Goal: Task Accomplishment & Management: Complete application form

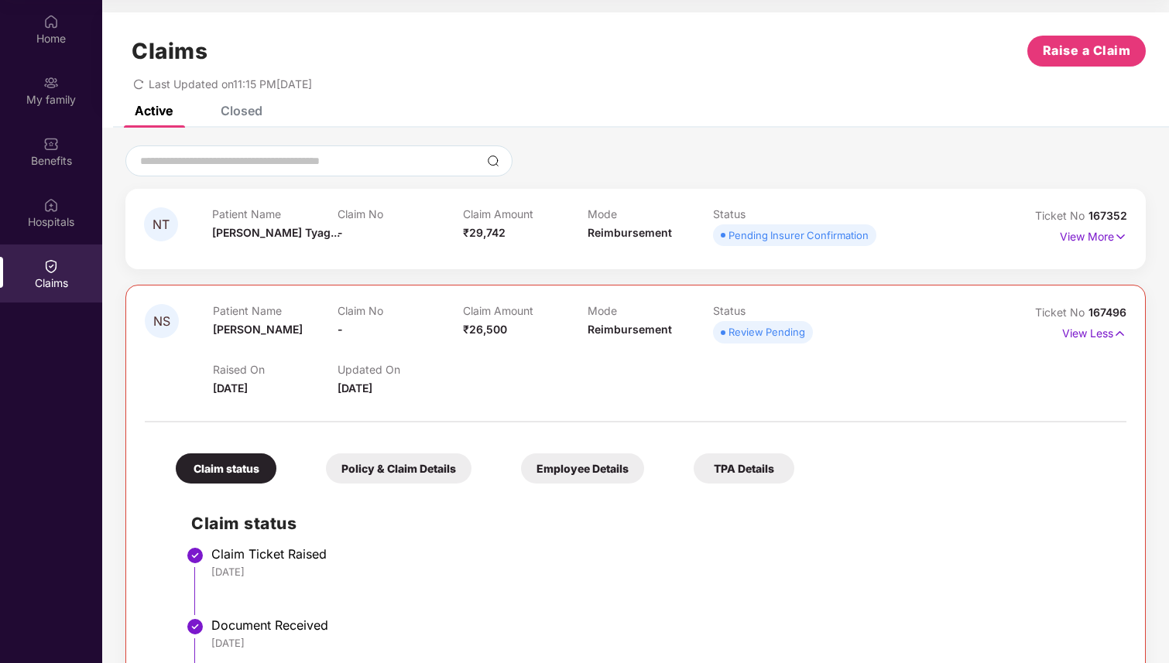
scroll to position [103, 0]
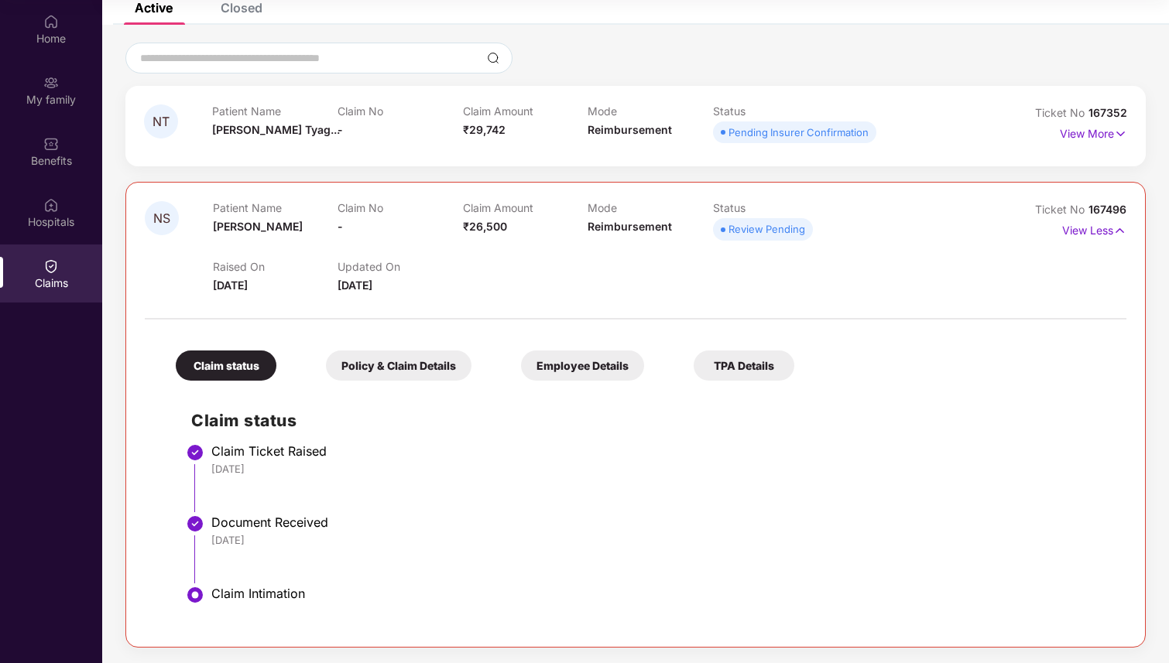
click at [674, 269] on div "Raised On 20 Aug 2025 Updated On 21 Aug 2025" at bounding box center [588, 270] width 750 height 50
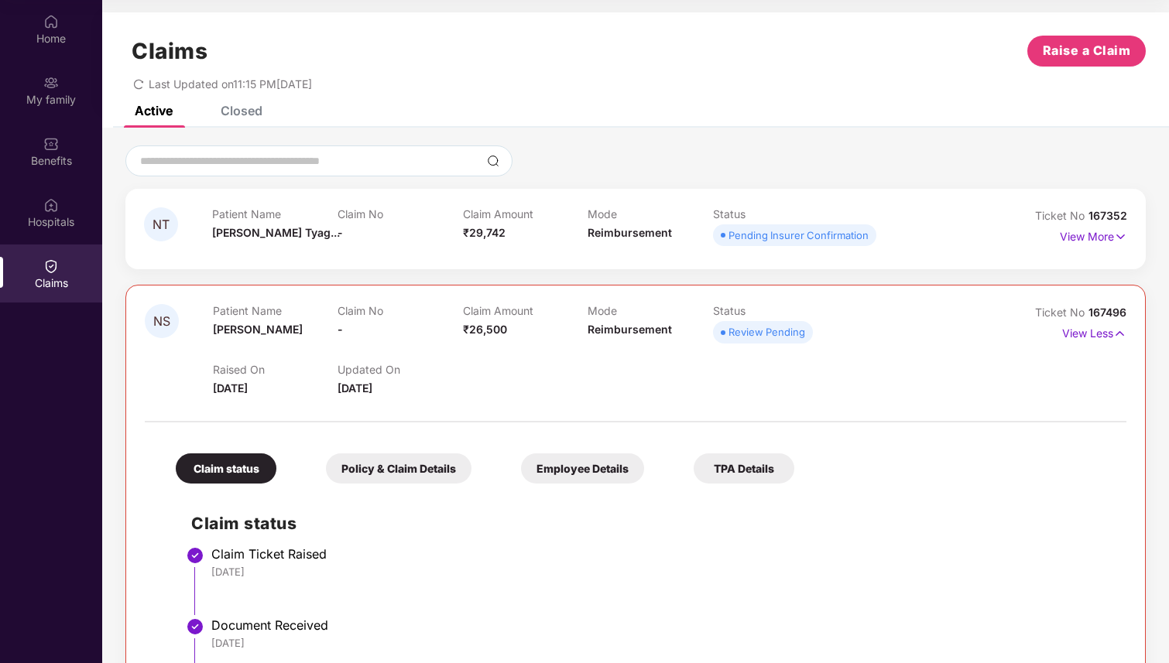
click at [51, 280] on div "Claims" at bounding box center [51, 283] width 102 height 15
click at [45, 272] on img at bounding box center [50, 266] width 15 height 15
click at [1091, 46] on span "Raise a Claim" at bounding box center [1087, 50] width 88 height 19
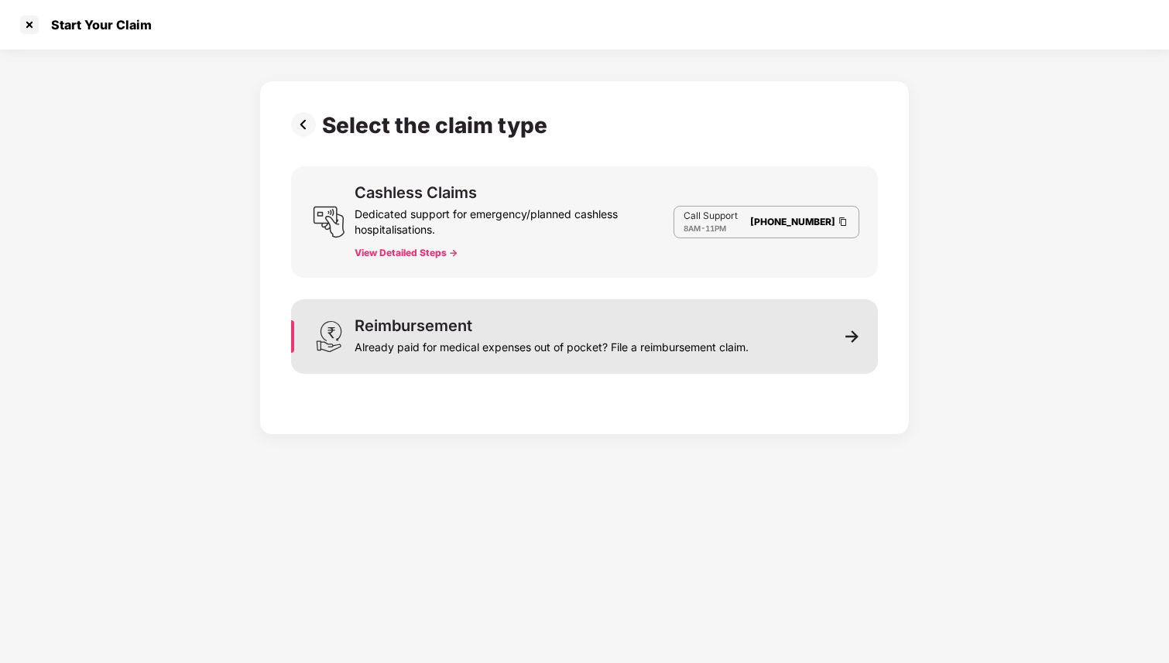
click at [532, 331] on div "Reimbursement Already paid for medical expenses out of pocket? File a reimburse…" at bounding box center [551, 336] width 394 height 37
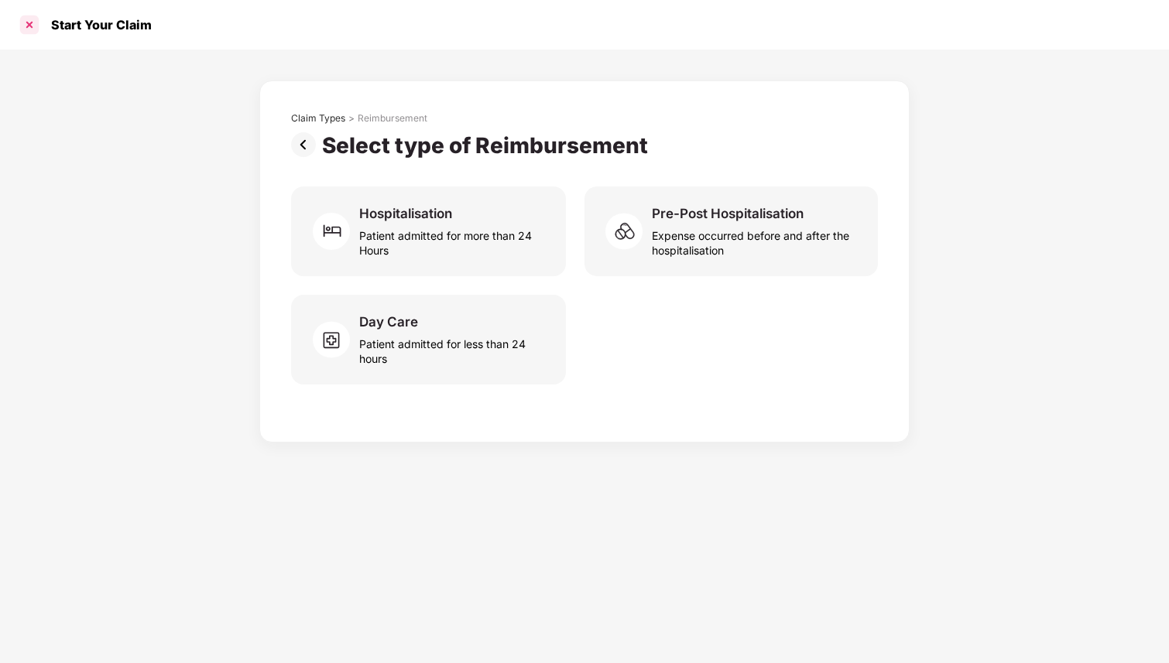
click at [26, 18] on div at bounding box center [29, 24] width 25 height 25
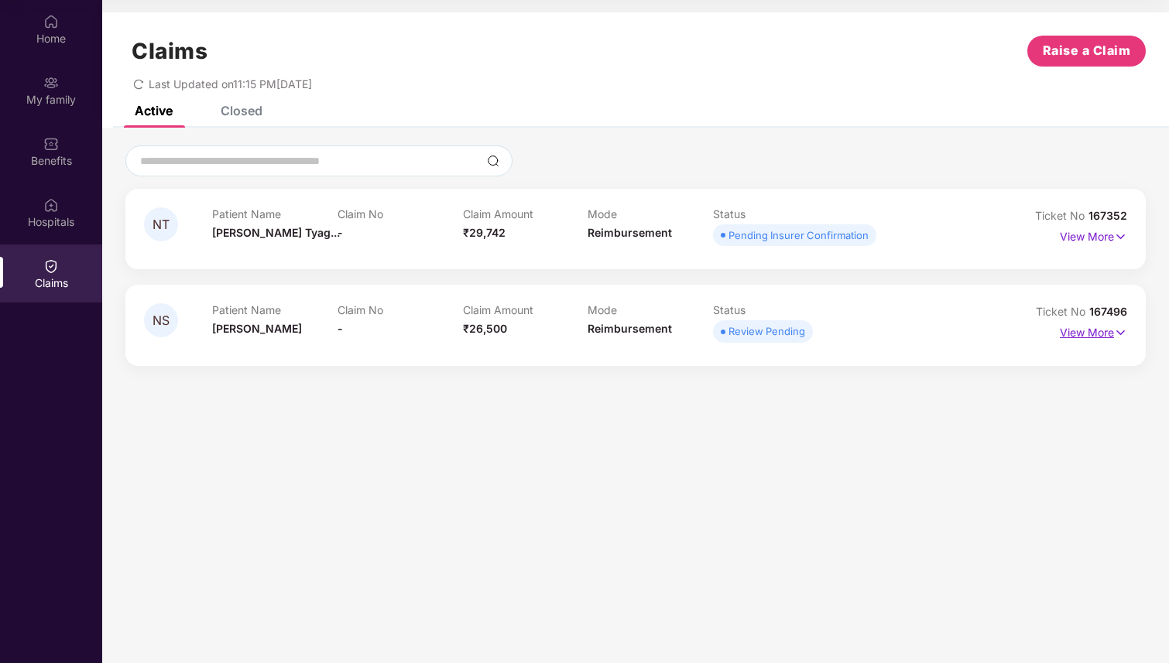
click at [1095, 327] on p "View More" at bounding box center [1093, 330] width 67 height 21
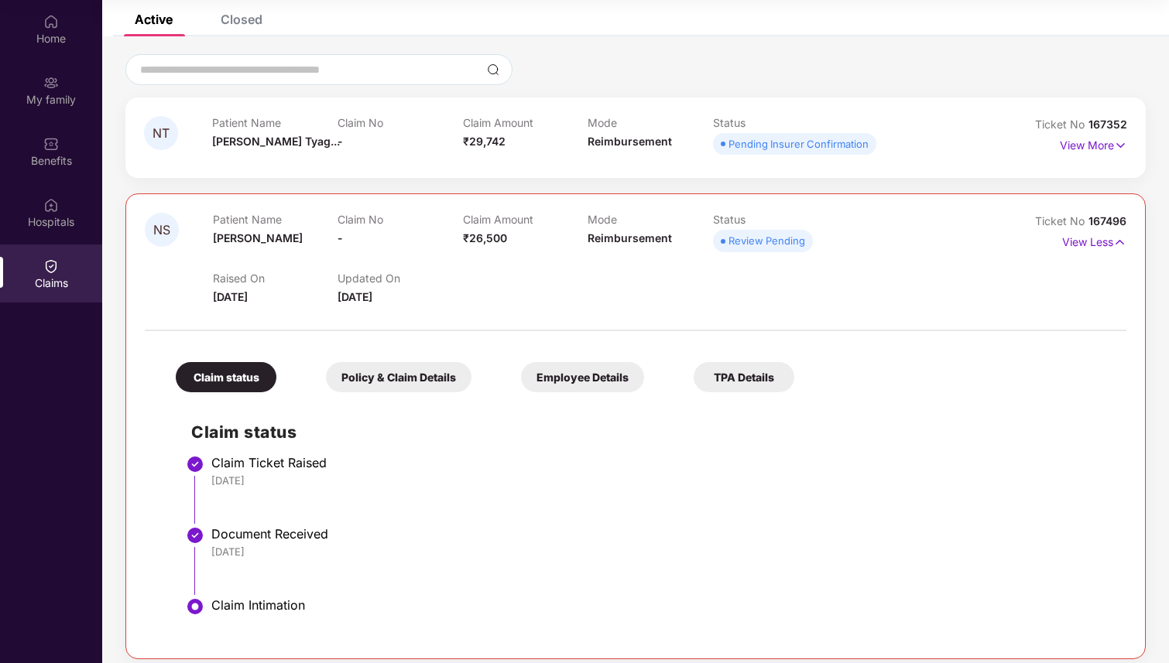
scroll to position [103, 0]
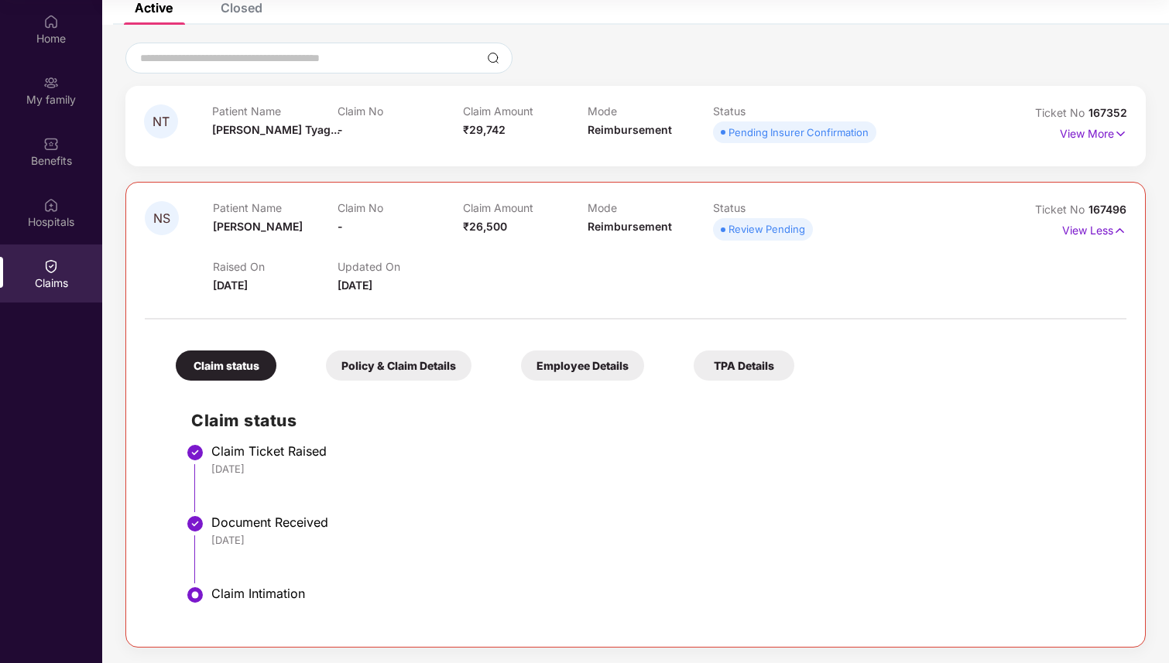
click at [406, 368] on div "Policy & Claim Details" at bounding box center [399, 366] width 146 height 30
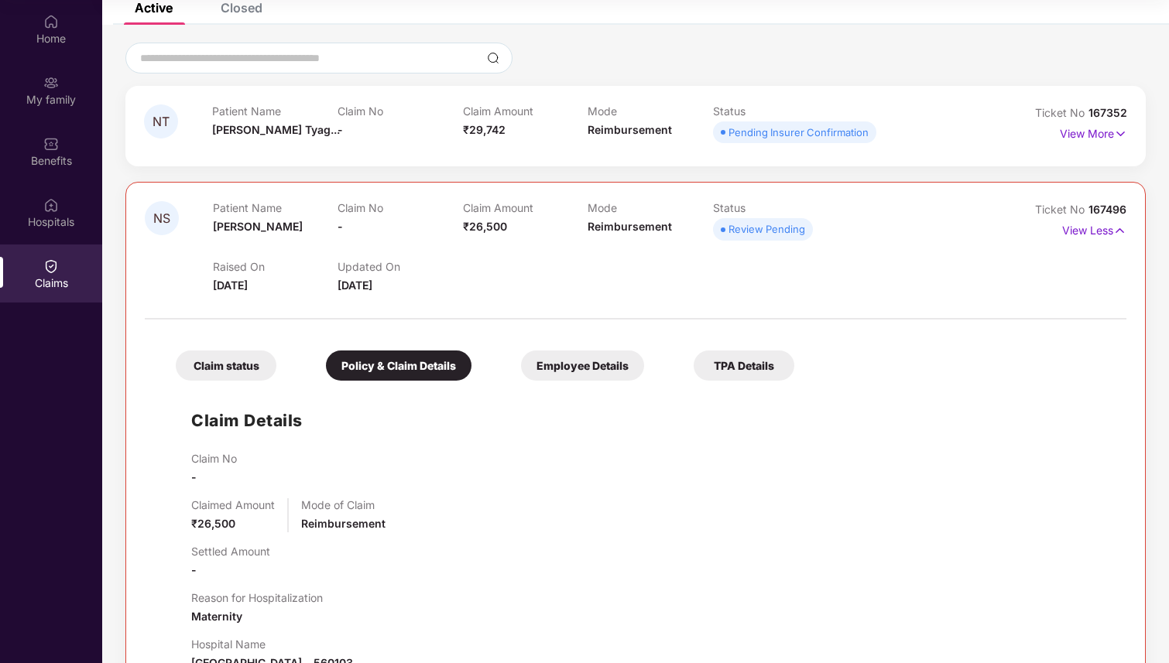
click at [269, 358] on div "Claim status" at bounding box center [226, 366] width 101 height 30
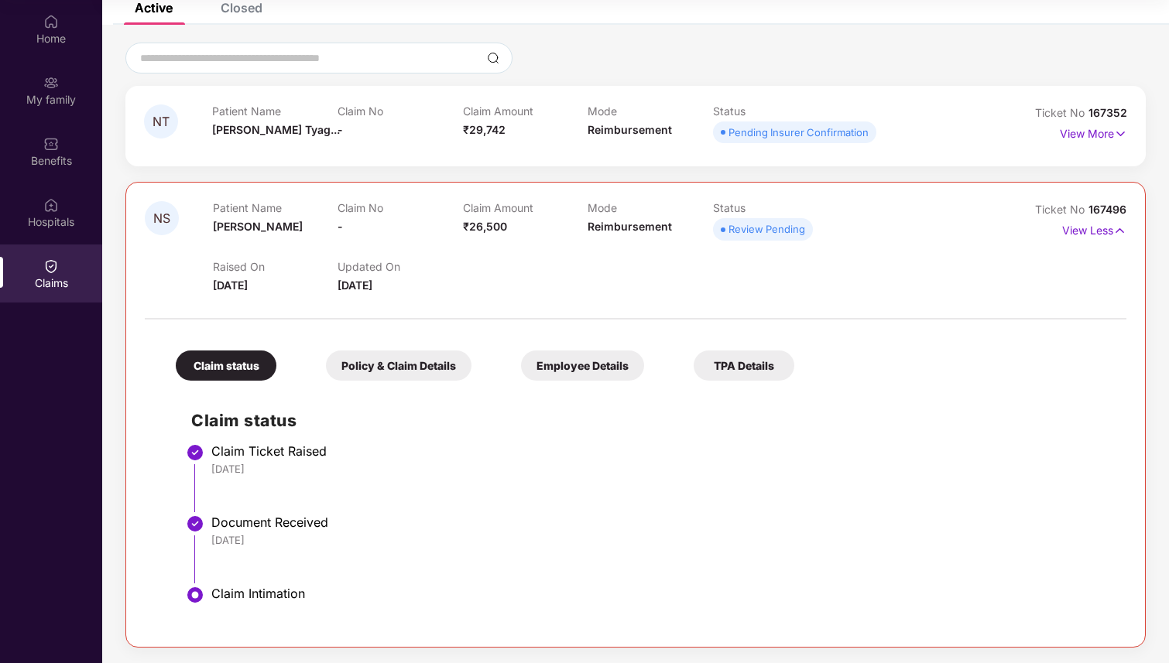
click at [669, 282] on div "Raised On 20 Aug 2025 Updated On 21 Aug 2025" at bounding box center [588, 270] width 750 height 50
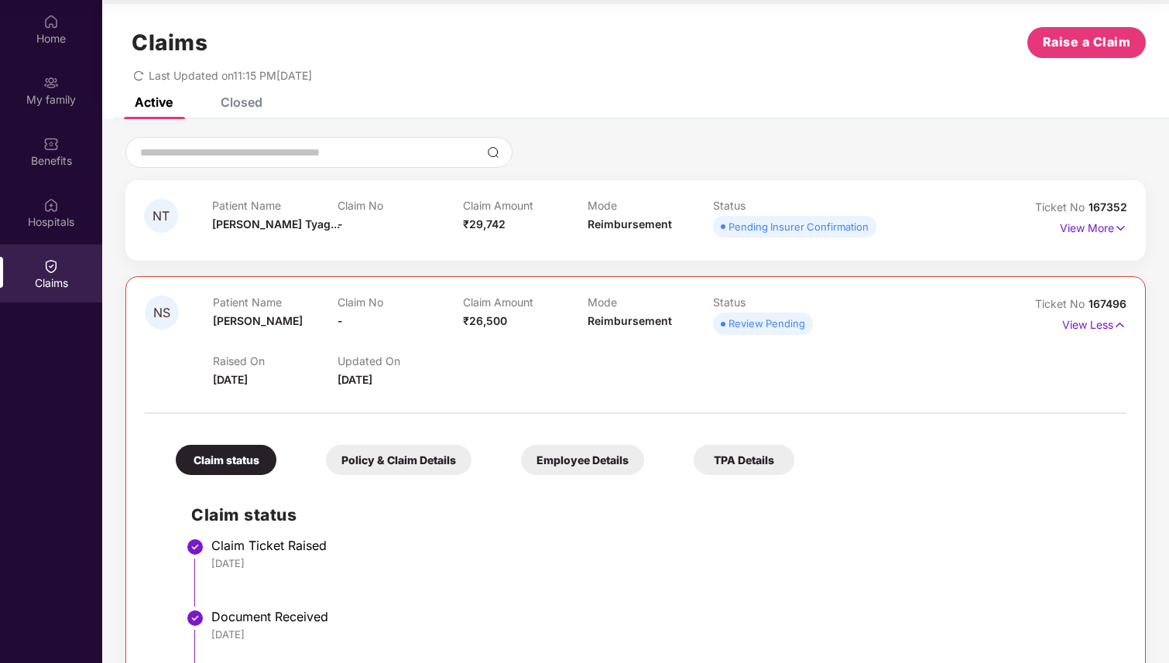
scroll to position [0, 0]
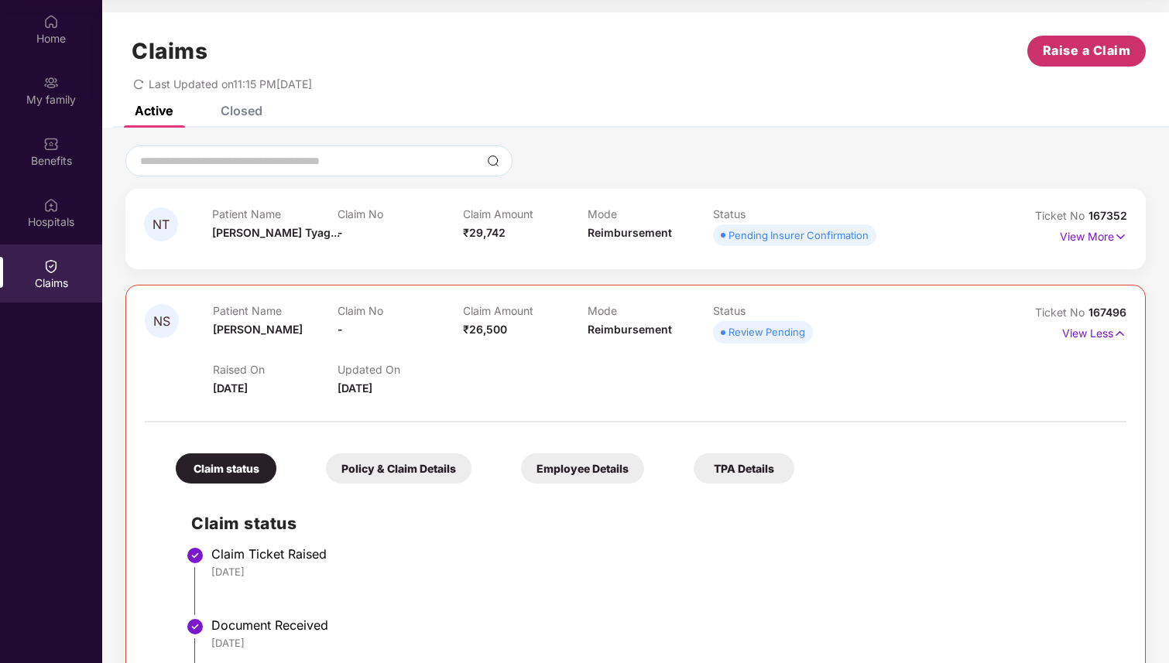
click at [1074, 50] on span "Raise a Claim" at bounding box center [1087, 50] width 88 height 19
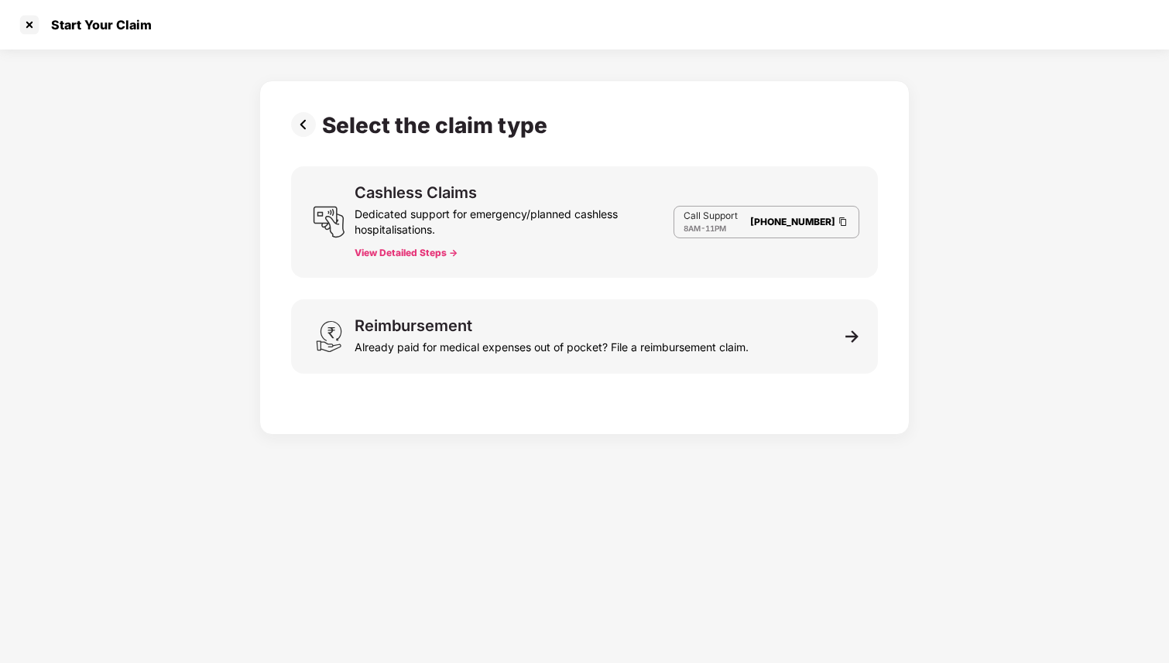
scroll to position [37, 0]
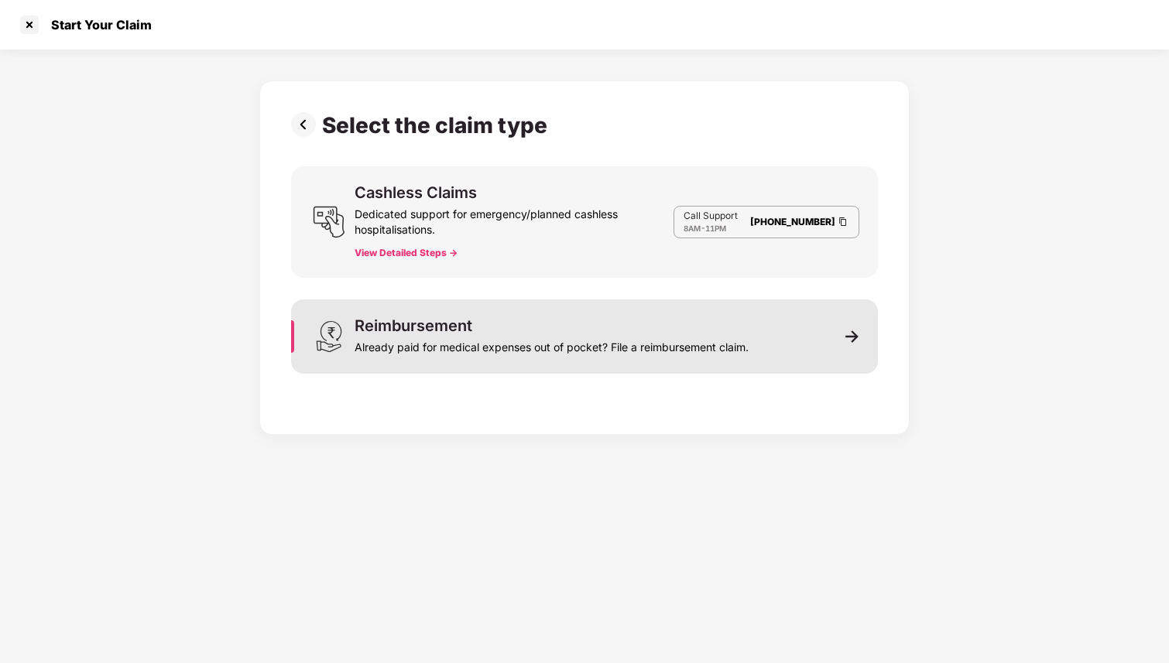
click at [845, 334] on img at bounding box center [852, 337] width 14 height 14
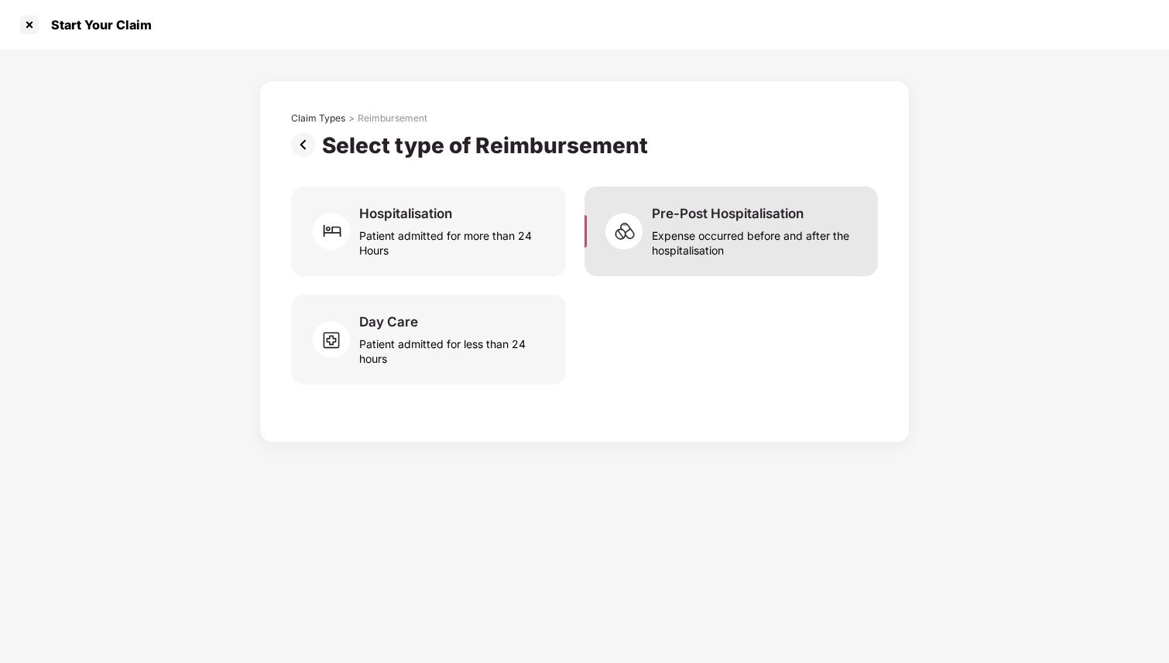
click at [705, 228] on div "Expense occurred before and after the hospitalisation" at bounding box center [755, 240] width 207 height 36
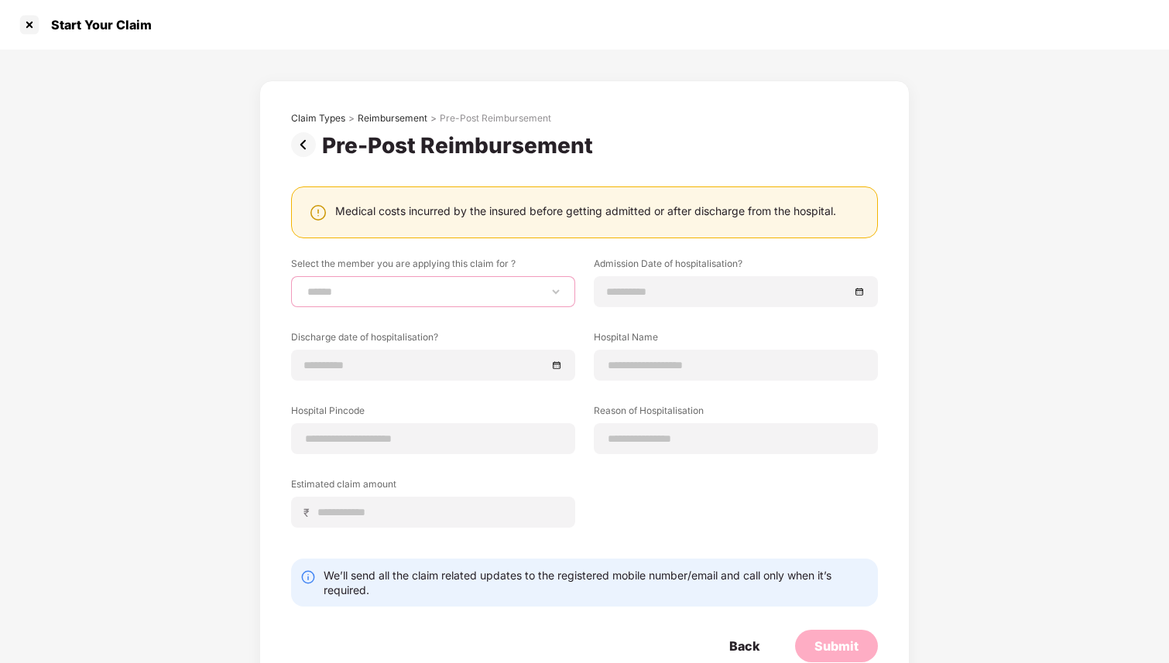
click at [429, 288] on select "**********" at bounding box center [433, 292] width 258 height 12
select select "**********"
click at [304, 286] on select "**********" at bounding box center [433, 292] width 258 height 12
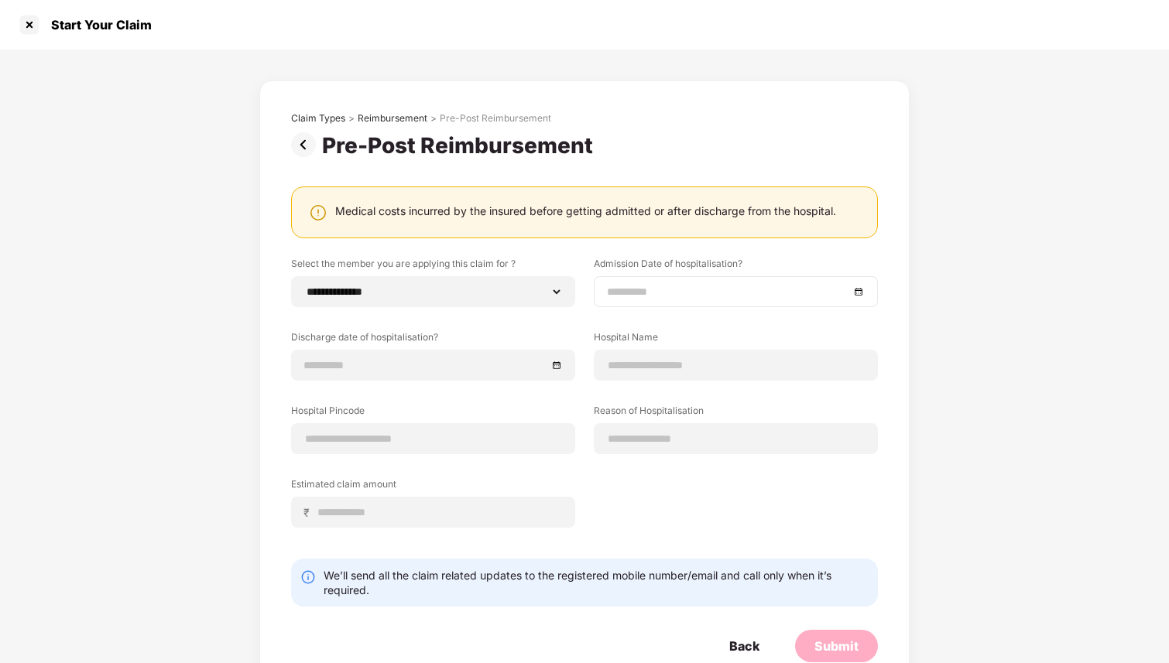
click at [639, 292] on input at bounding box center [728, 291] width 242 height 17
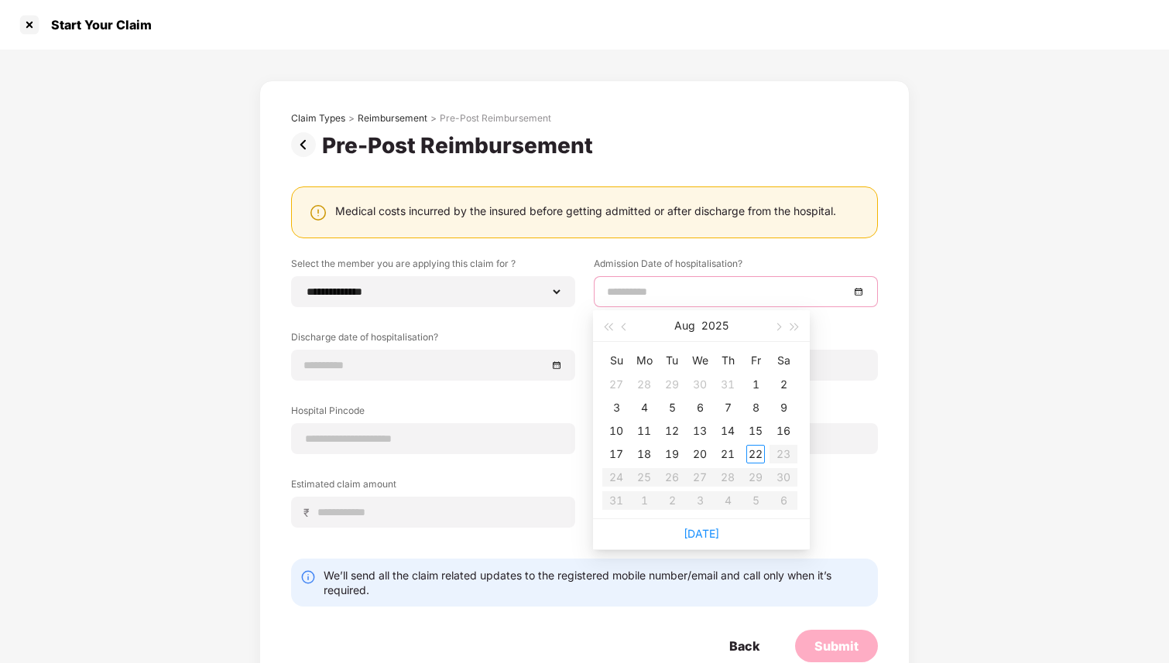
type input "**********"
click at [630, 326] on button "button" at bounding box center [624, 325] width 17 height 31
type input "**********"
click at [618, 458] on div "20" at bounding box center [616, 454] width 19 height 19
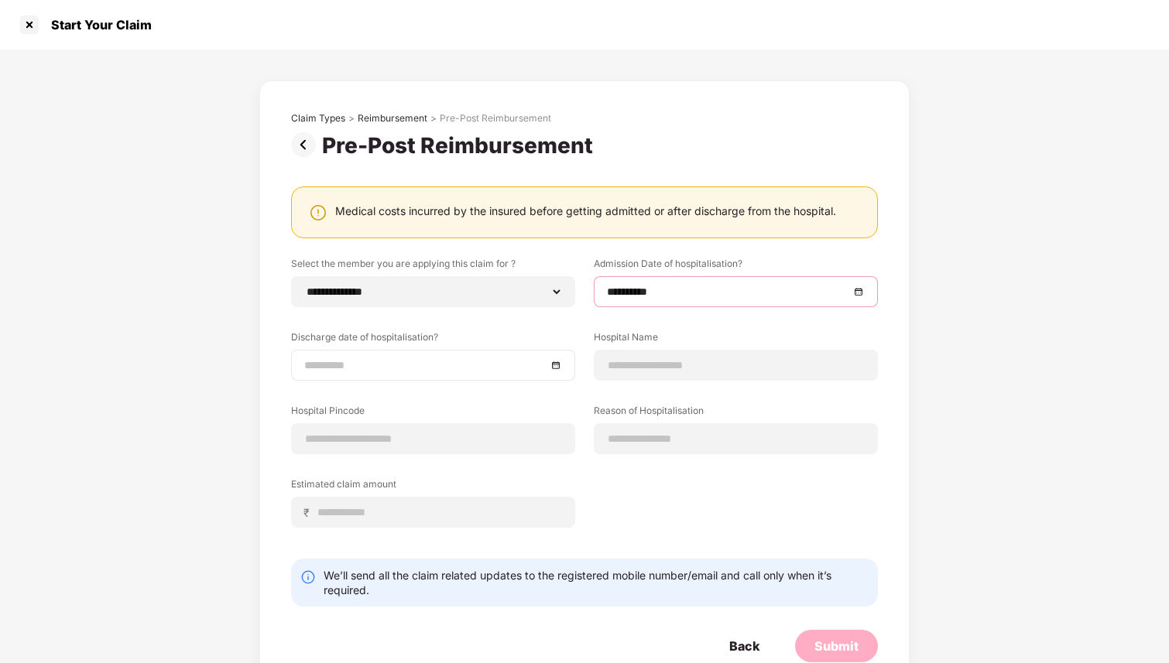
click at [460, 375] on div at bounding box center [433, 365] width 284 height 31
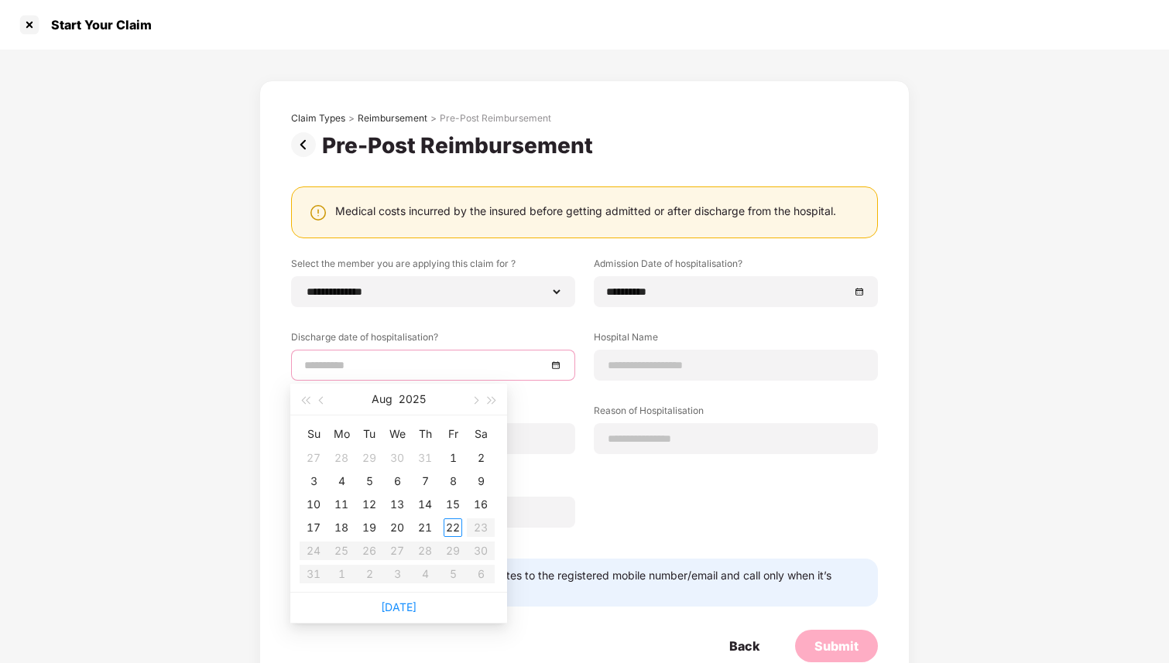
type input "**********"
click at [325, 403] on button "button" at bounding box center [321, 399] width 17 height 31
type input "**********"
click at [423, 522] on div "24" at bounding box center [425, 528] width 19 height 19
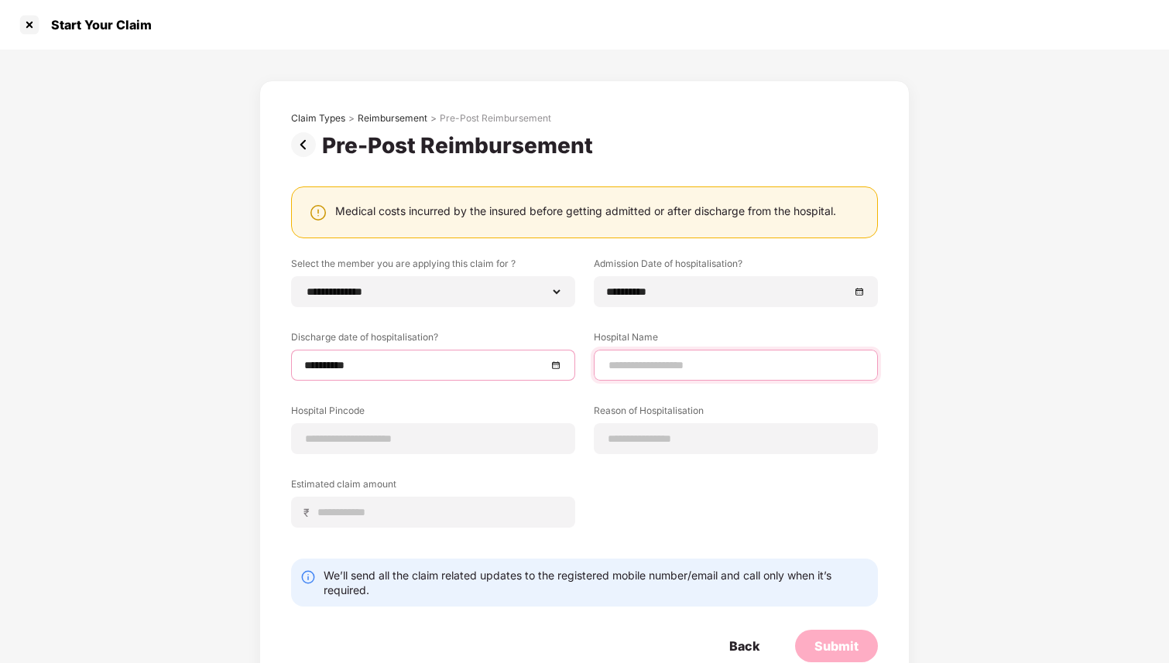
click at [677, 369] on input at bounding box center [736, 366] width 258 height 16
type input "**********"
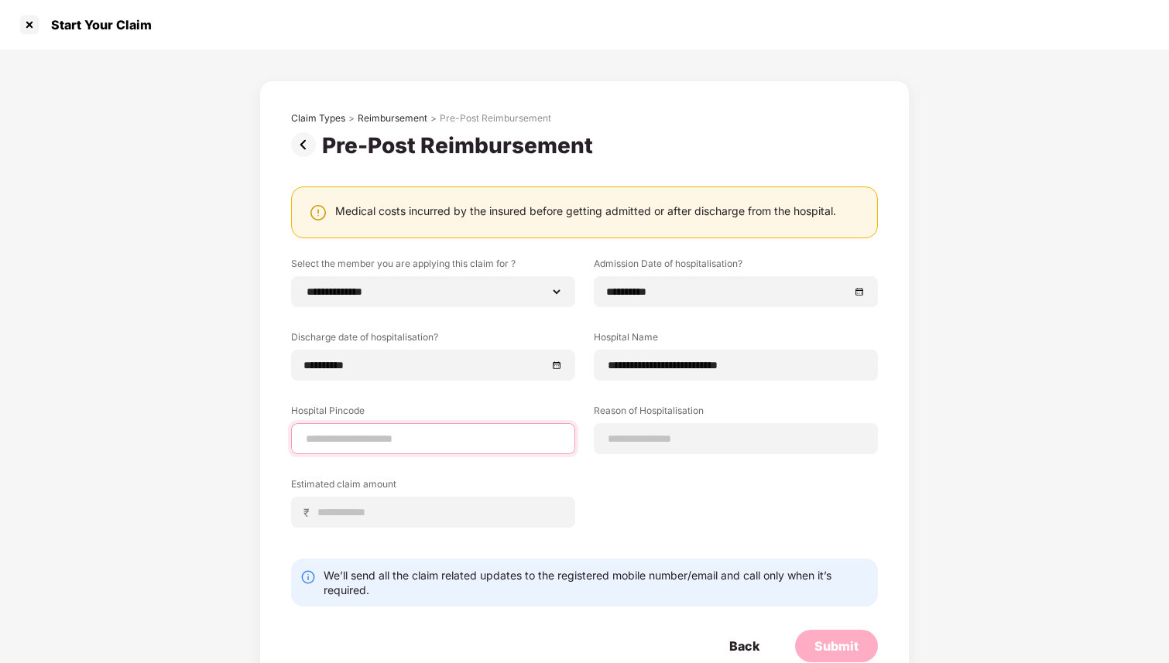
click at [399, 440] on input at bounding box center [433, 439] width 258 height 16
type input "******"
select select "*********"
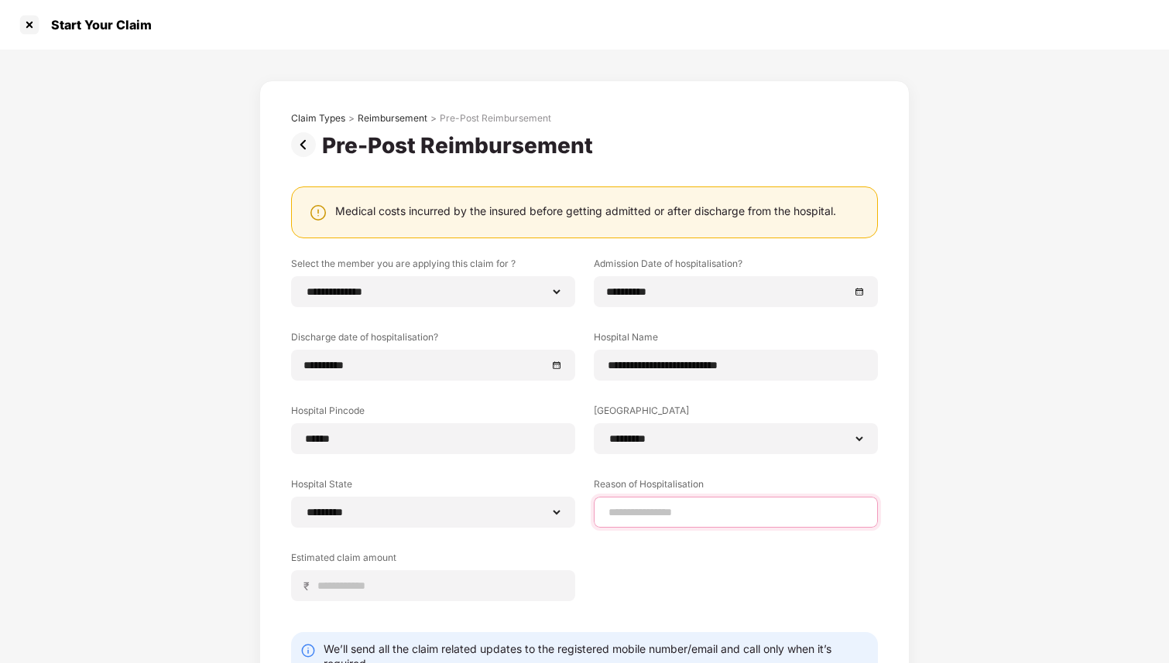
click at [659, 507] on input at bounding box center [736, 513] width 258 height 16
type input "*********"
click at [399, 594] on div "₹" at bounding box center [433, 585] width 284 height 31
click at [386, 584] on input at bounding box center [439, 586] width 245 height 16
type input "****"
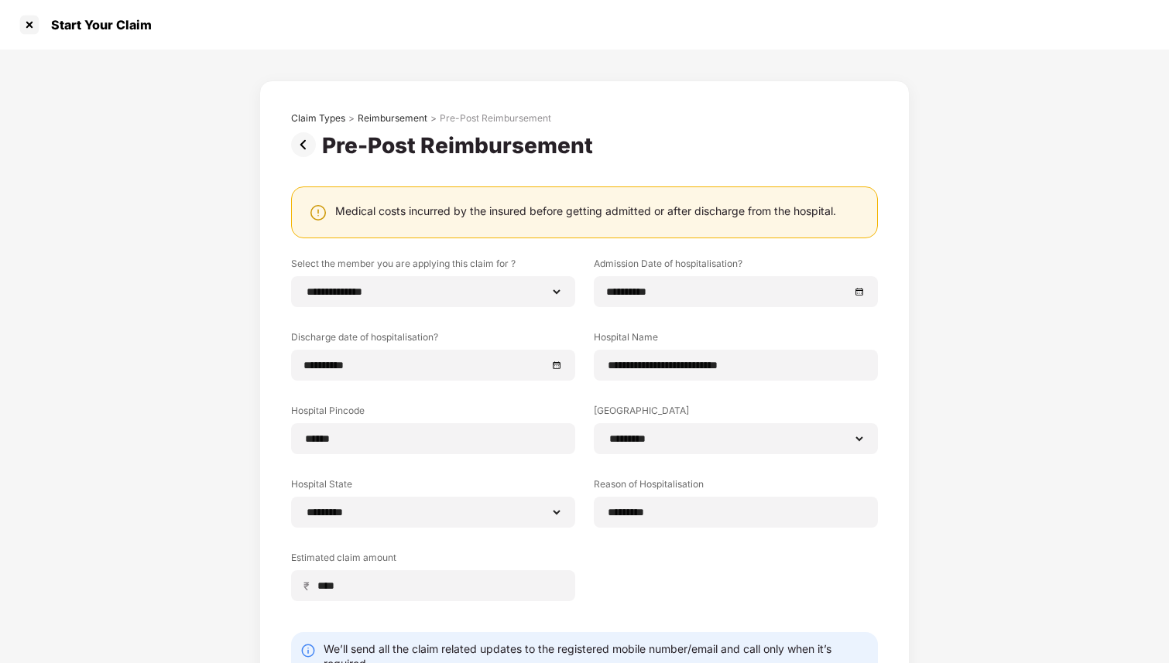
click at [714, 594] on div "**********" at bounding box center [584, 441] width 587 height 368
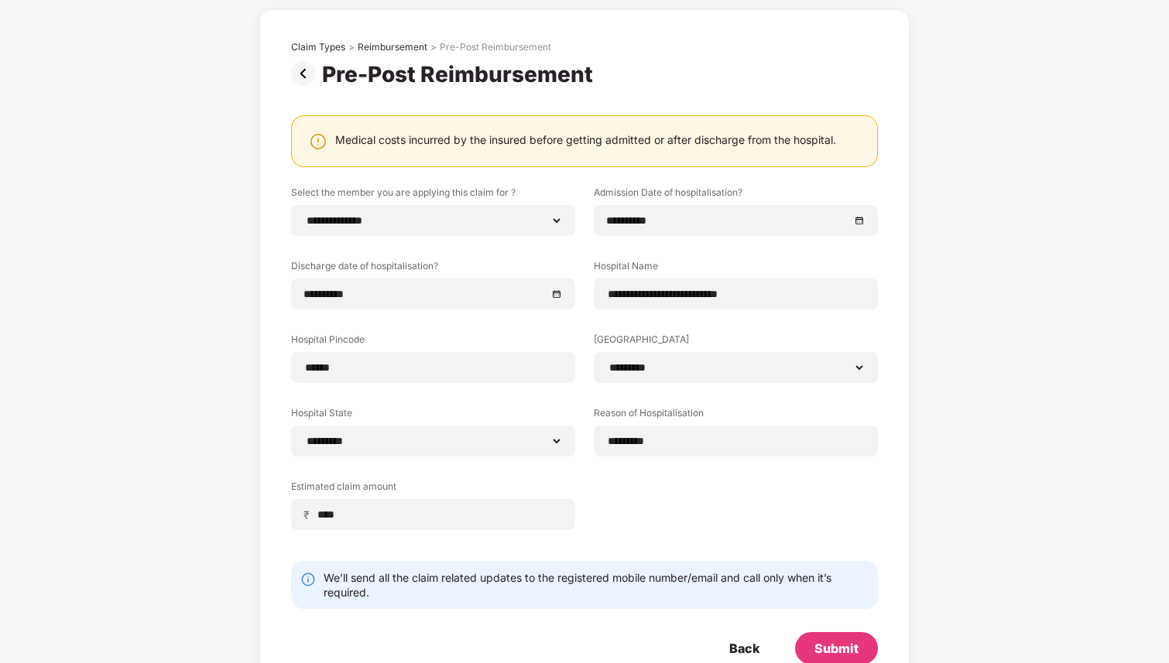
scroll to position [112, 0]
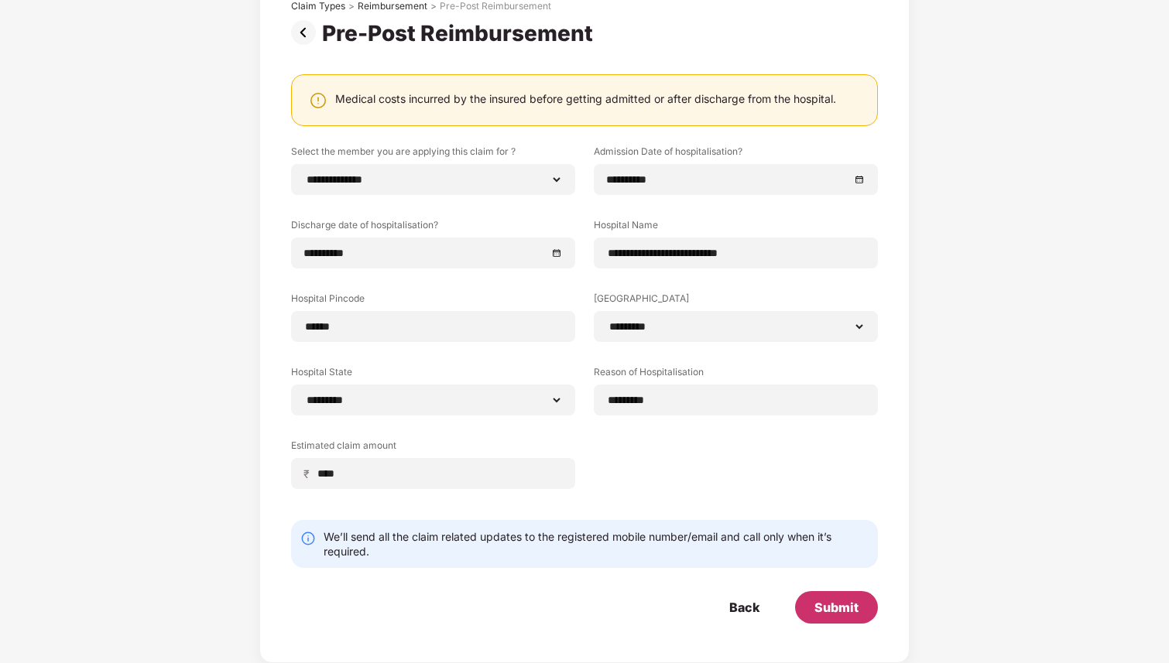
click at [853, 607] on div "Submit" at bounding box center [836, 607] width 44 height 17
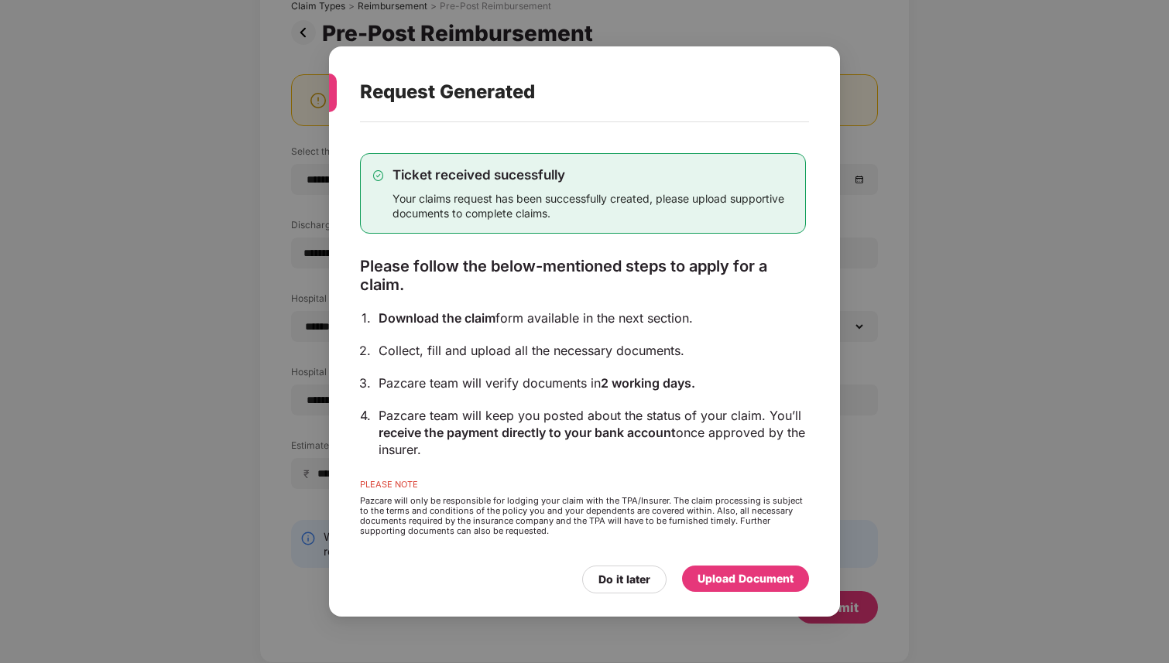
click at [759, 583] on div "Upload Document" at bounding box center [745, 578] width 96 height 17
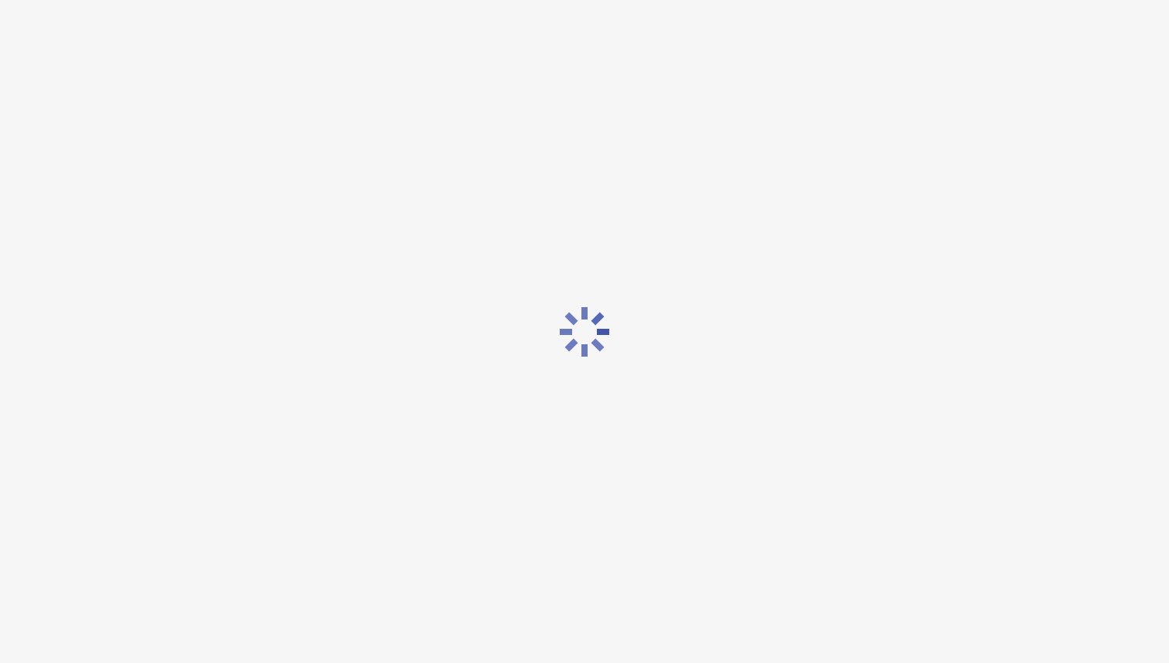
scroll to position [0, 0]
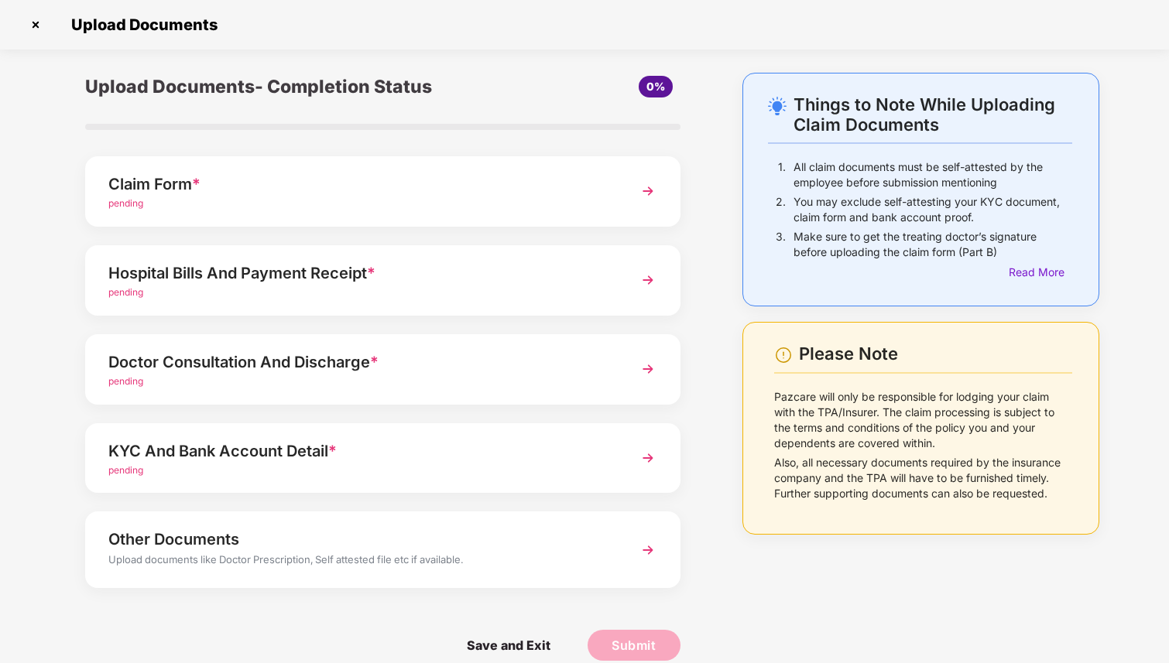
click at [424, 187] on div "Claim Form *" at bounding box center [359, 184] width 503 height 25
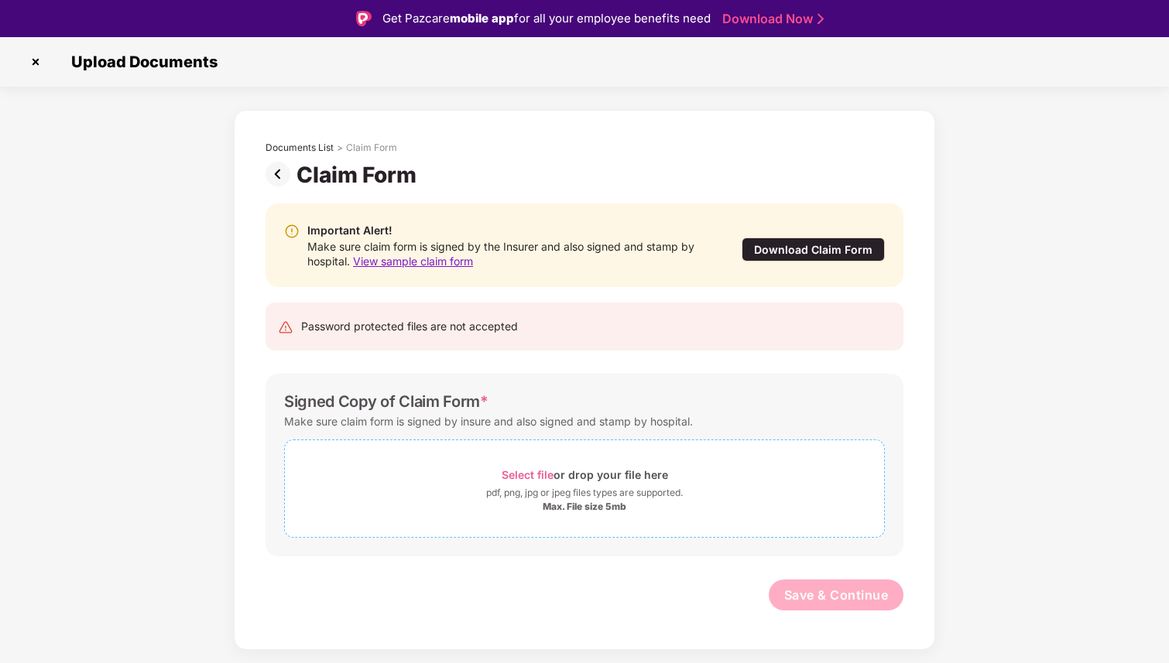
click at [524, 475] on span "Select file" at bounding box center [528, 474] width 52 height 13
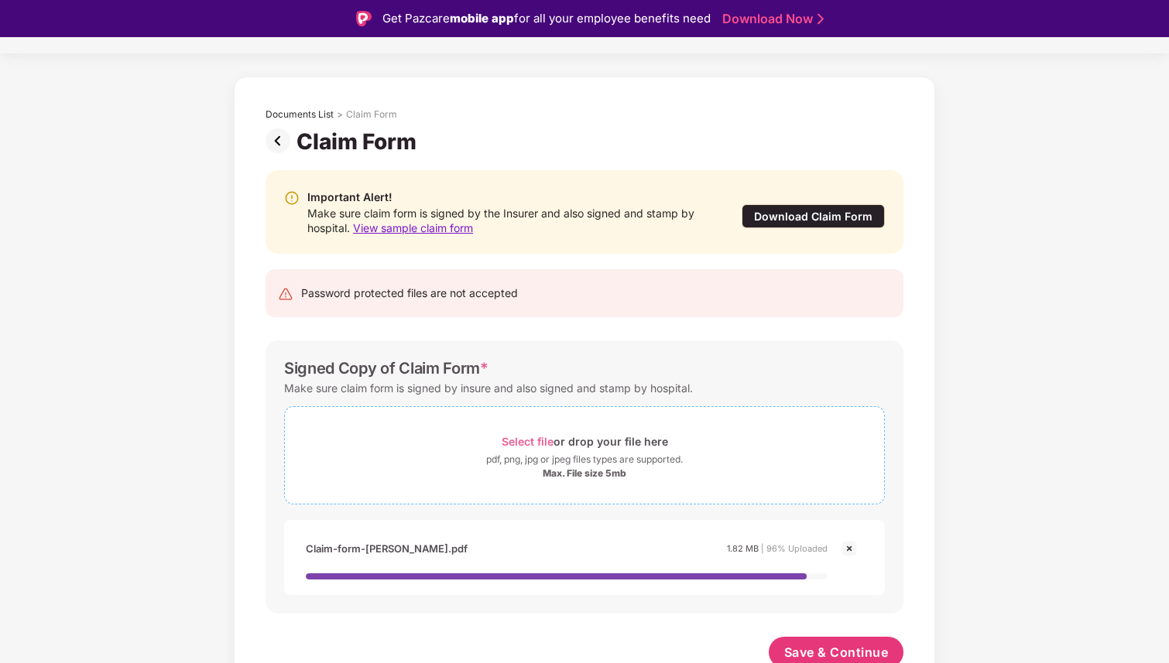
scroll to position [40, 0]
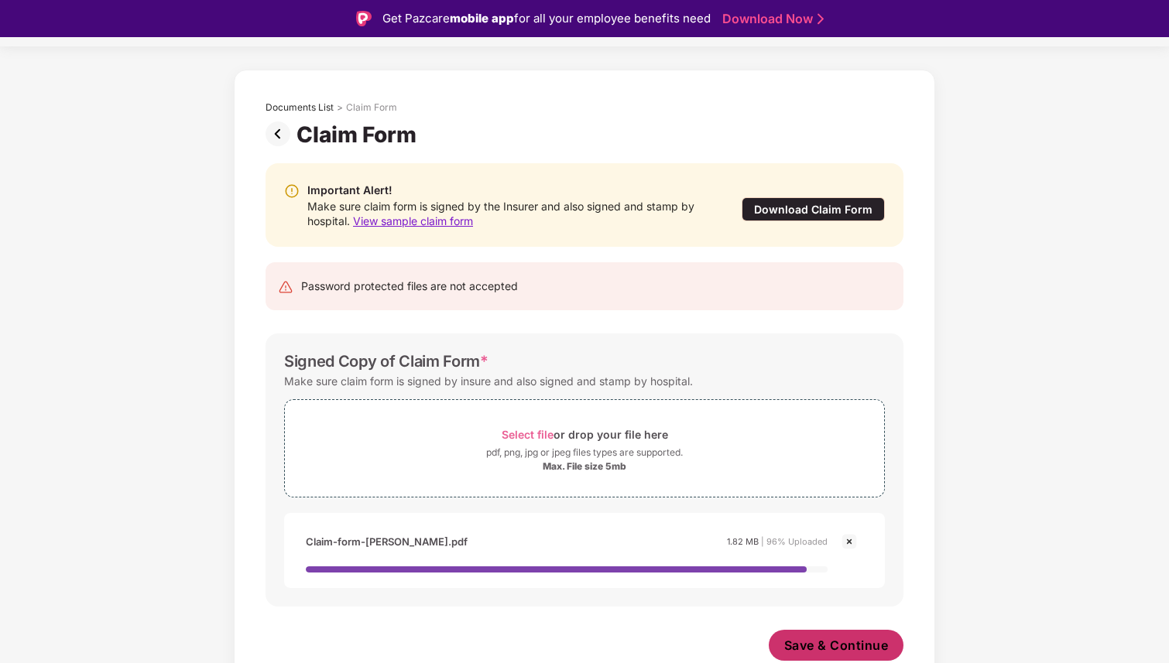
click at [849, 642] on span "Save & Continue" at bounding box center [836, 645] width 104 height 17
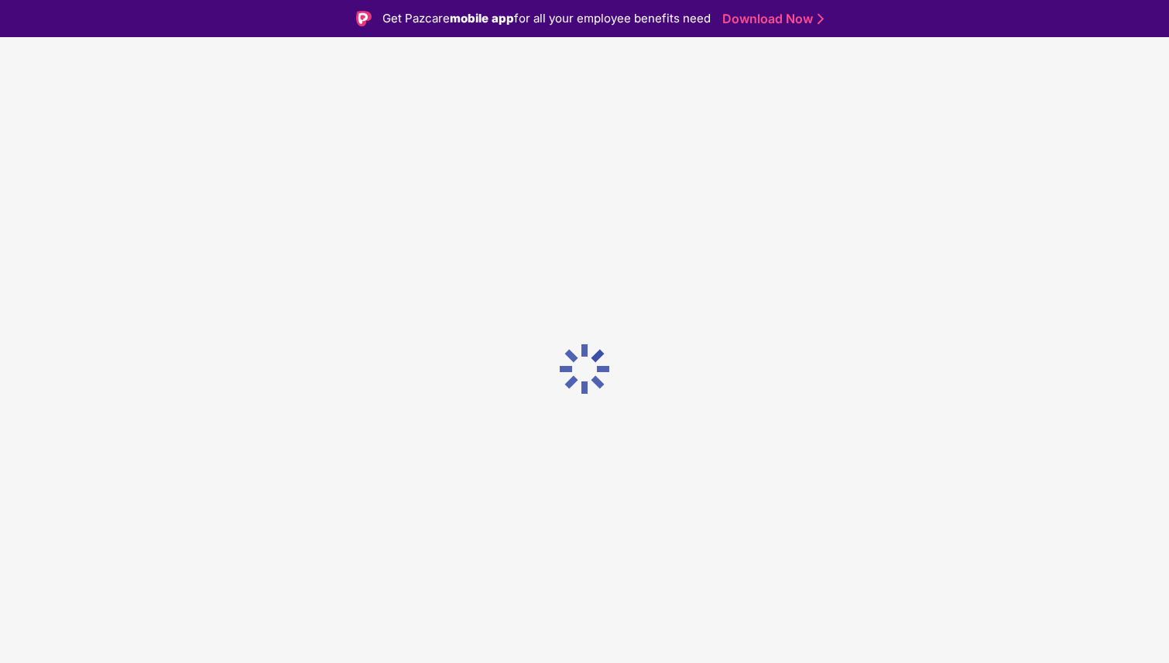
scroll to position [0, 0]
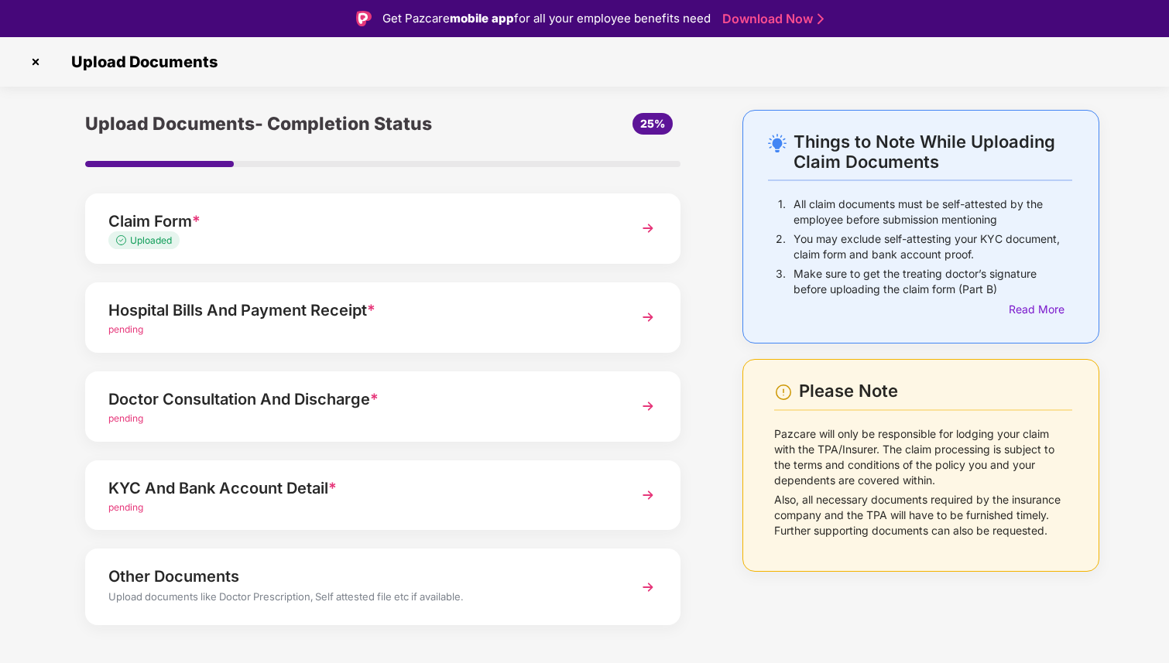
click at [400, 320] on div "Hospital Bills And Payment Receipt *" at bounding box center [359, 310] width 503 height 25
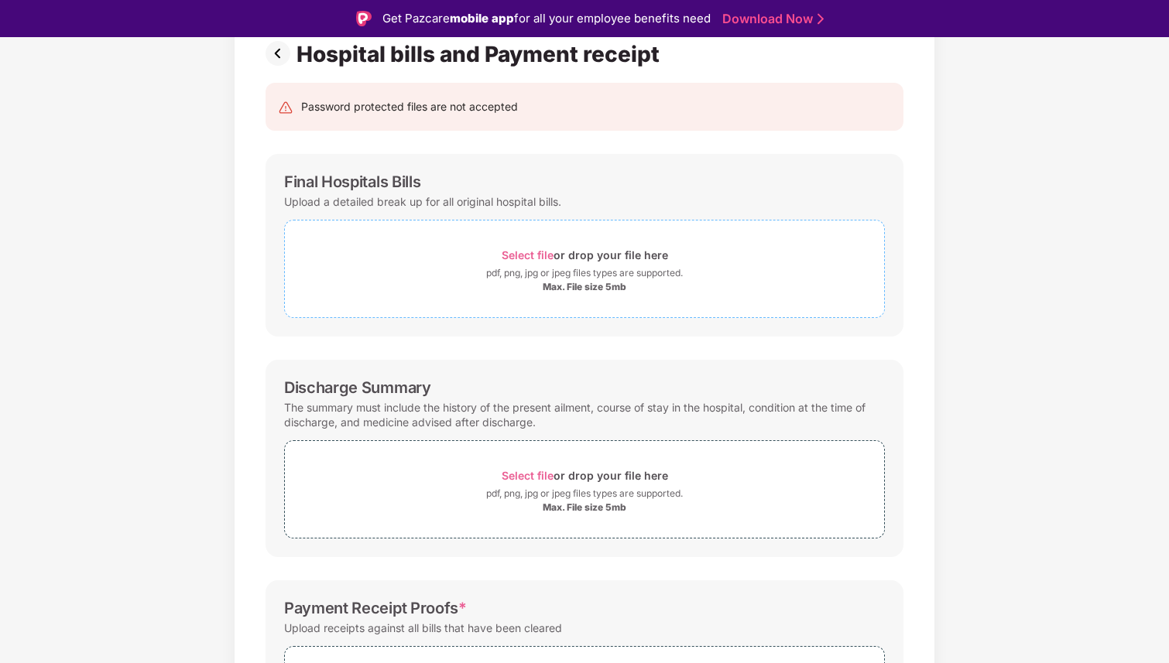
scroll to position [124, 0]
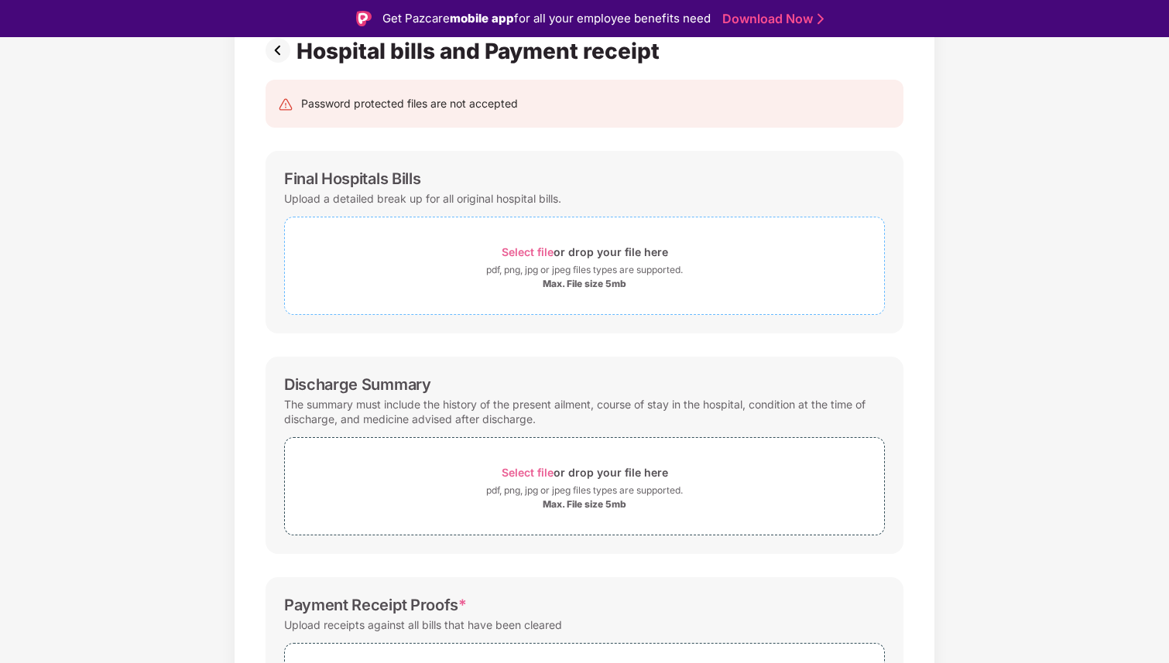
click at [523, 245] on div "Select file or drop your file here" at bounding box center [585, 251] width 166 height 21
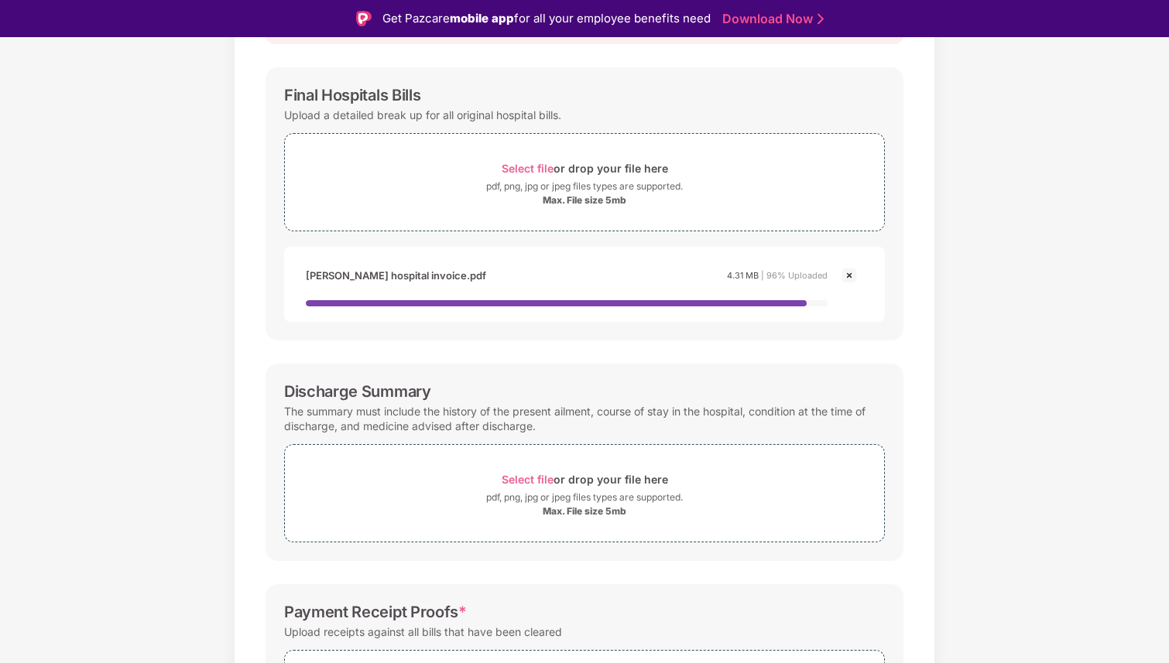
scroll to position [238, 0]
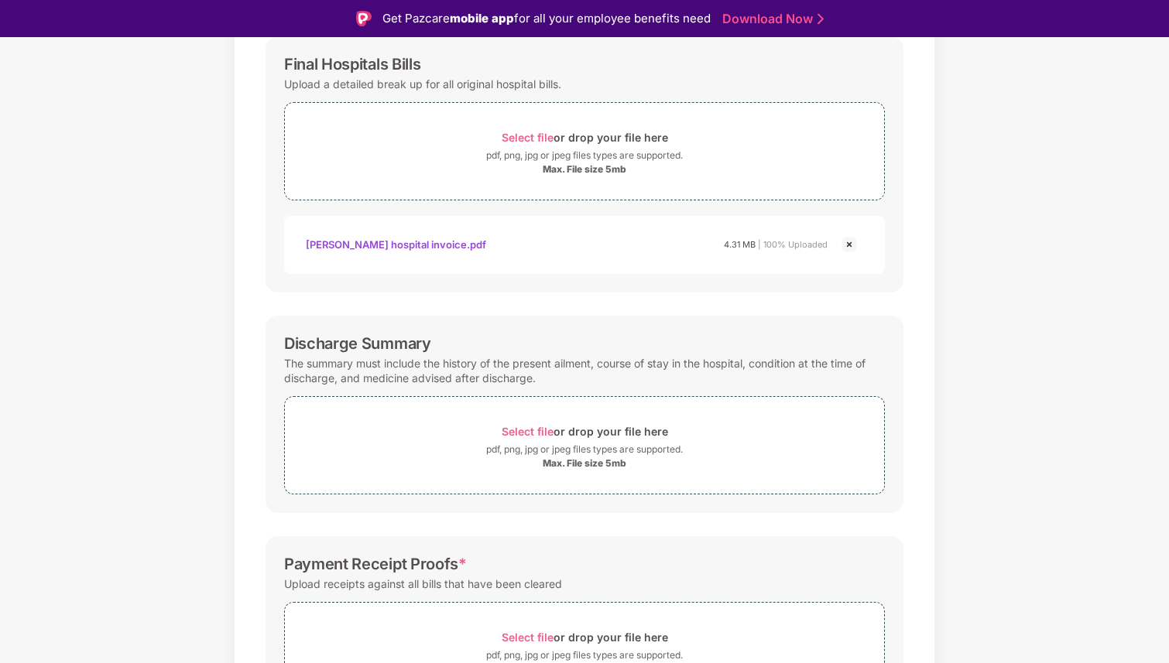
click at [419, 241] on div "Nidhi sharma hospital invoice.pdf" at bounding box center [396, 244] width 180 height 26
click at [850, 244] on img at bounding box center [849, 244] width 19 height 19
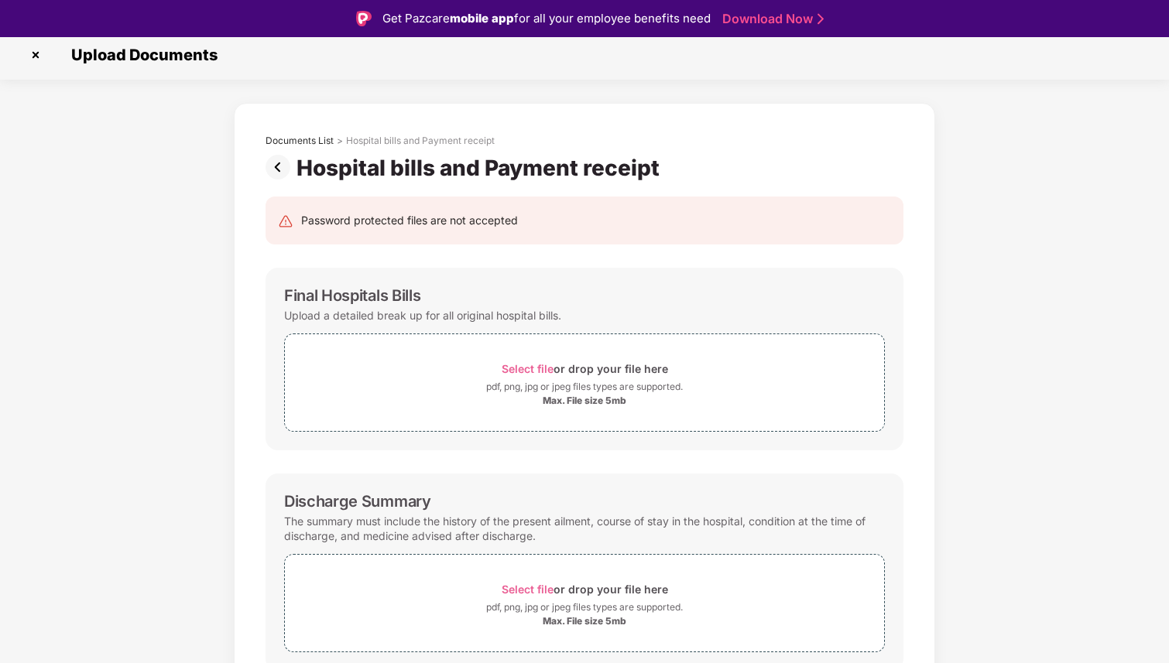
scroll to position [2, 0]
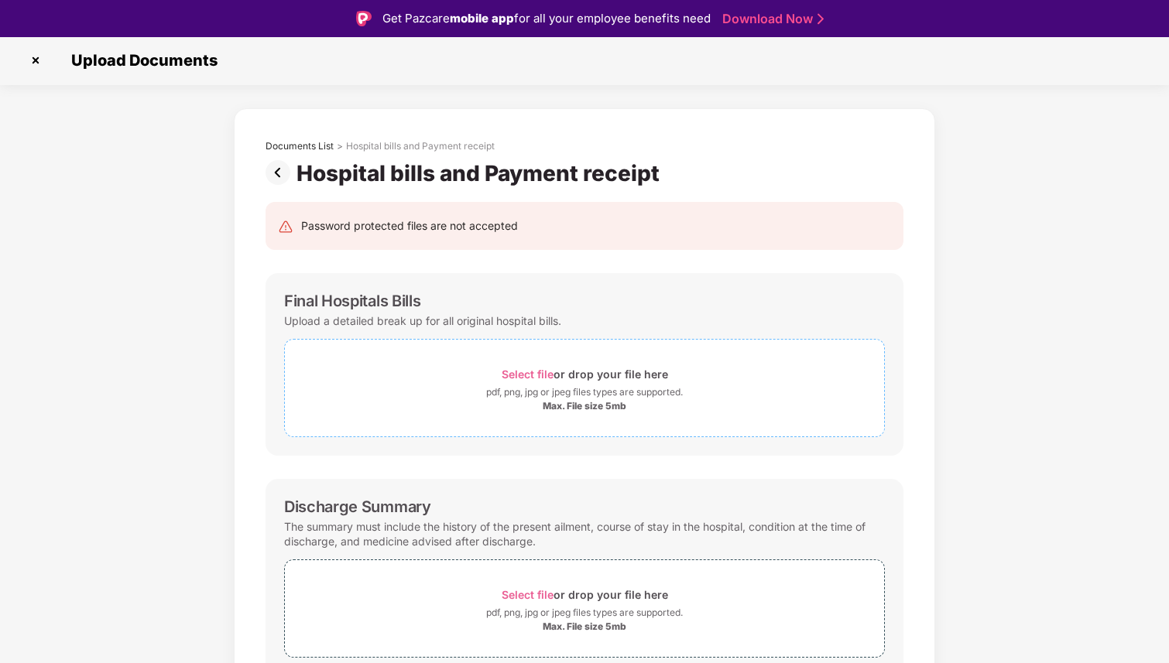
click at [533, 373] on span "Select file" at bounding box center [528, 374] width 52 height 13
click at [516, 371] on span "Select file" at bounding box center [528, 374] width 52 height 13
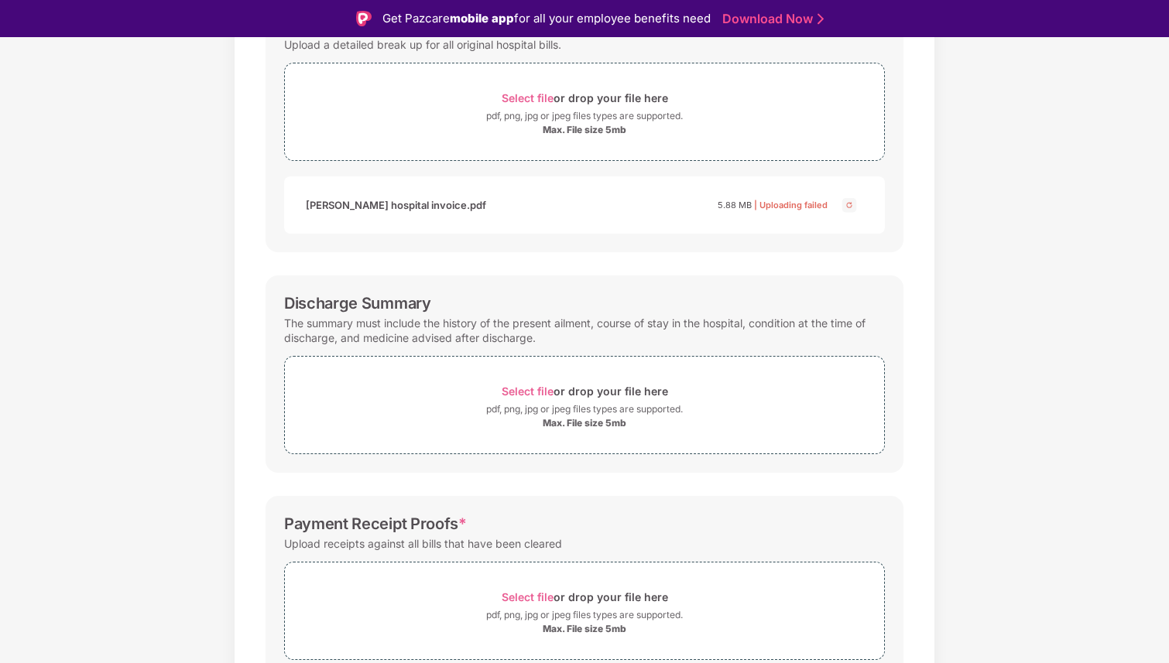
scroll to position [284, 0]
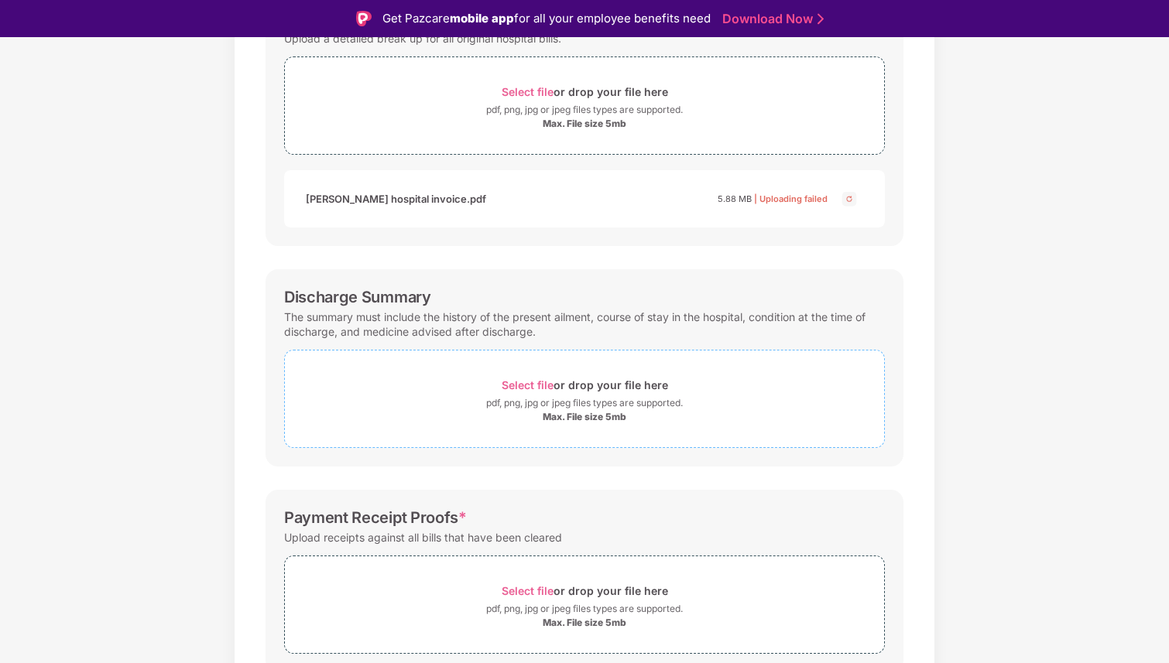
click at [536, 383] on span "Select file" at bounding box center [528, 384] width 52 height 13
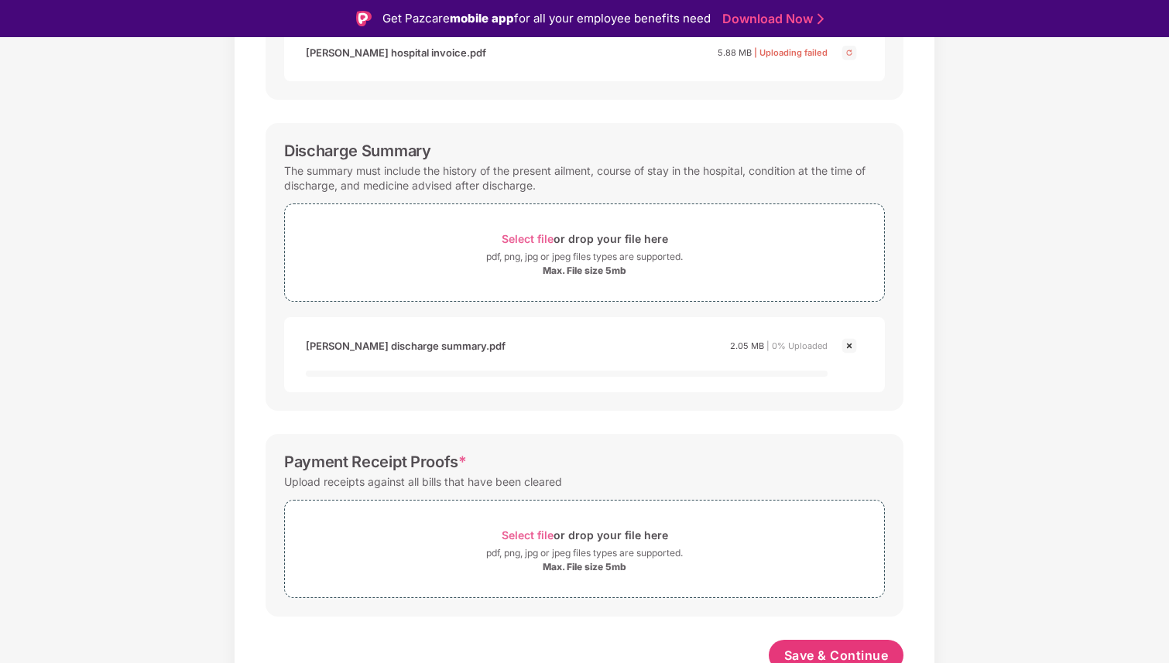
scroll to position [440, 0]
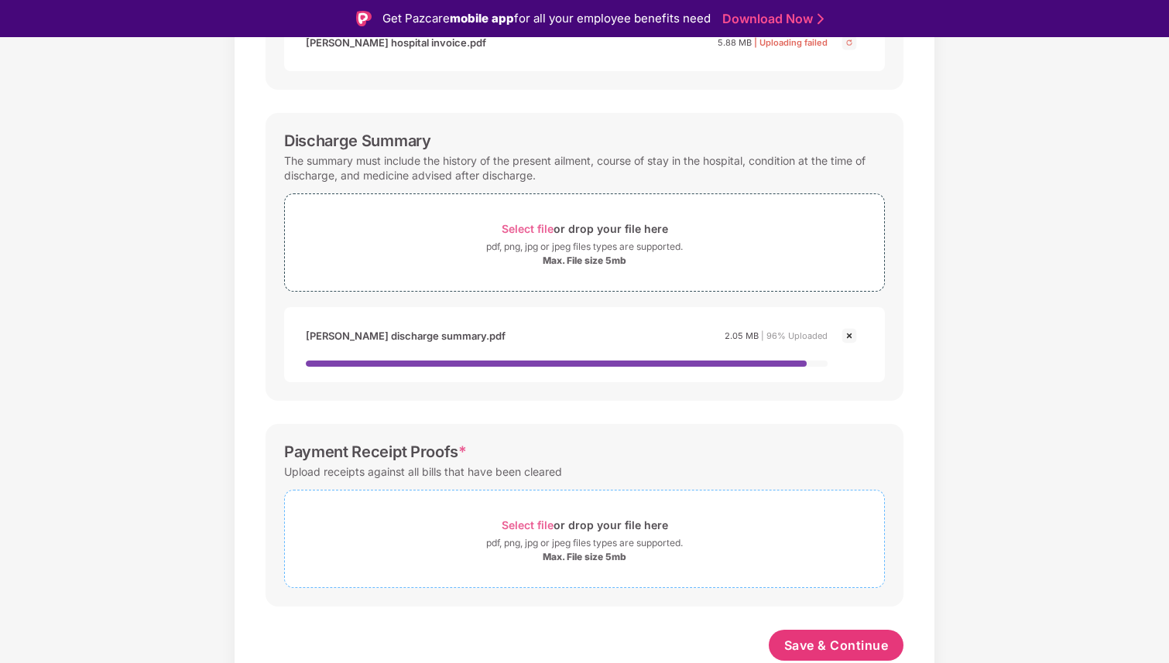
click at [534, 524] on span "Select file" at bounding box center [528, 525] width 52 height 13
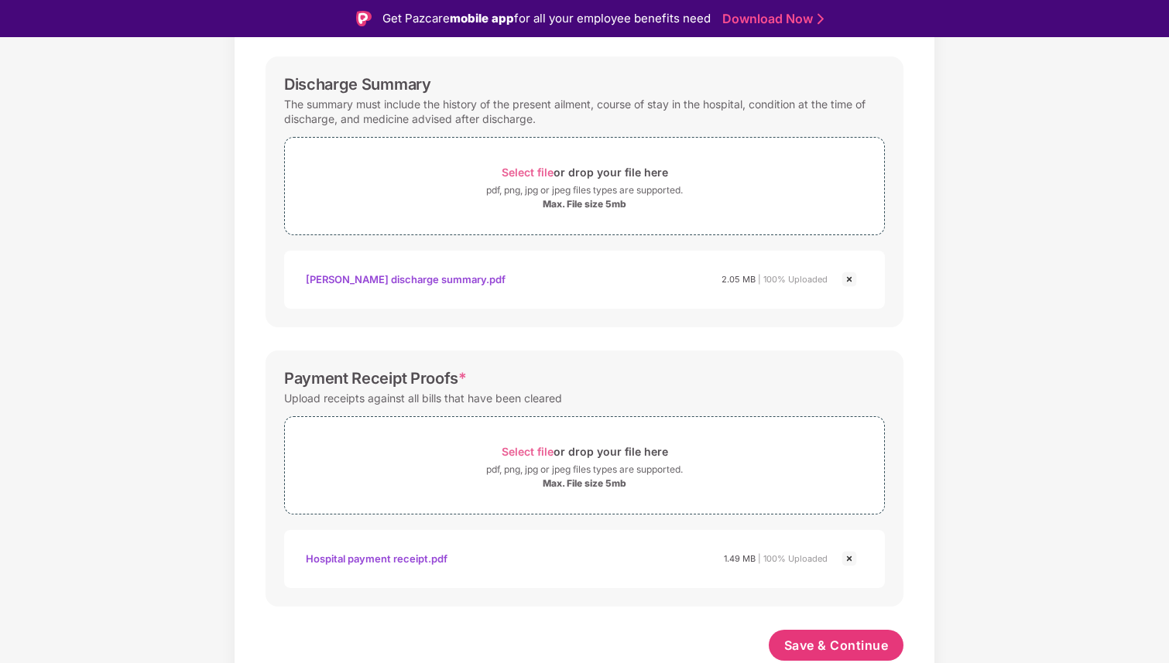
scroll to position [497, 0]
click at [835, 654] on button "Save & Continue" at bounding box center [836, 645] width 135 height 31
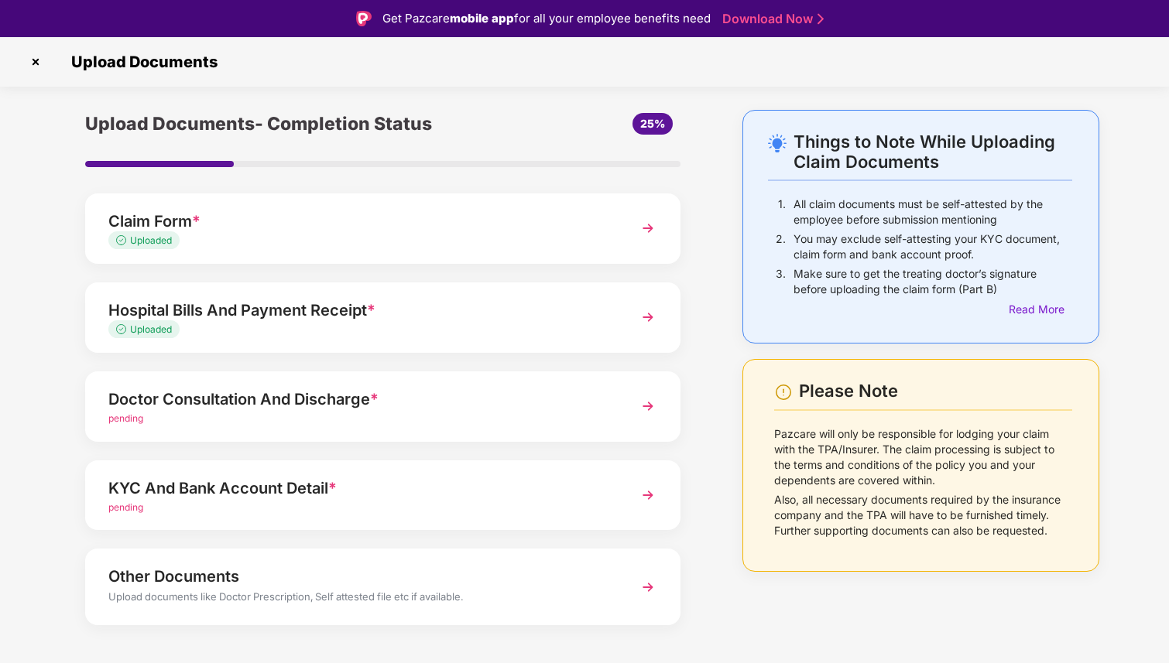
scroll to position [21, 0]
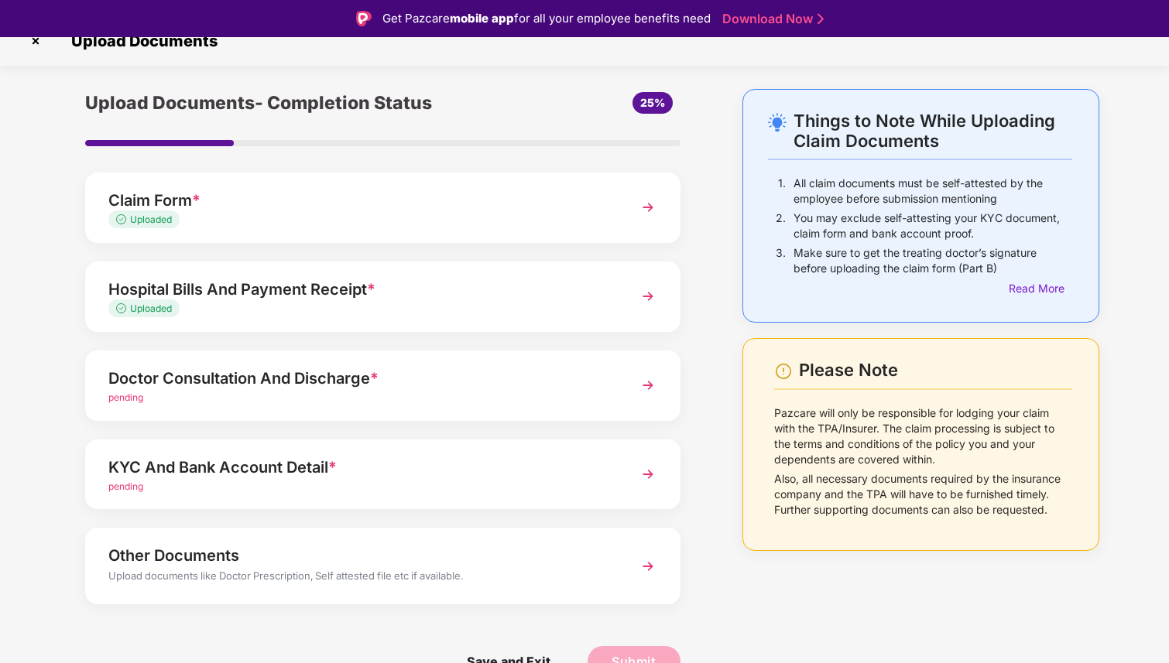
click at [634, 380] on img at bounding box center [648, 386] width 28 height 28
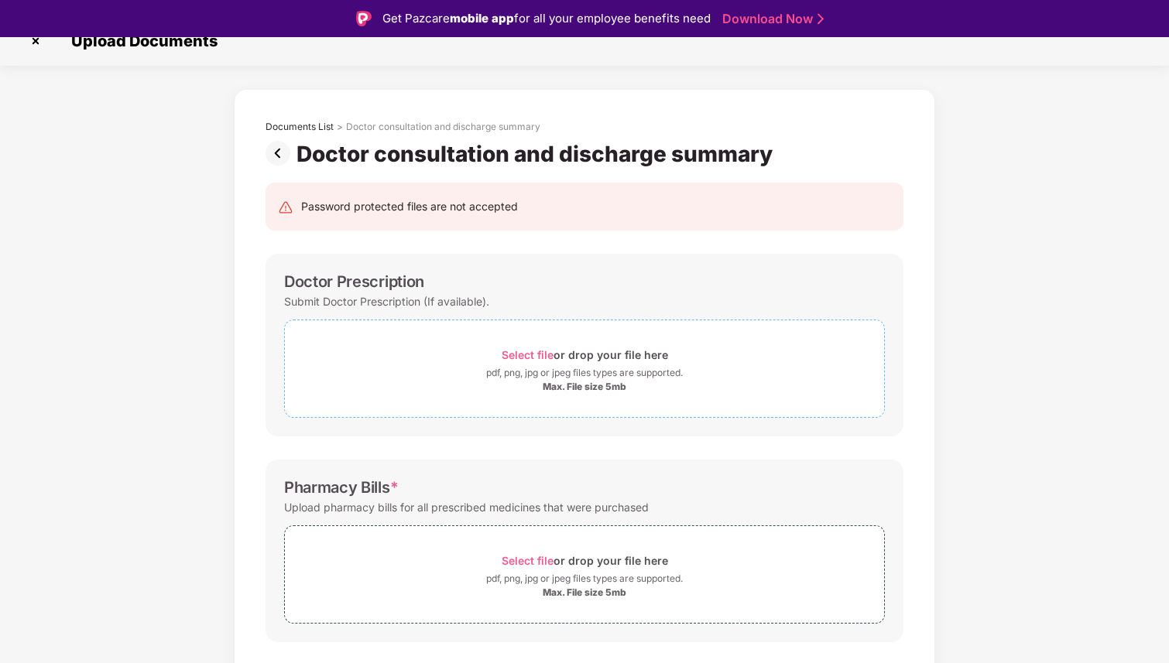
click at [543, 351] on span "Select file" at bounding box center [528, 354] width 52 height 13
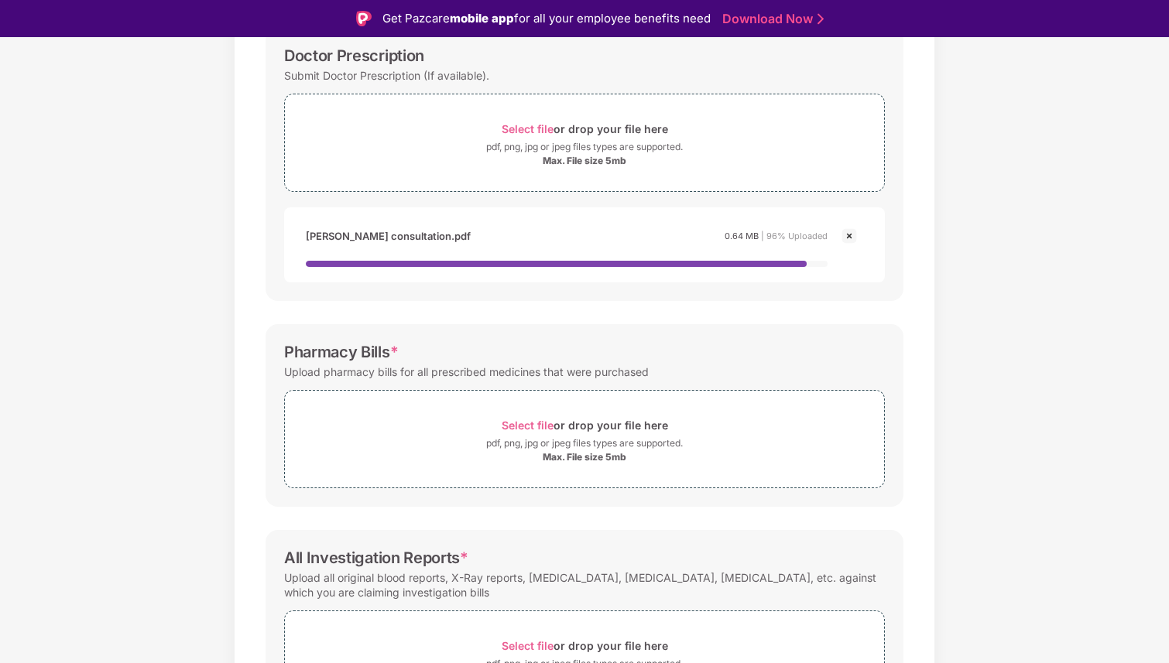
scroll to position [248, 0]
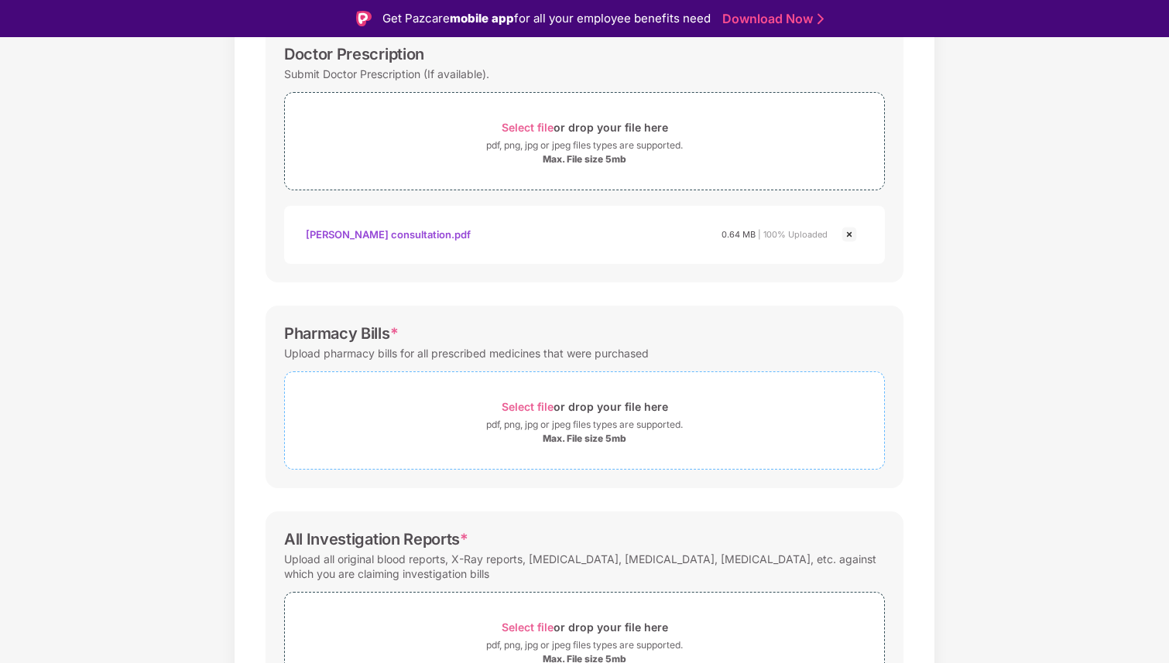
click at [532, 417] on div "Select file or drop your file here" at bounding box center [585, 406] width 166 height 21
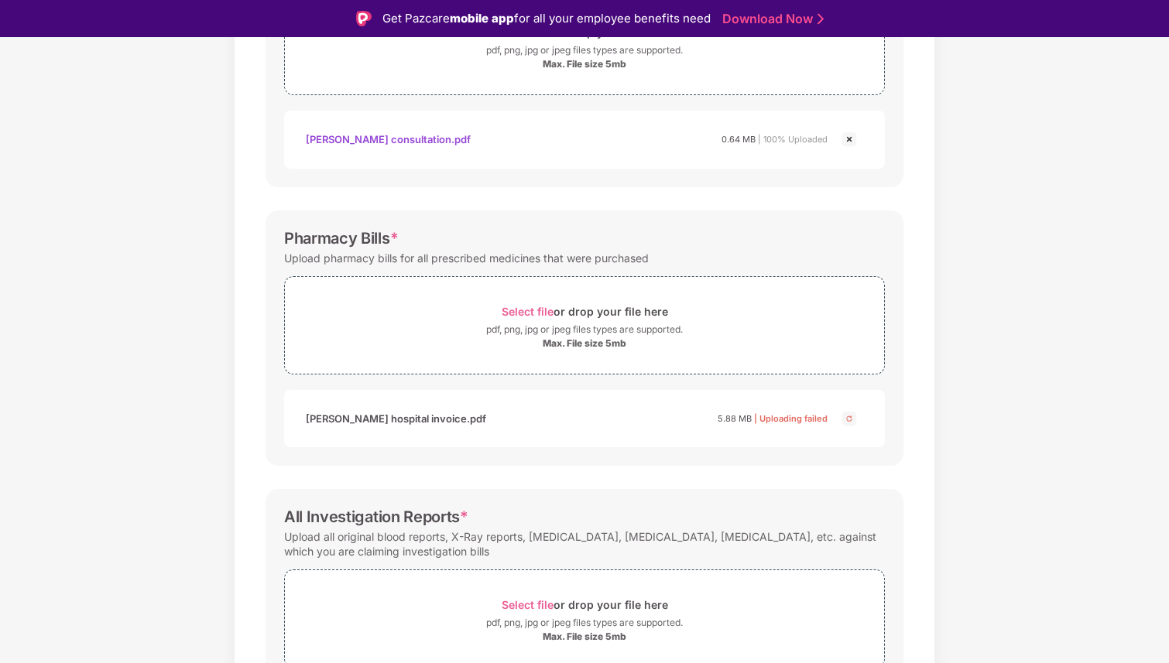
scroll to position [423, 0]
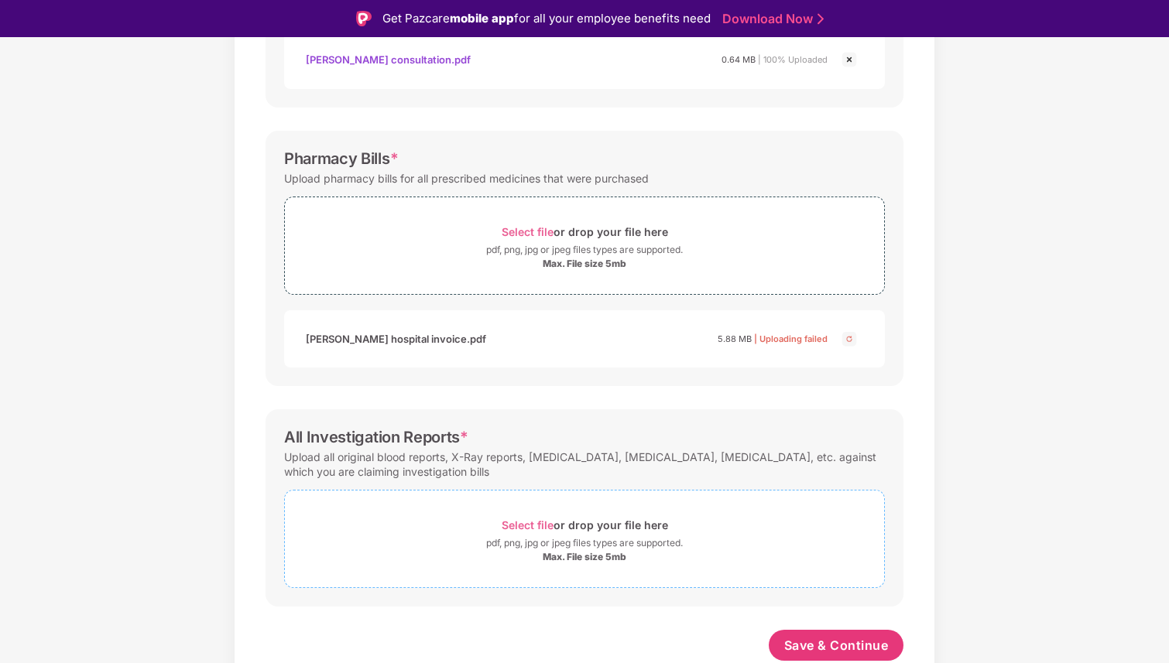
click at [536, 525] on span "Select file" at bounding box center [528, 525] width 52 height 13
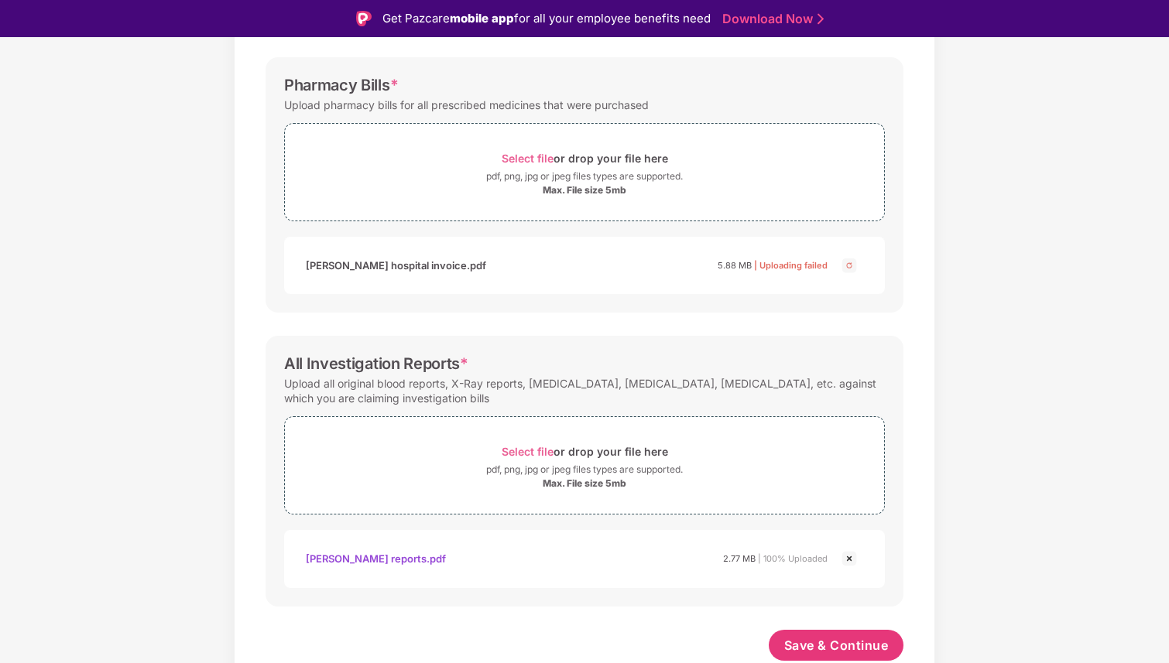
scroll to position [497, 0]
click at [854, 644] on span "Save & Continue" at bounding box center [836, 645] width 104 height 17
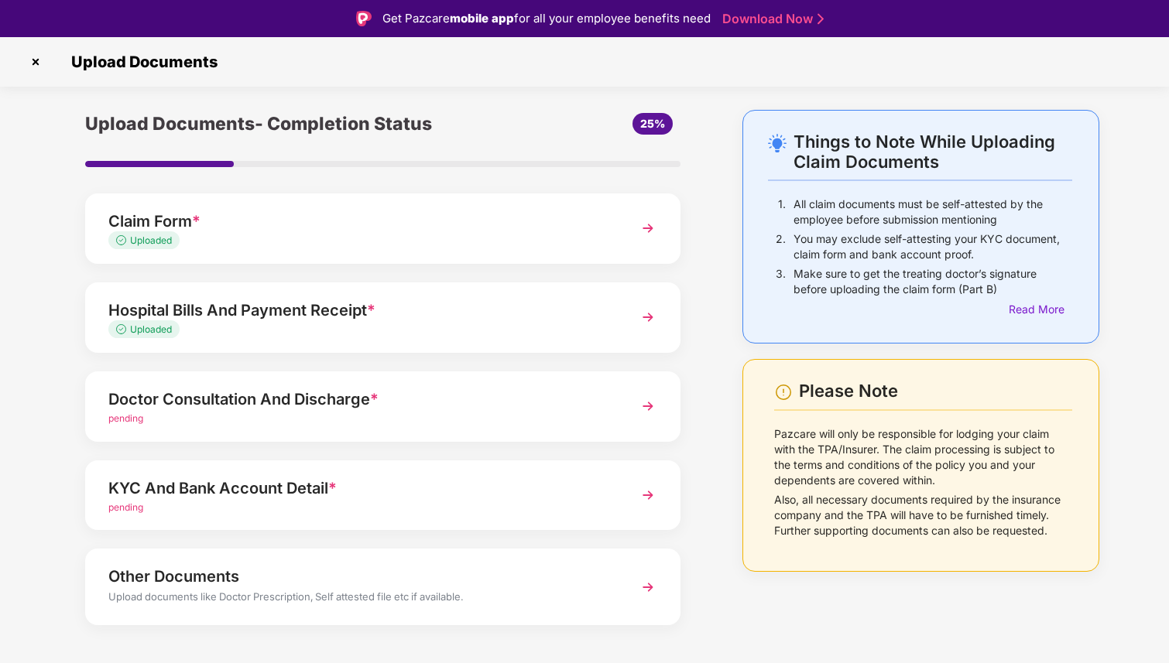
scroll to position [21, 0]
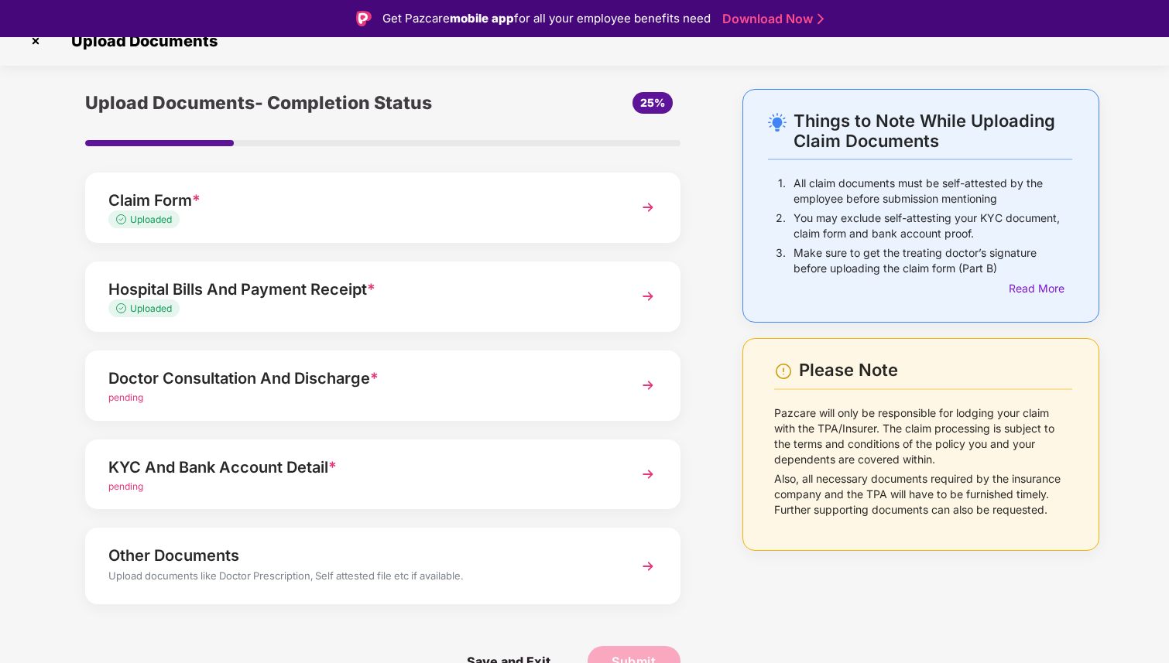
click at [461, 392] on div "pending" at bounding box center [359, 398] width 503 height 15
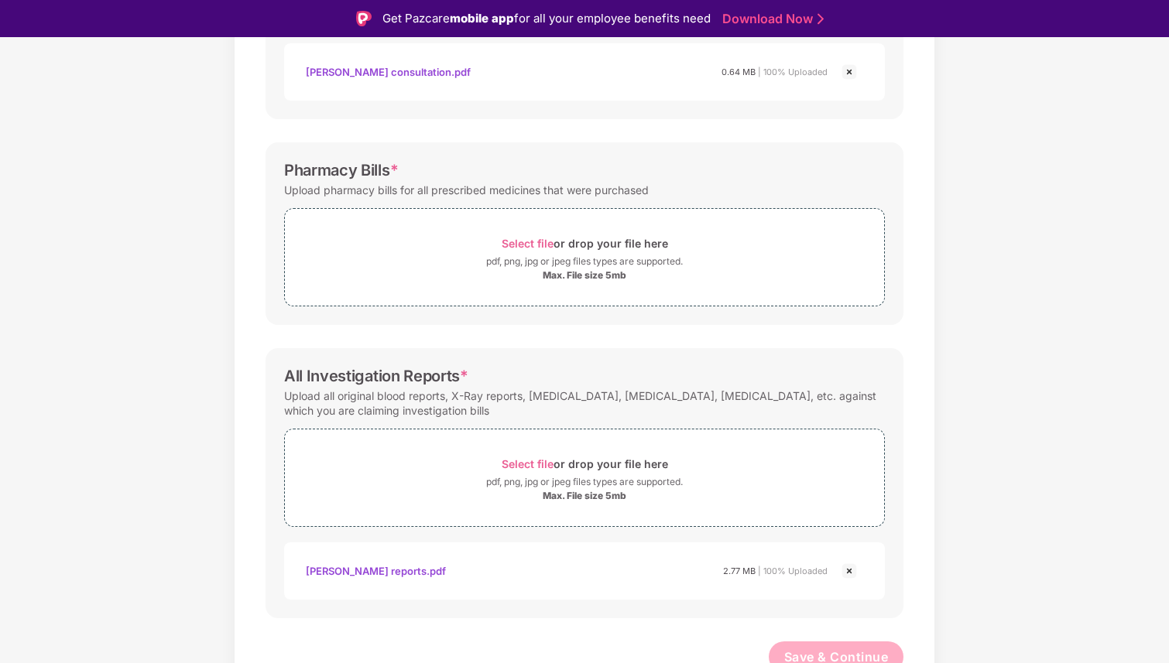
scroll to position [423, 0]
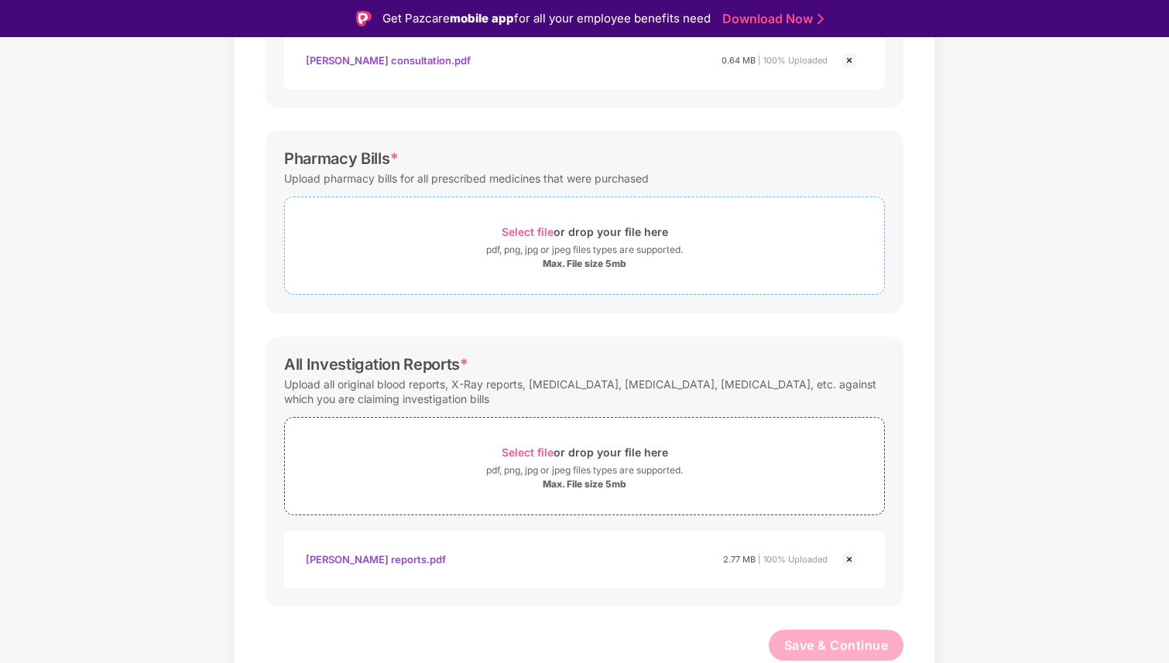
click at [531, 231] on span "Select file" at bounding box center [528, 231] width 52 height 13
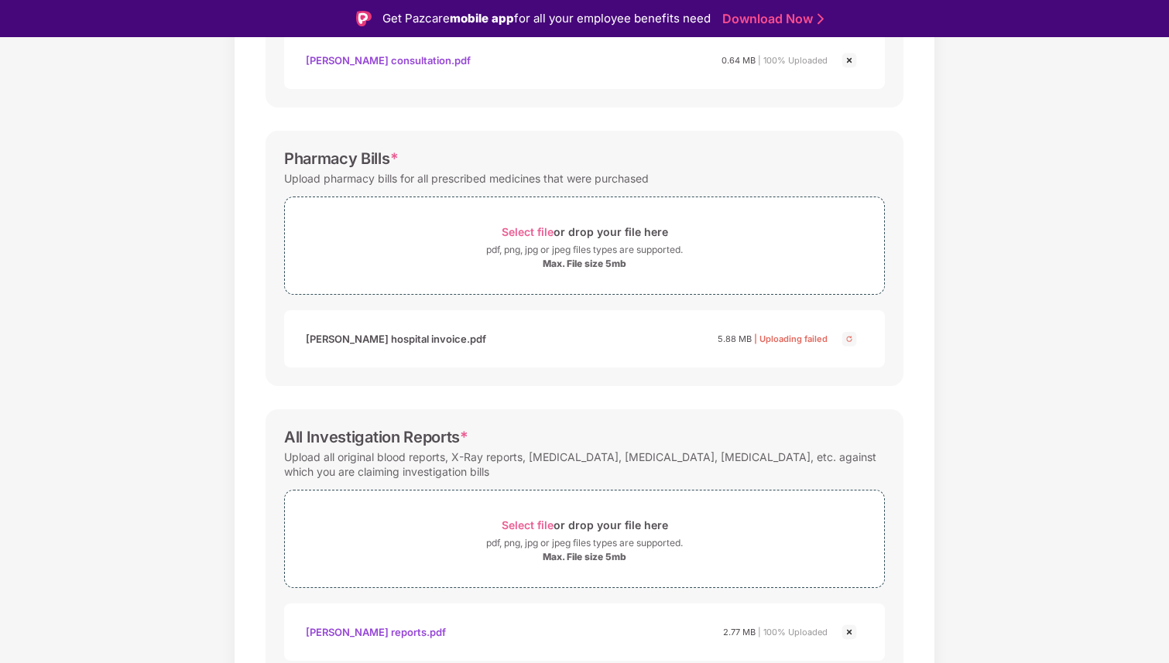
click at [852, 339] on img at bounding box center [849, 339] width 19 height 19
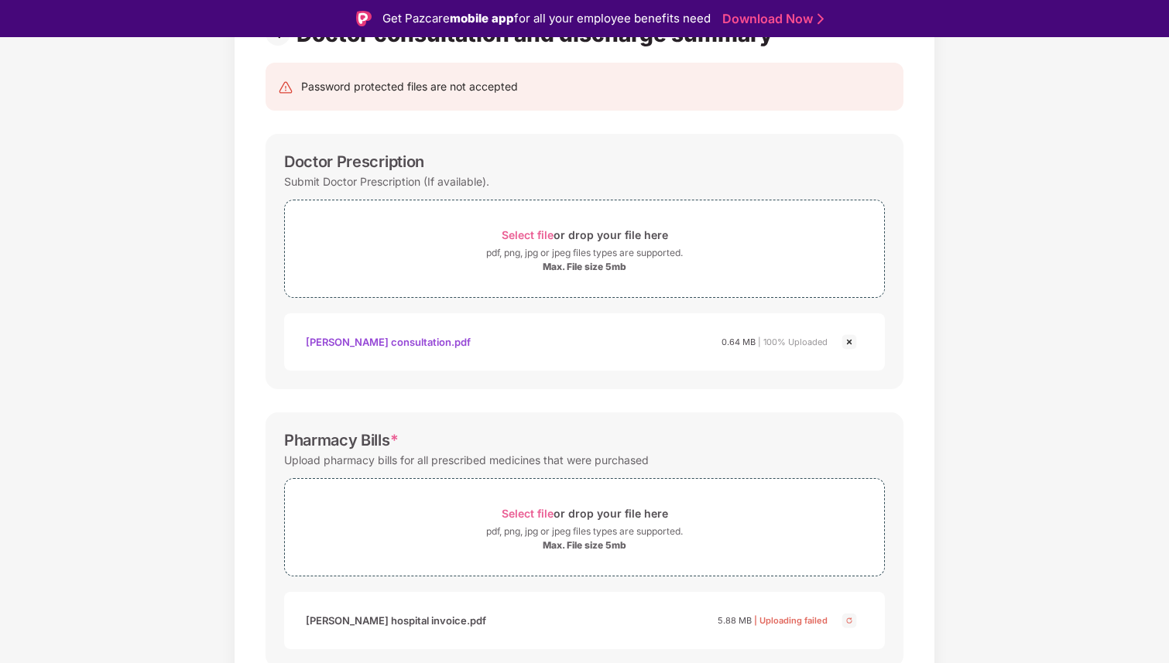
scroll to position [0, 0]
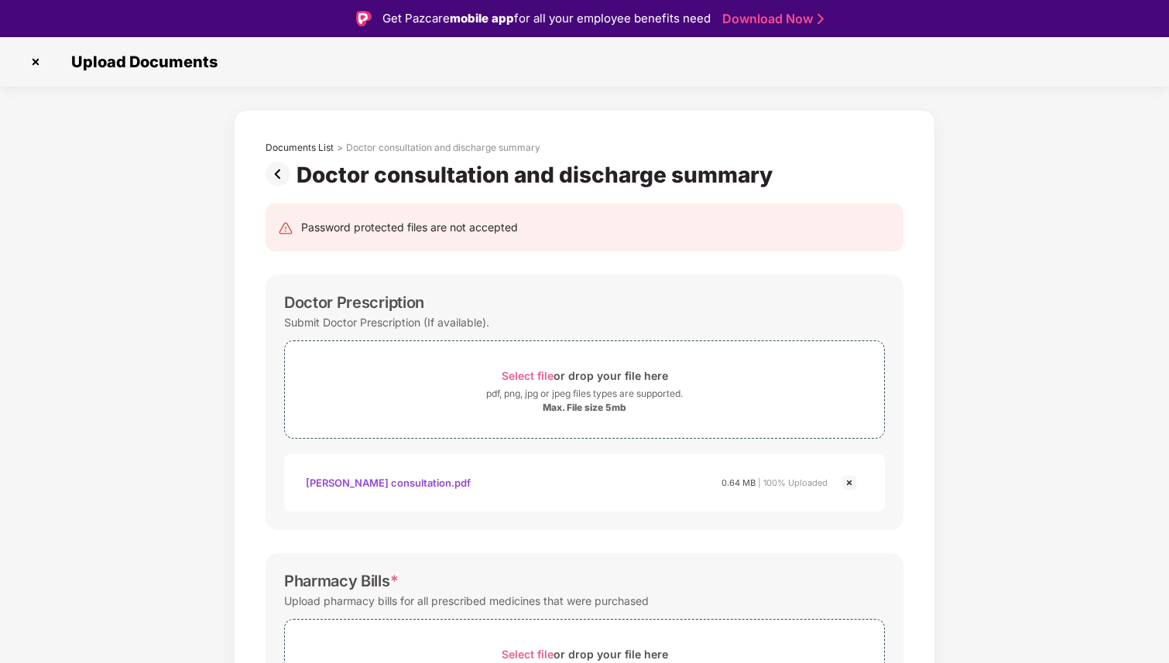
click at [274, 173] on img at bounding box center [280, 174] width 31 height 25
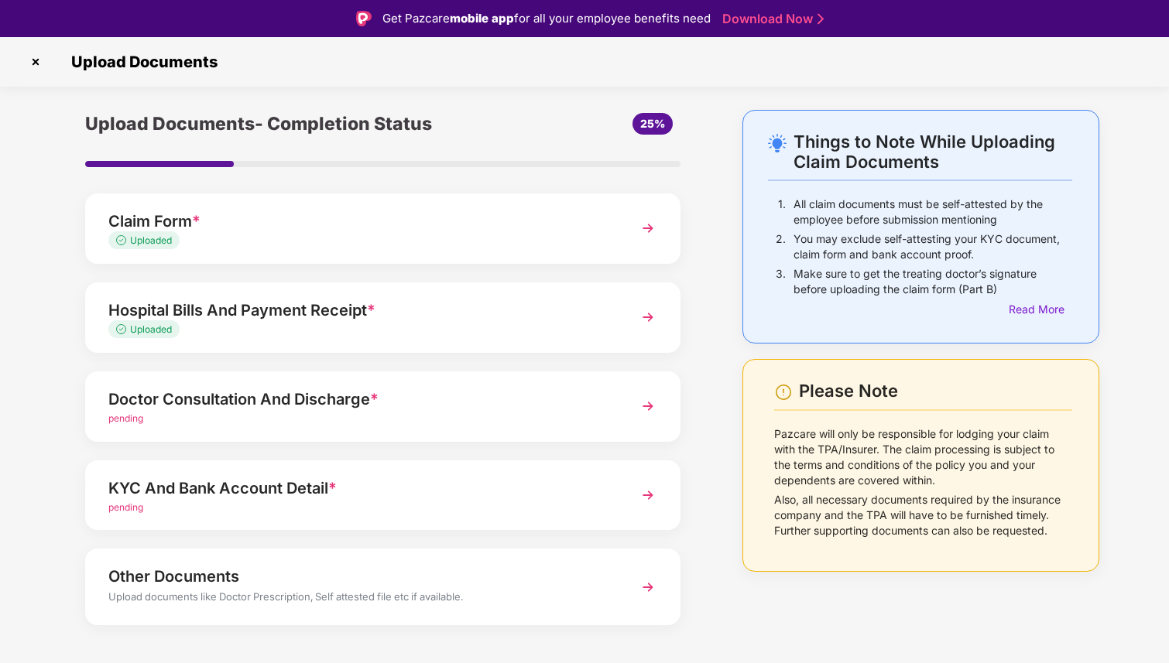
click at [417, 317] on div "Hospital Bills And Payment Receipt *" at bounding box center [359, 310] width 503 height 25
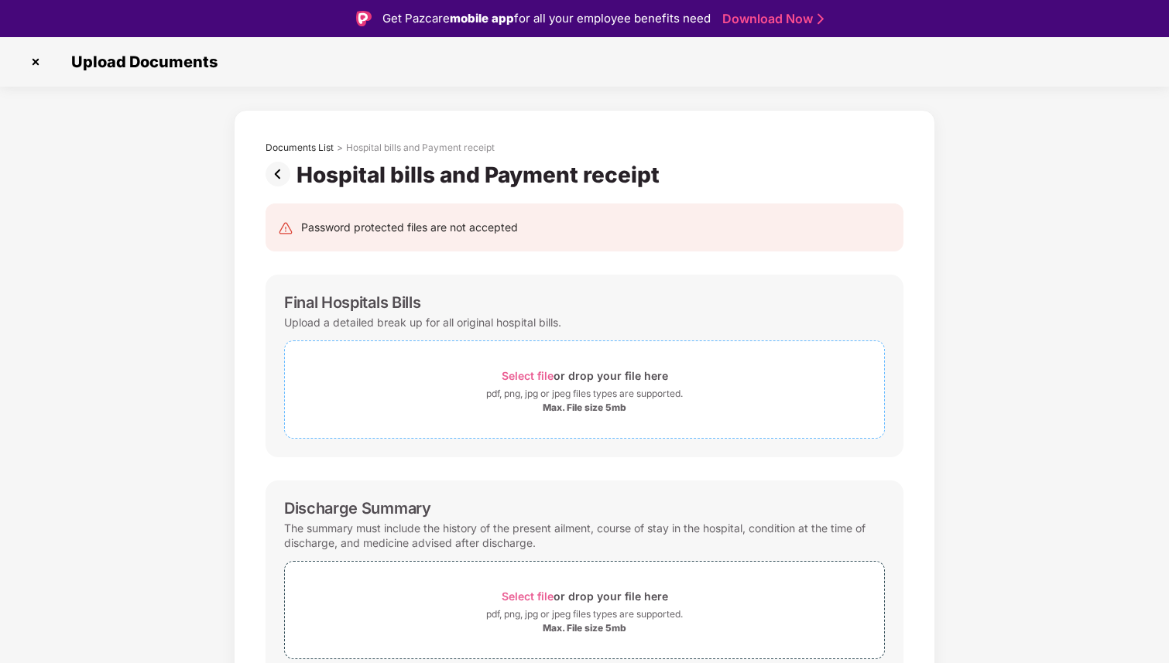
click at [526, 373] on span "Select file" at bounding box center [528, 375] width 52 height 13
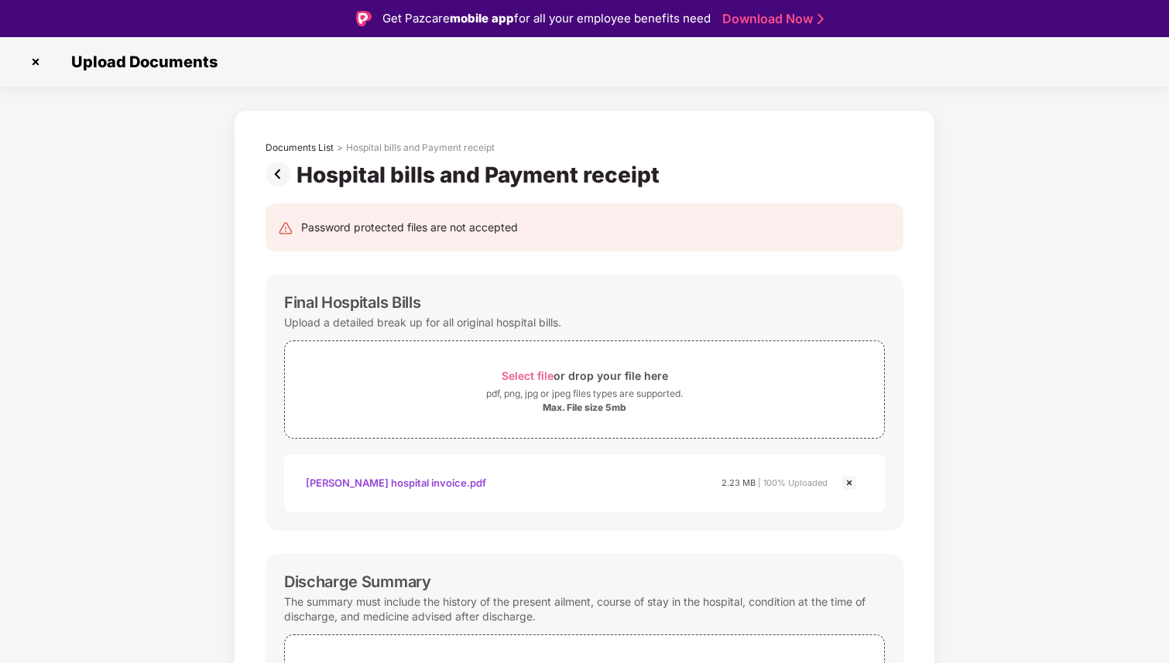
click at [222, 470] on div "Documents List > Hospital bills and Payment receipt Hospital bills and Payment …" at bounding box center [584, 653] width 1169 height 1087
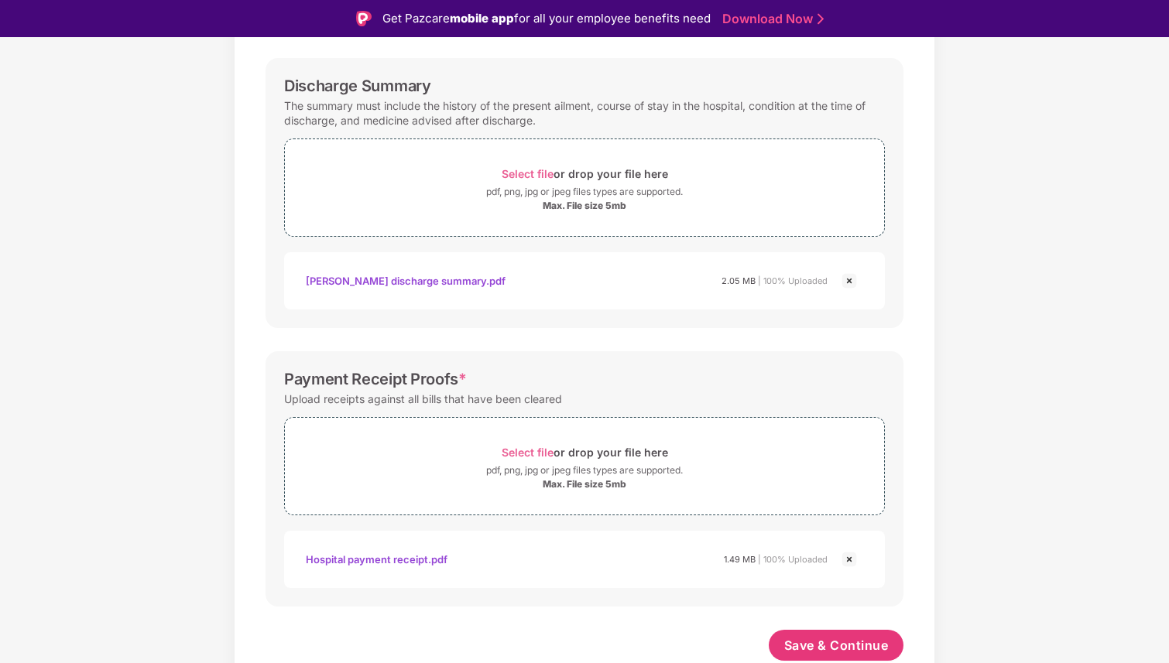
scroll to position [37, 0]
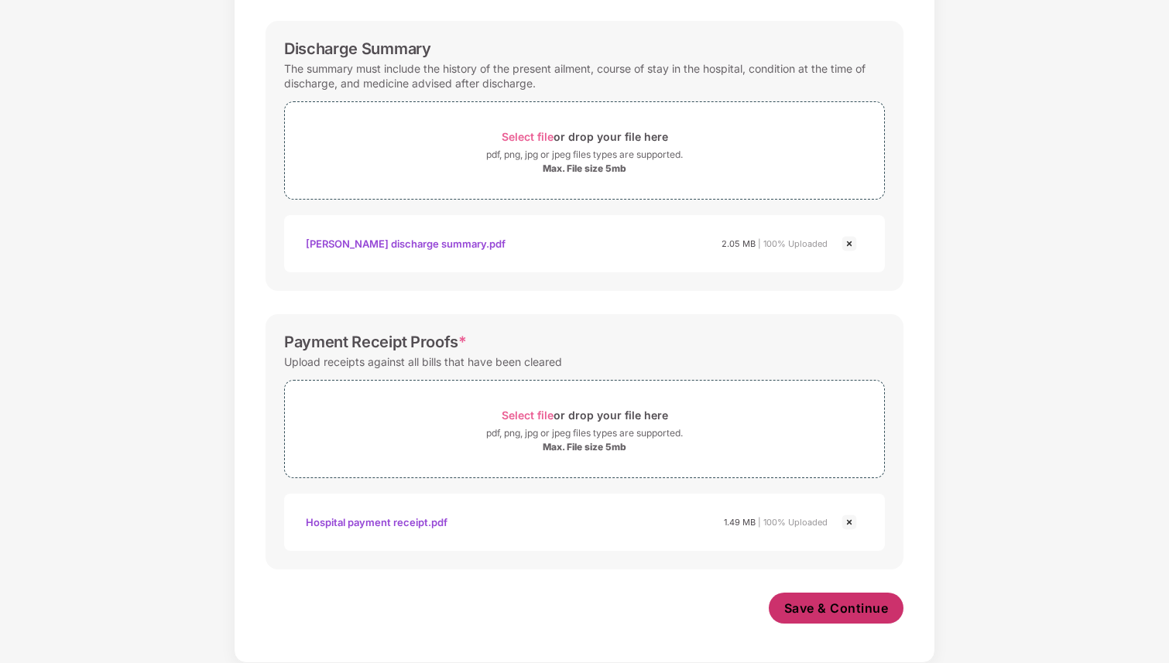
click at [837, 601] on span "Save & Continue" at bounding box center [836, 608] width 104 height 17
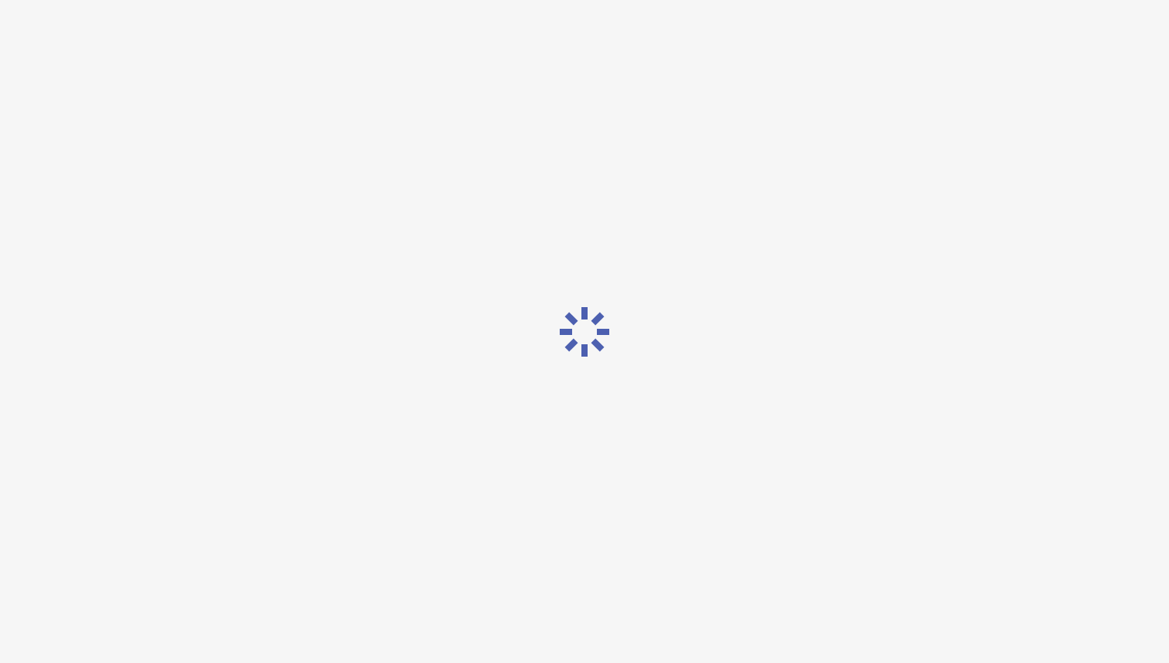
scroll to position [0, 0]
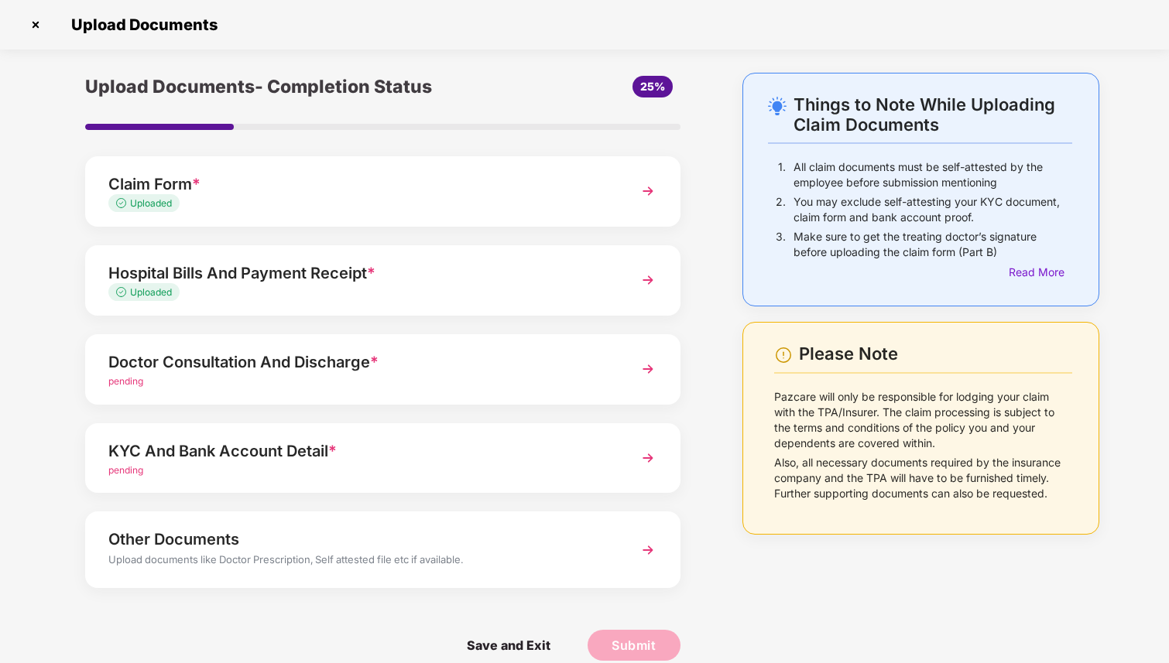
click at [580, 363] on div "Doctor Consultation And Discharge *" at bounding box center [359, 362] width 503 height 25
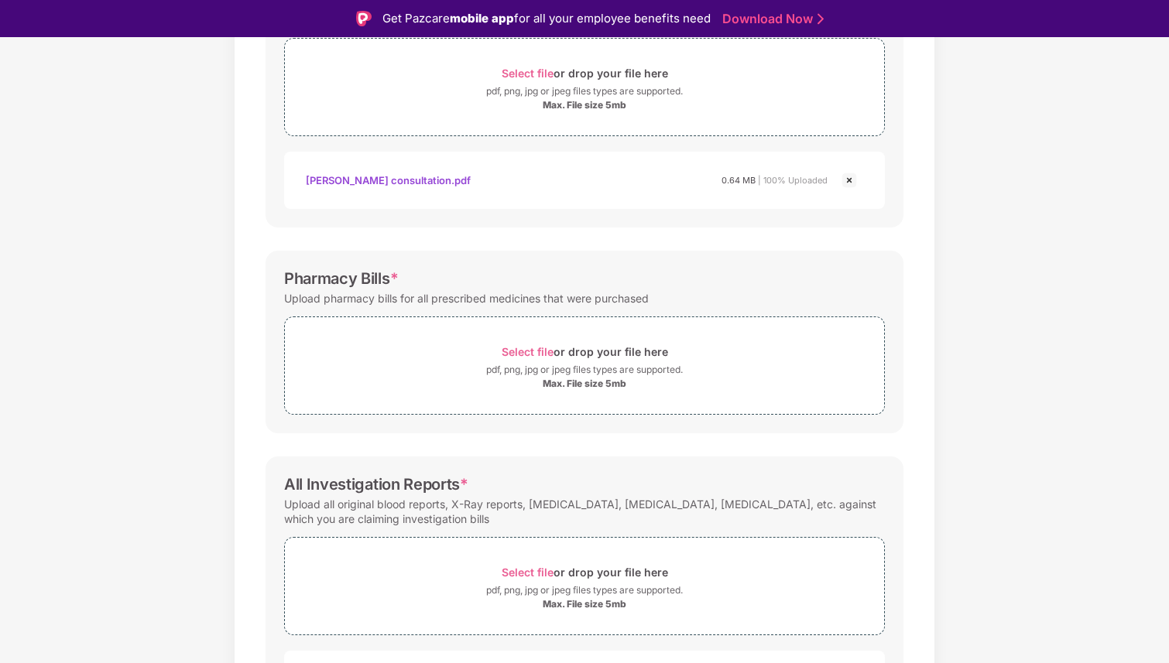
scroll to position [374, 0]
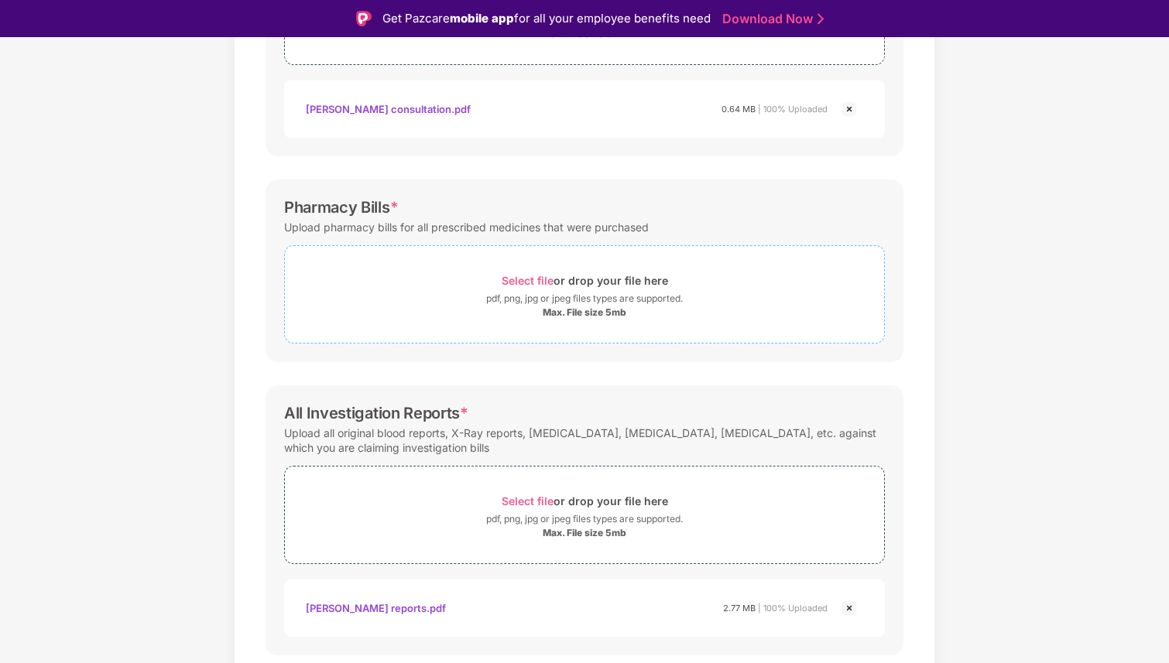
click at [533, 281] on span "Select file" at bounding box center [528, 280] width 52 height 13
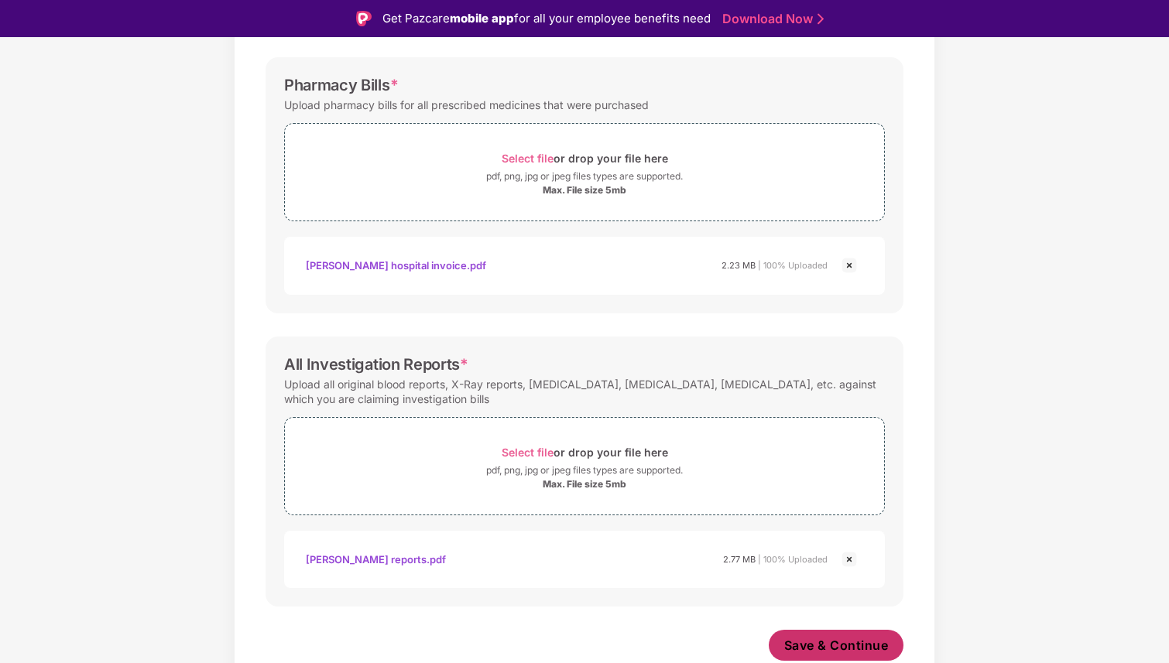
scroll to position [496, 0]
click at [858, 646] on span "Save & Continue" at bounding box center [836, 645] width 104 height 17
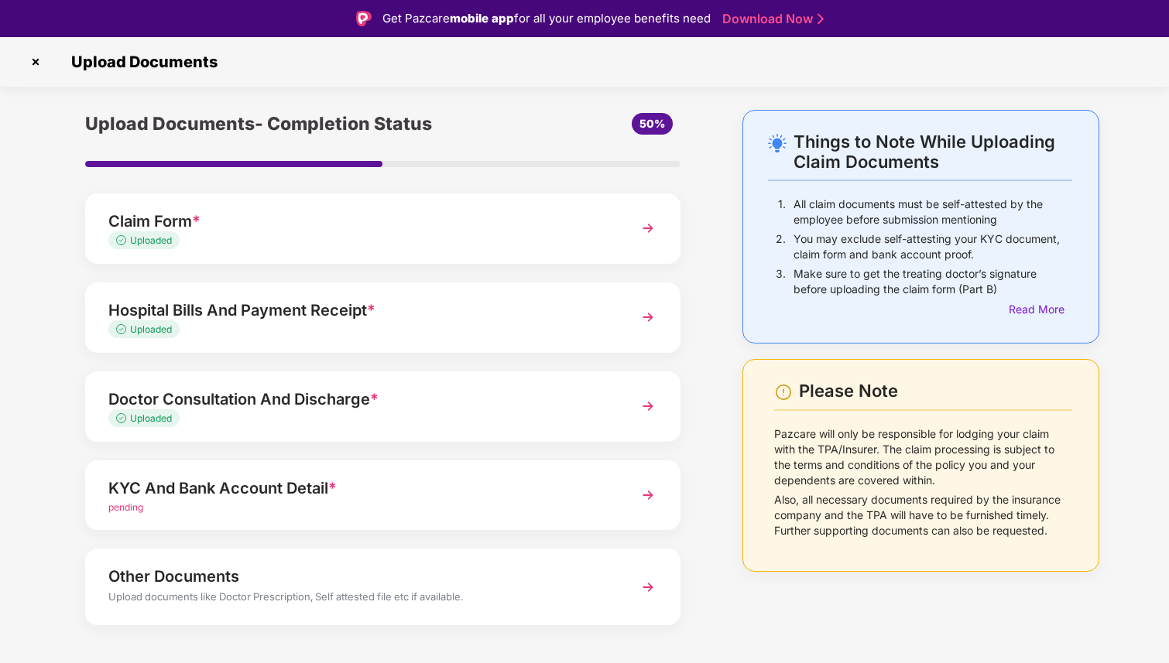
scroll to position [21, 0]
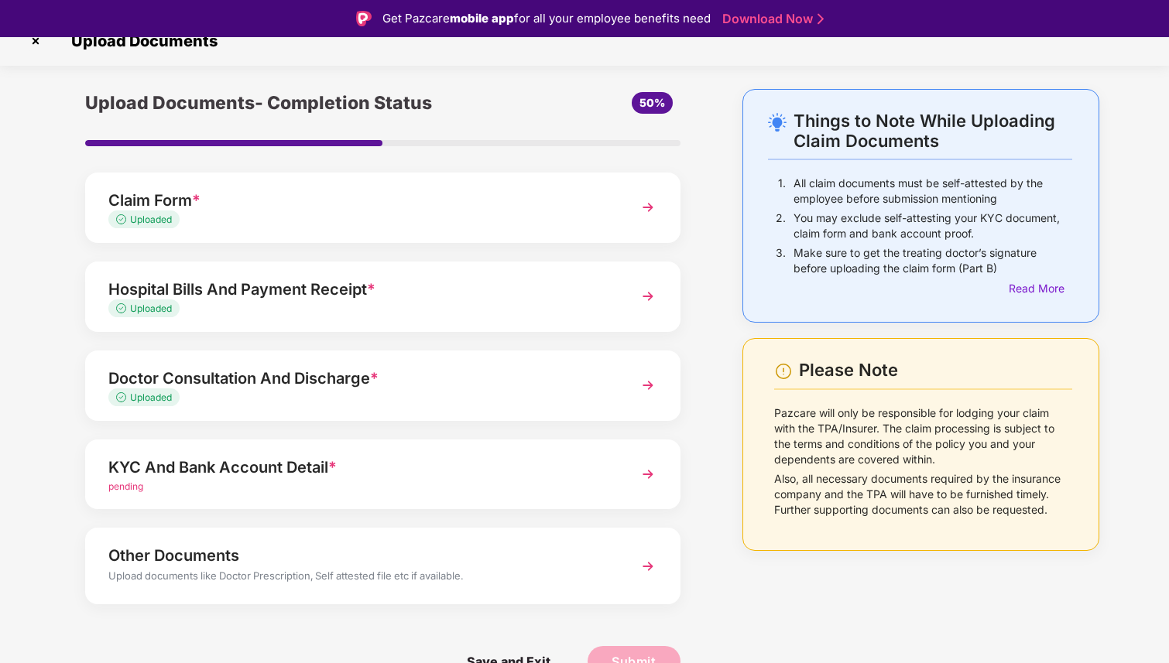
click at [642, 467] on img at bounding box center [648, 475] width 28 height 28
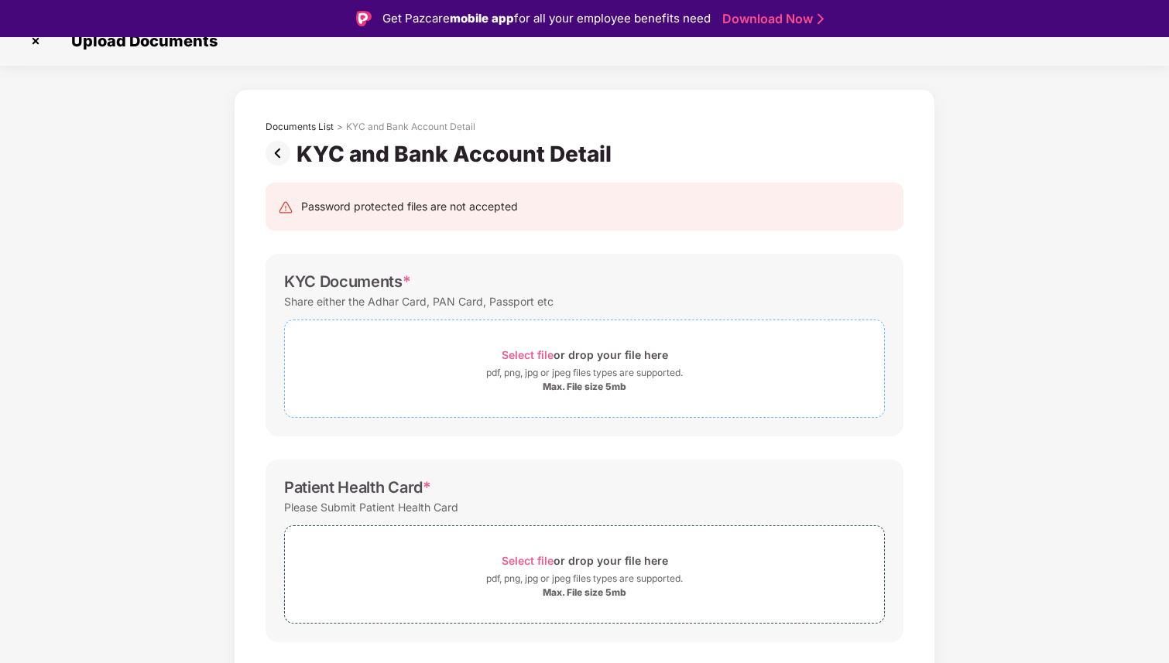
click at [518, 354] on span "Select file" at bounding box center [528, 354] width 52 height 13
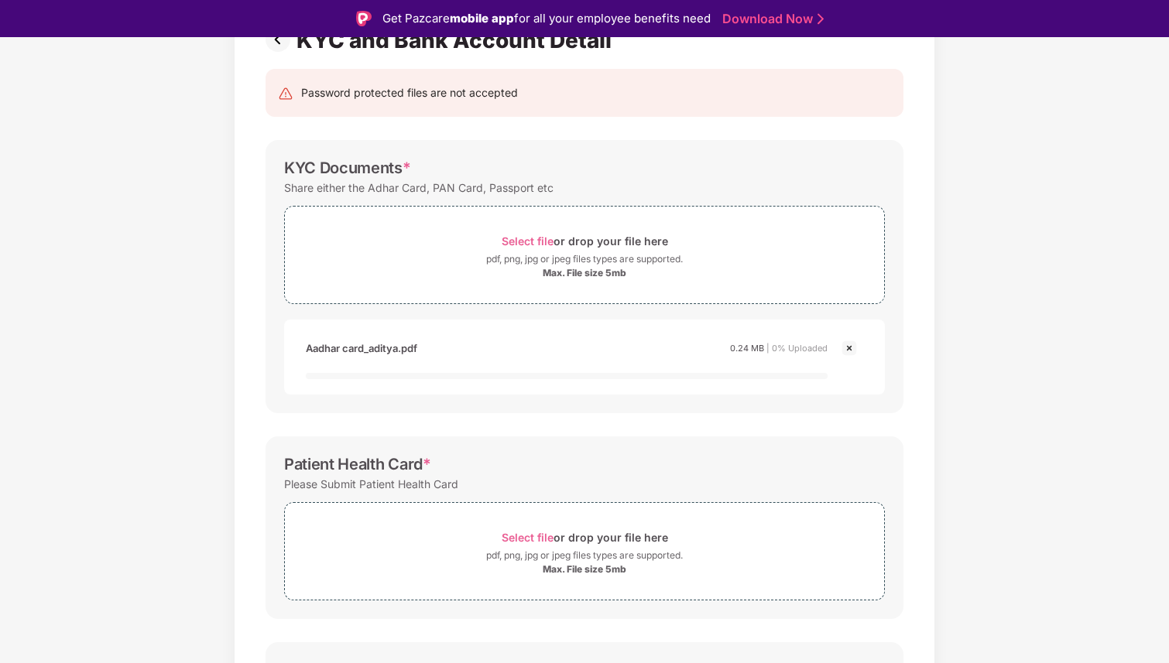
scroll to position [204, 0]
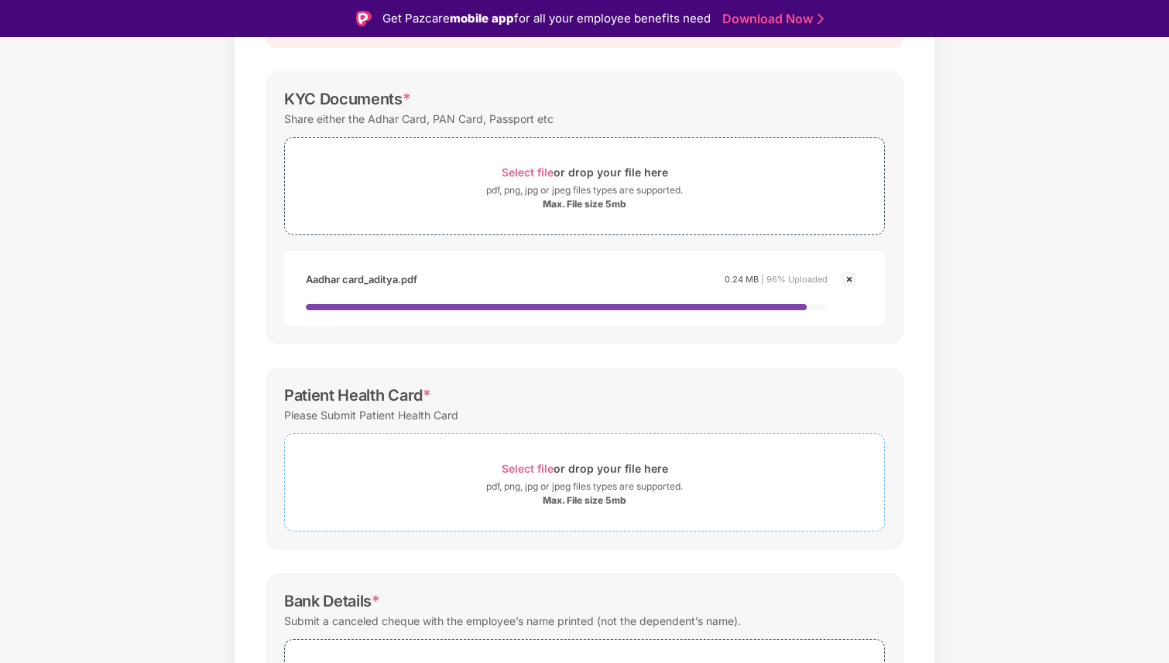
click at [535, 466] on div "Select file or drop your file here" at bounding box center [585, 468] width 166 height 21
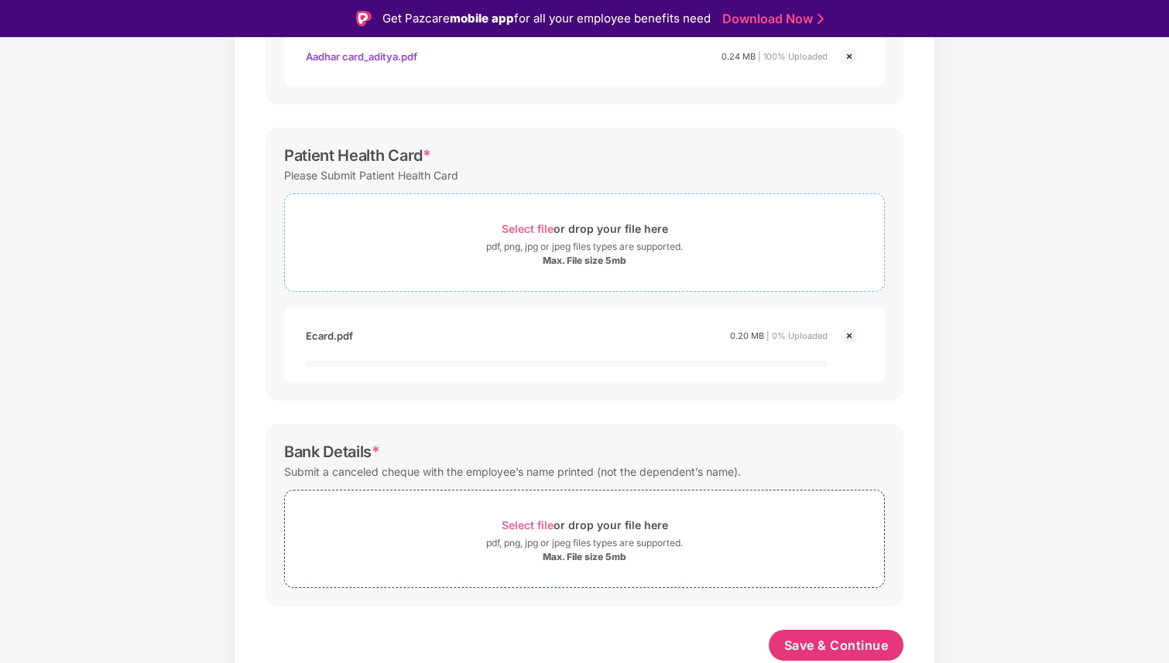
scroll to position [37, 0]
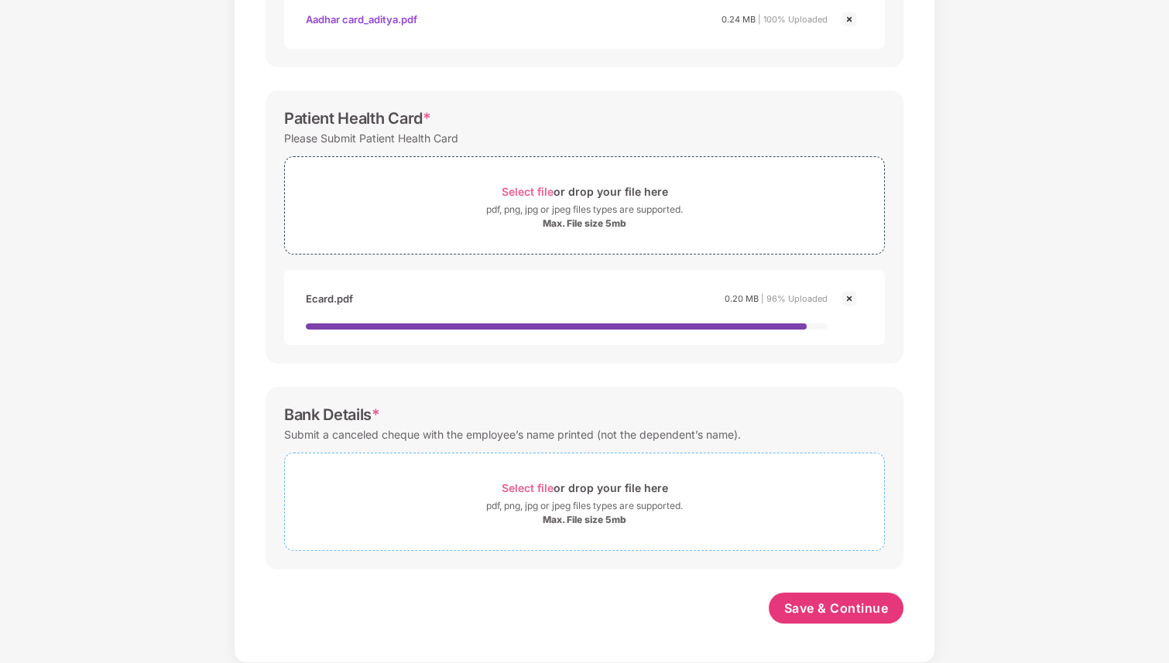
click at [532, 490] on span "Select file" at bounding box center [528, 487] width 52 height 13
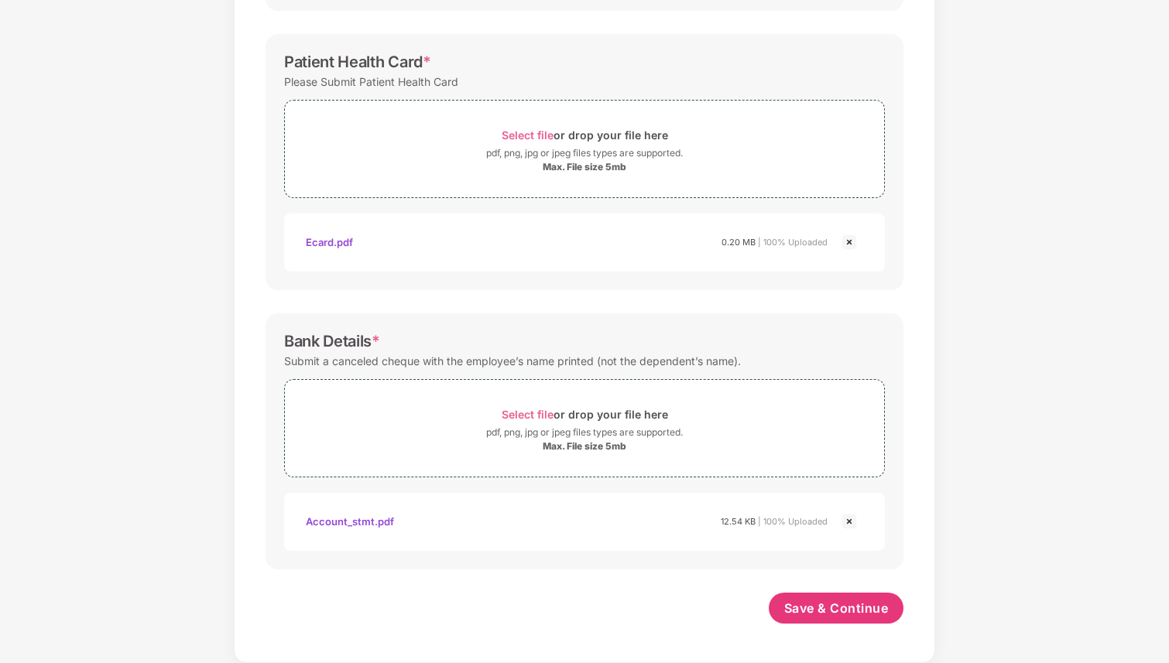
scroll to position [483, 0]
click at [827, 608] on span "Save & Continue" at bounding box center [836, 608] width 104 height 17
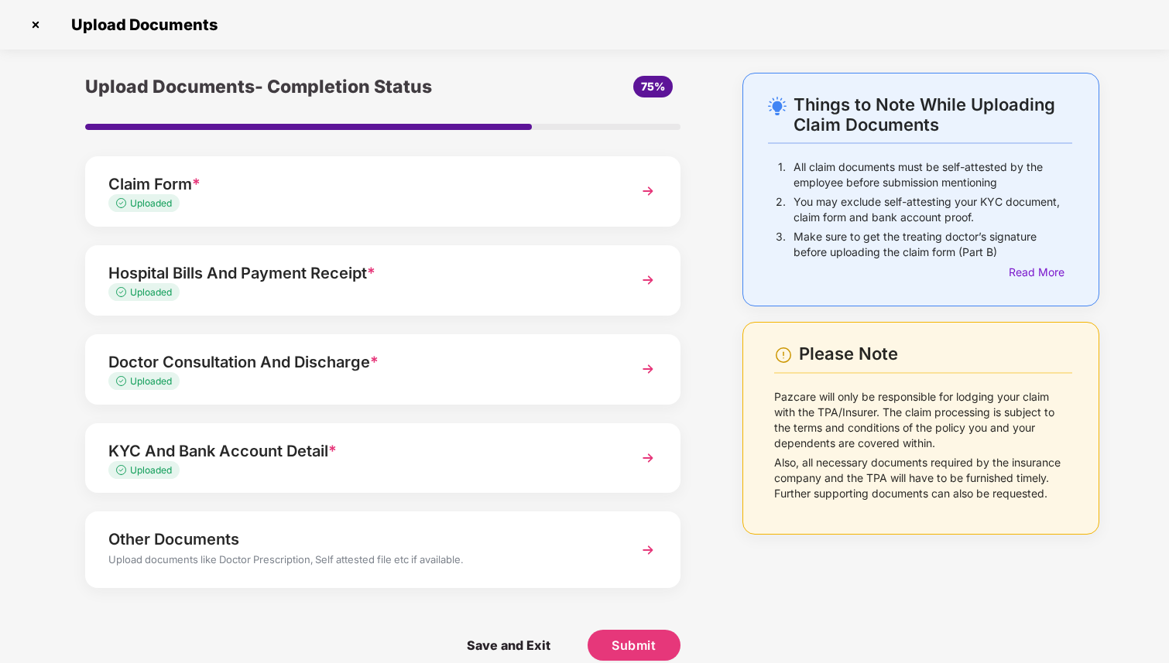
scroll to position [21, 0]
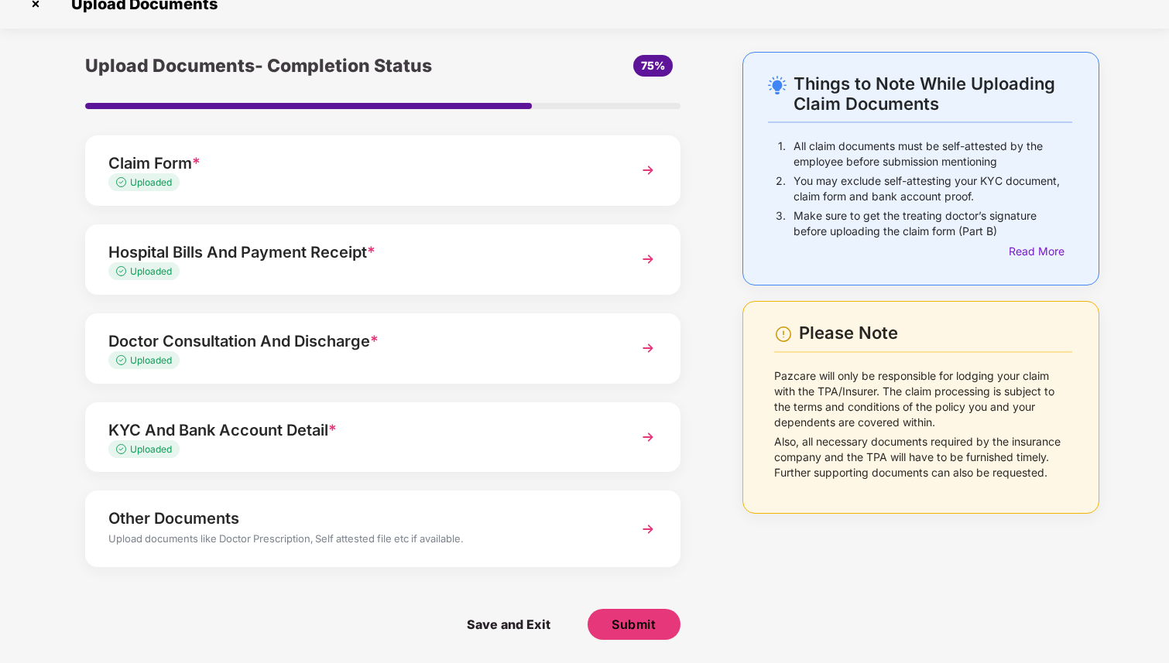
drag, startPoint x: 627, startPoint y: 624, endPoint x: 509, endPoint y: 512, distance: 162.1
click at [509, 512] on div "Upload Documents- Completion Status 75% Claim Form * Uploaded Hospital Bills An…" at bounding box center [383, 357] width 626 height 611
click at [641, 168] on img at bounding box center [648, 170] width 28 height 28
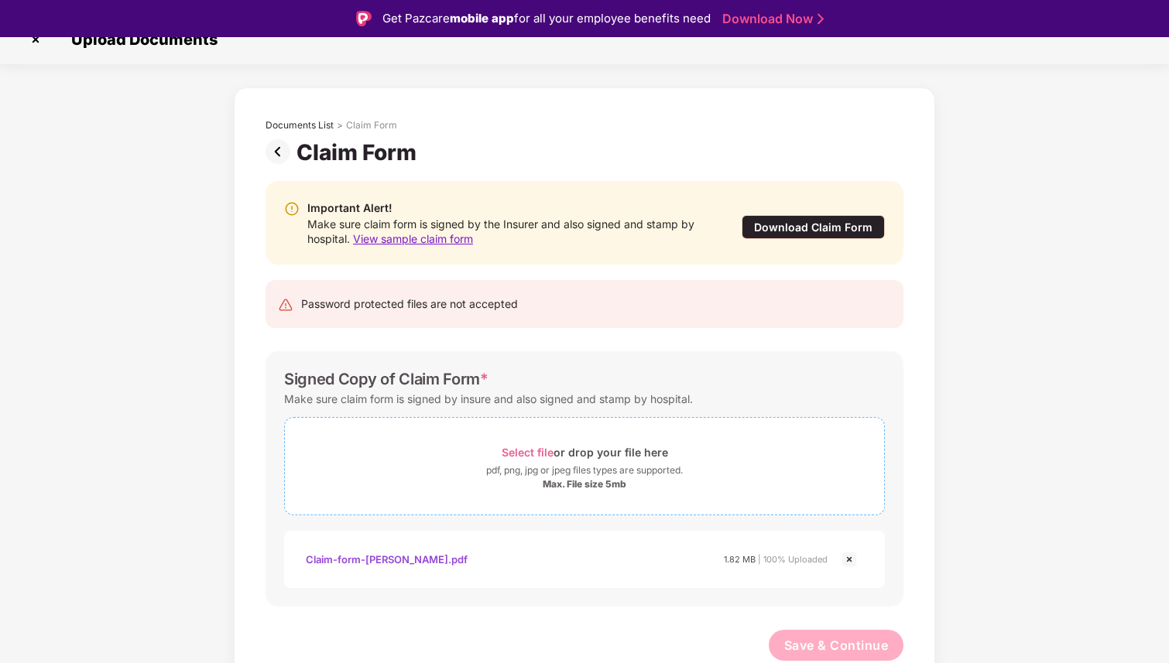
scroll to position [37, 0]
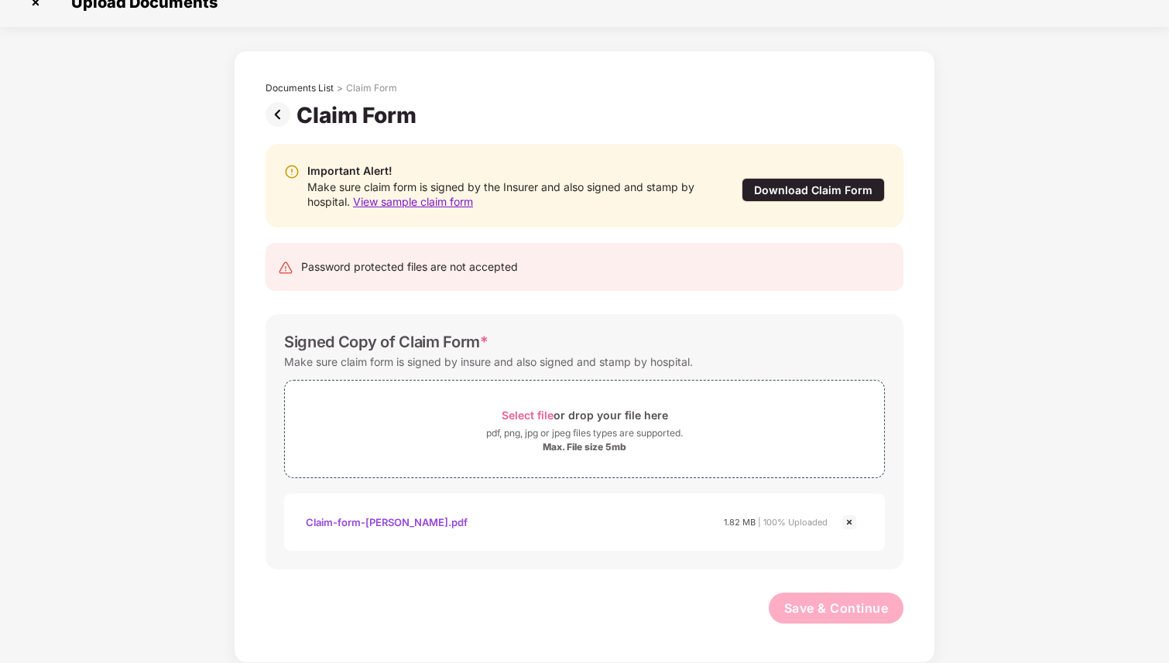
click at [1022, 508] on div "Documents List > Claim Form Claim Form Important Alert! Make sure claim form is…" at bounding box center [584, 356] width 1169 height 613
click at [279, 114] on img at bounding box center [280, 114] width 31 height 25
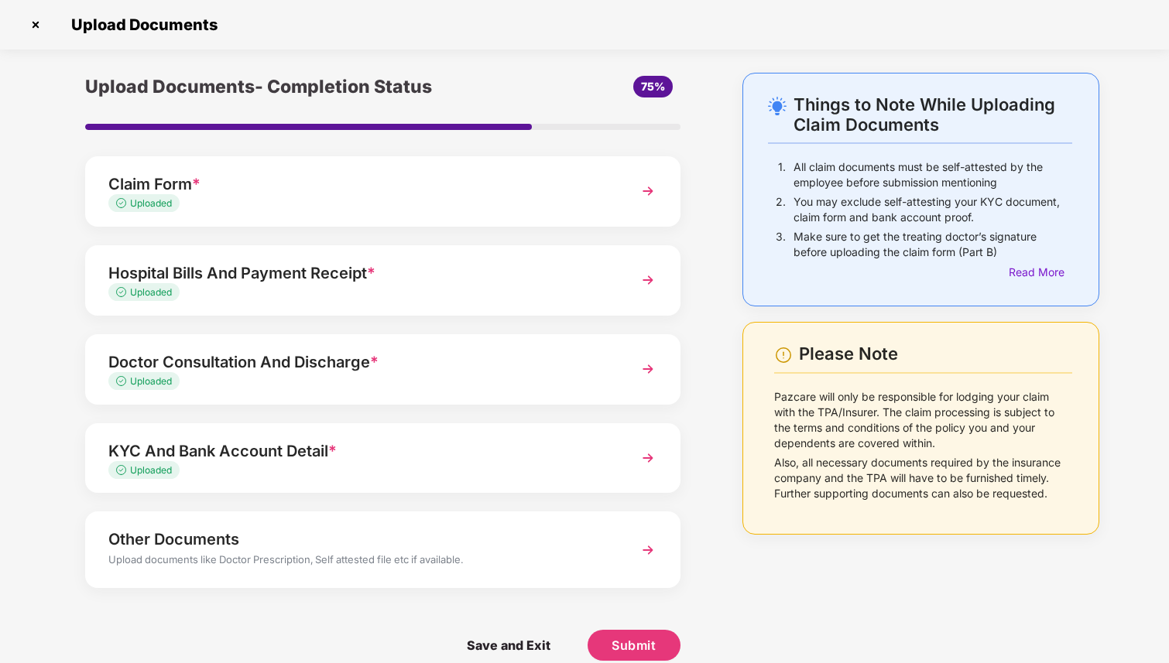
click at [502, 272] on div "Hospital Bills And Payment Receipt *" at bounding box center [359, 273] width 503 height 25
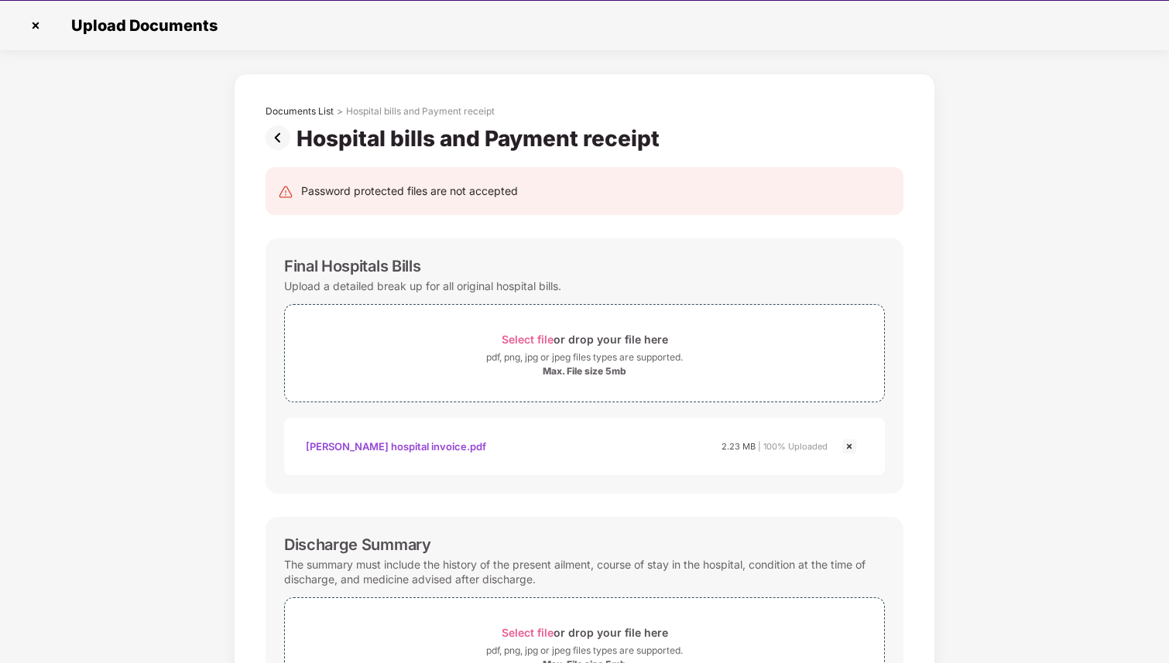
click at [280, 139] on img at bounding box center [280, 137] width 31 height 25
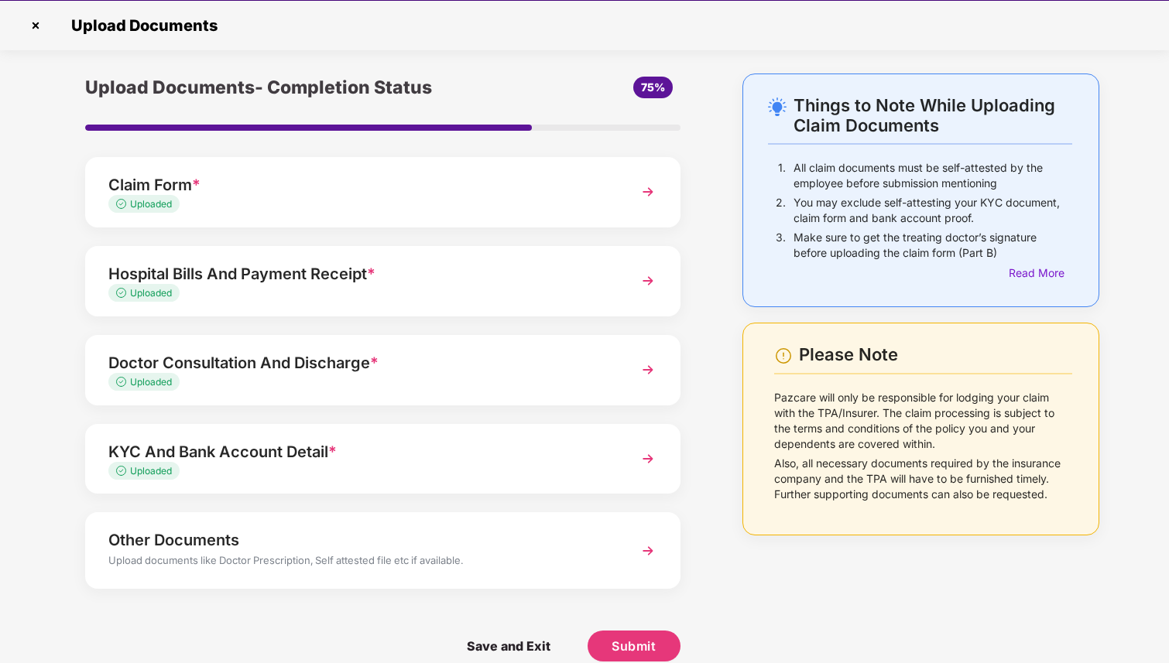
click at [464, 371] on div "Doctor Consultation And Discharge *" at bounding box center [359, 363] width 503 height 25
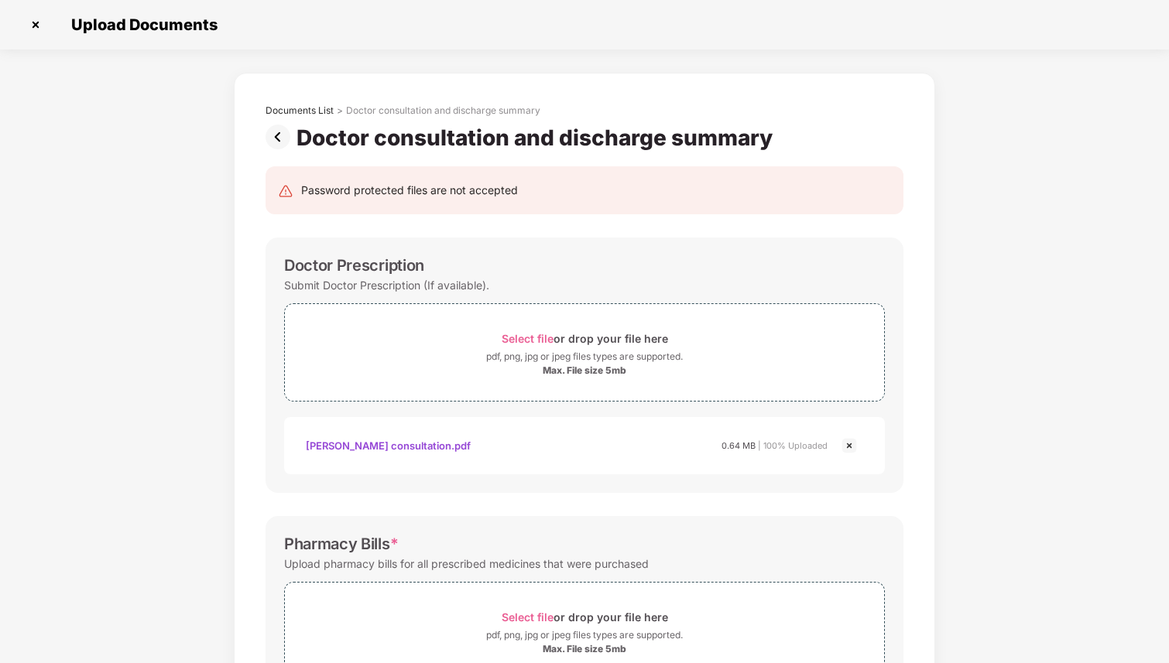
click at [278, 134] on img at bounding box center [280, 137] width 31 height 25
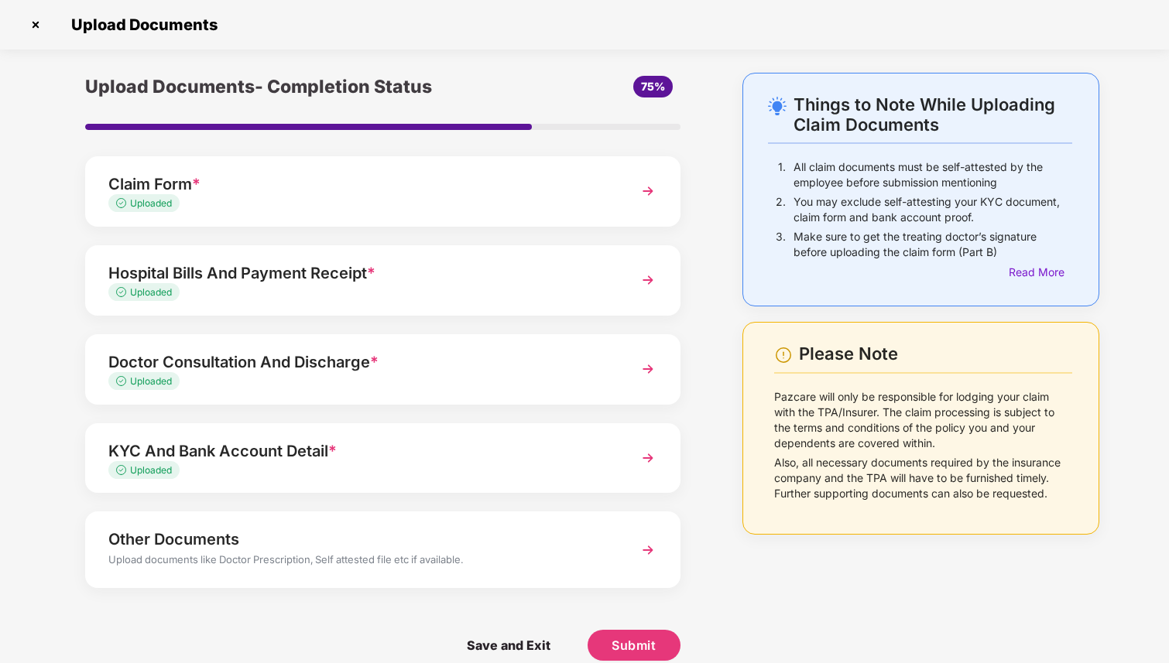
click at [656, 86] on span "75%" at bounding box center [653, 86] width 24 height 13
click at [499, 444] on div "KYC And Bank Account Detail *" at bounding box center [359, 451] width 503 height 25
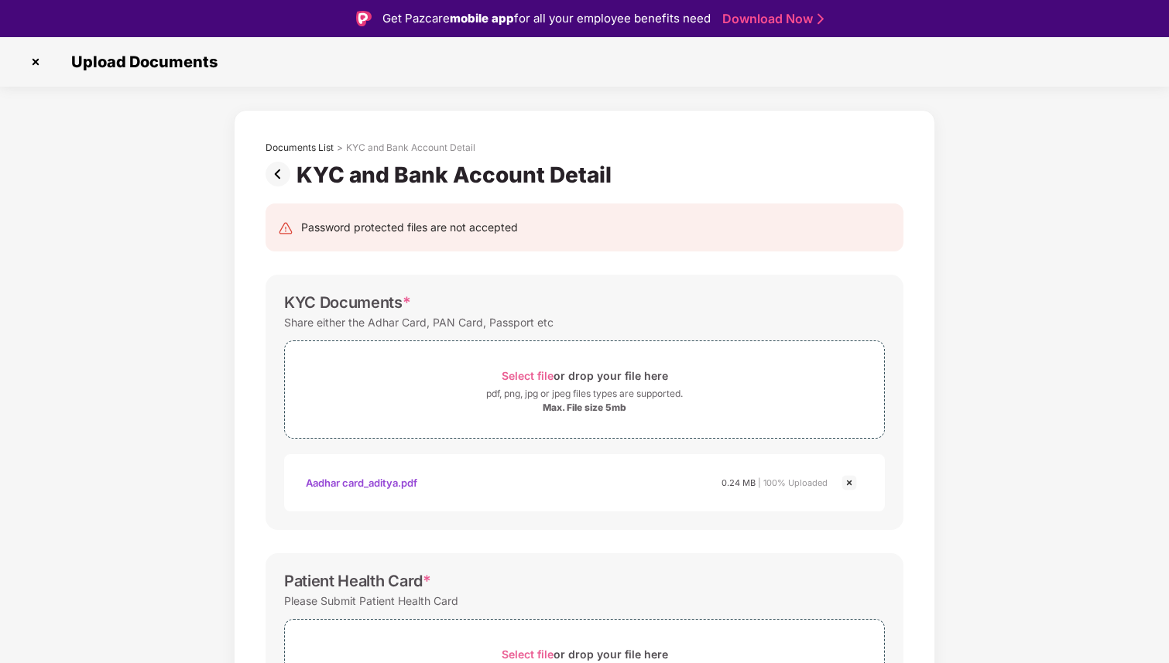
click at [279, 175] on img at bounding box center [280, 174] width 31 height 25
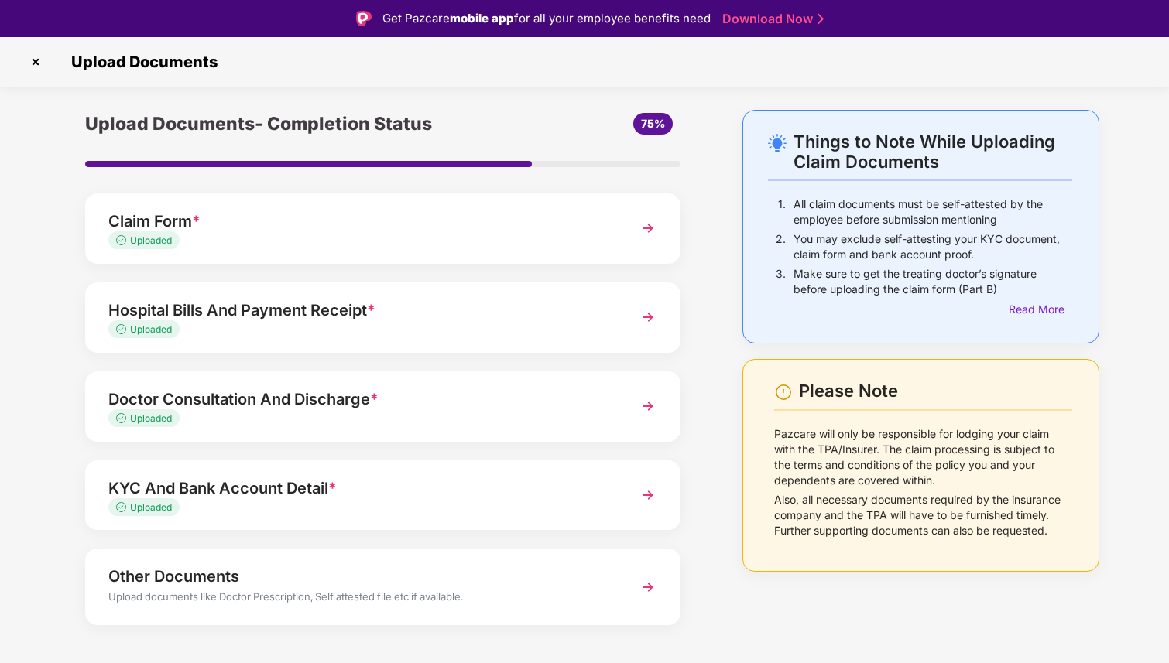
scroll to position [21, 0]
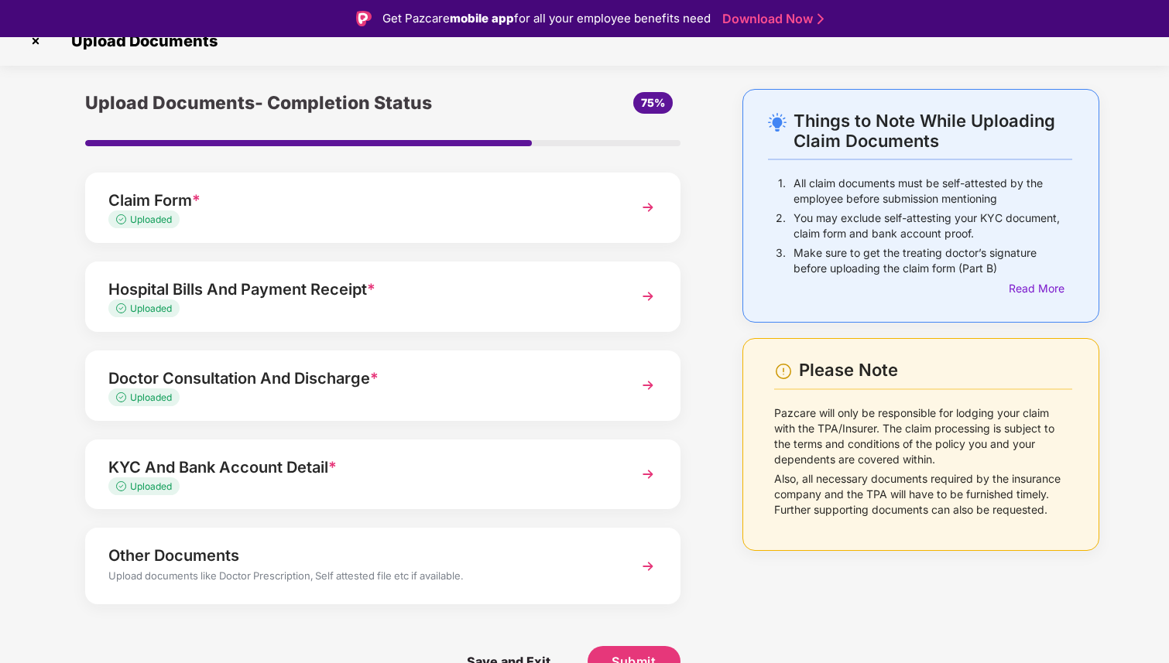
click at [545, 557] on div "Other Documents" at bounding box center [359, 555] width 503 height 25
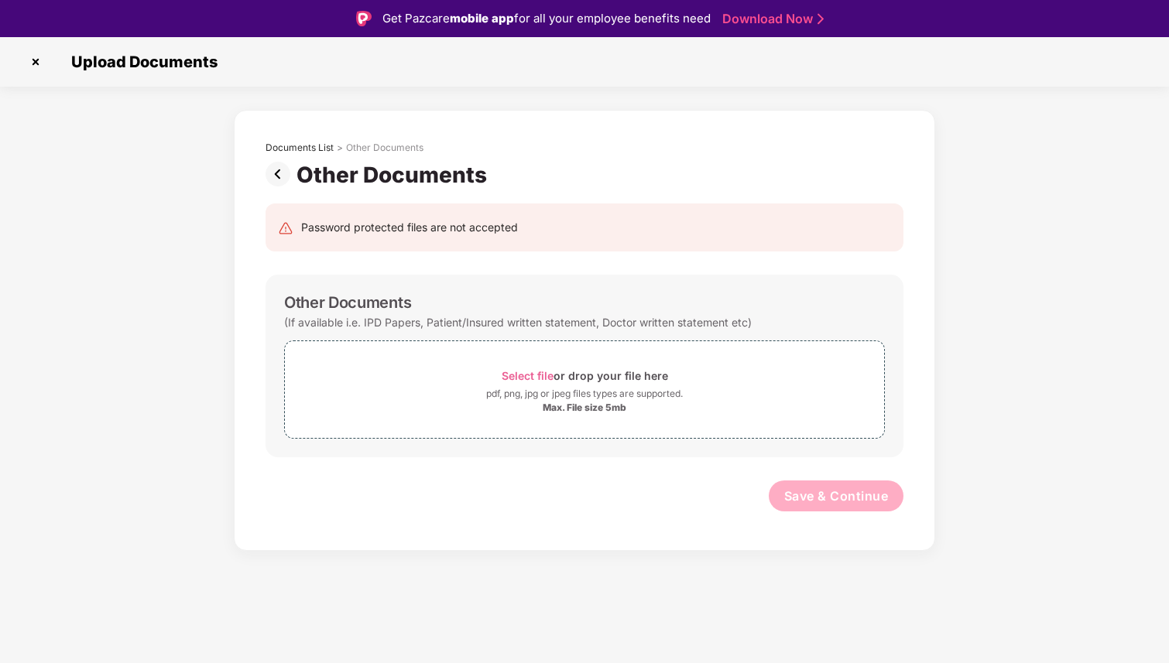
scroll to position [0, 0]
click at [282, 169] on img at bounding box center [280, 174] width 31 height 25
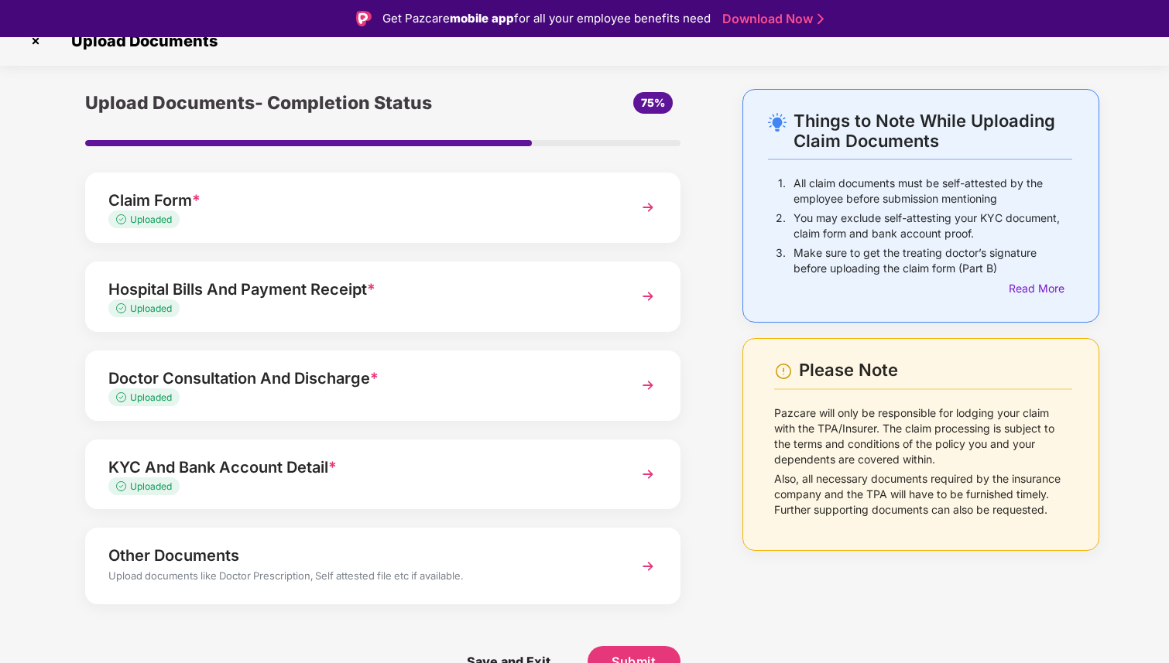
scroll to position [37, 0]
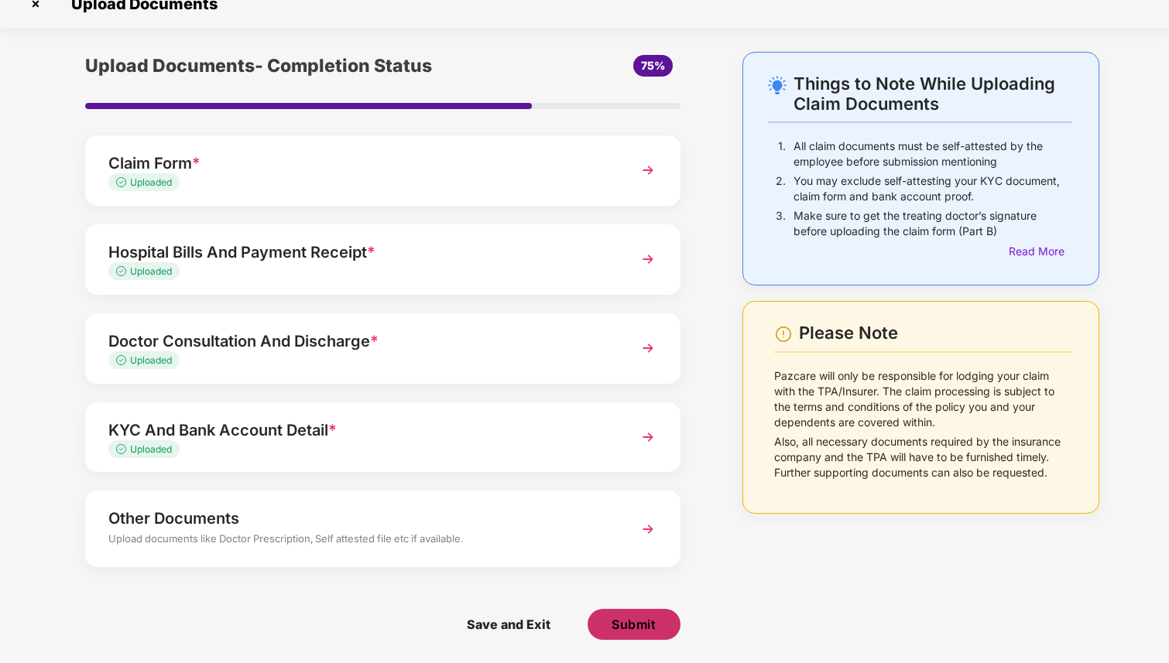
click at [649, 623] on span "Submit" at bounding box center [633, 624] width 44 height 17
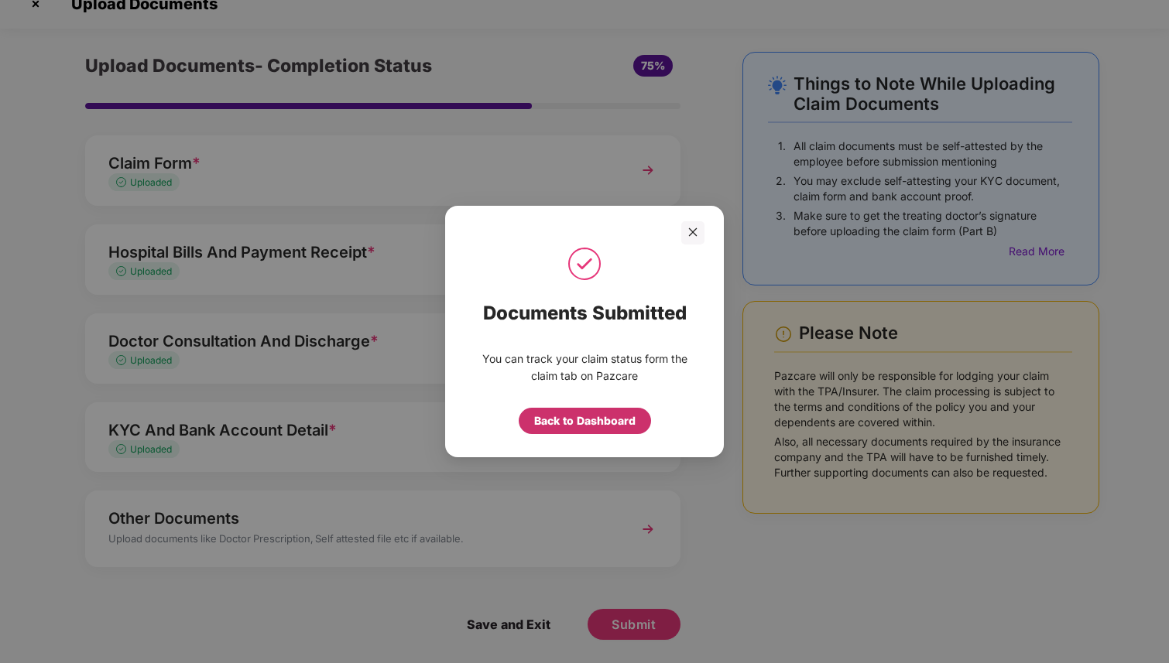
click at [602, 420] on div "Back to Dashboard" at bounding box center [584, 421] width 101 height 17
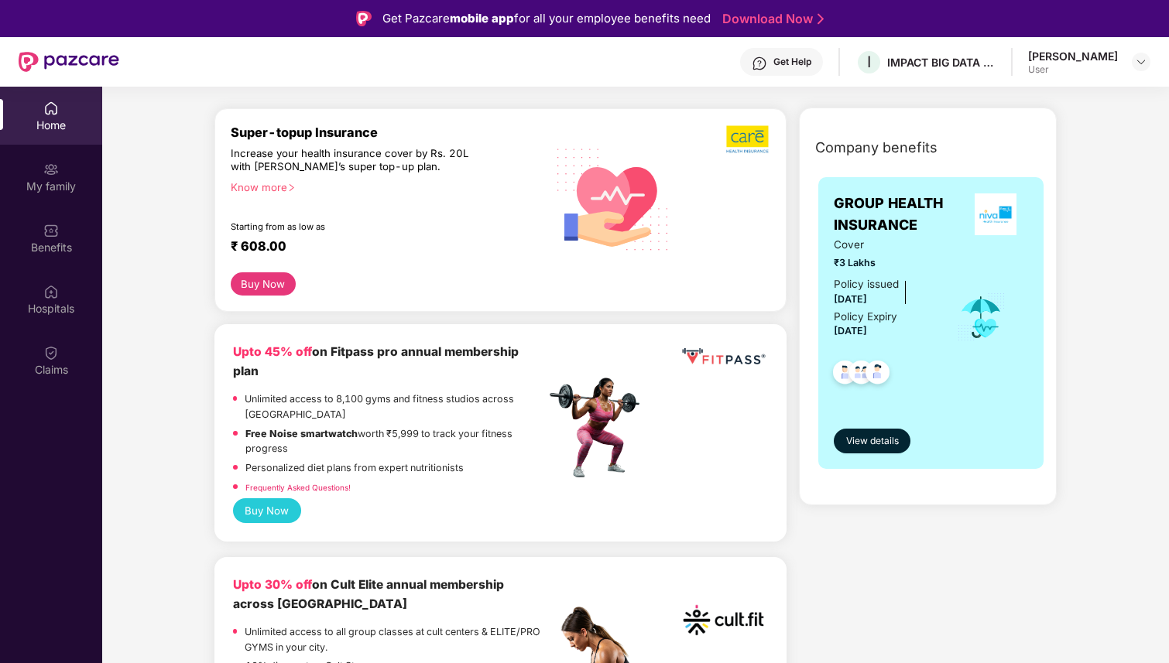
scroll to position [426, 0]
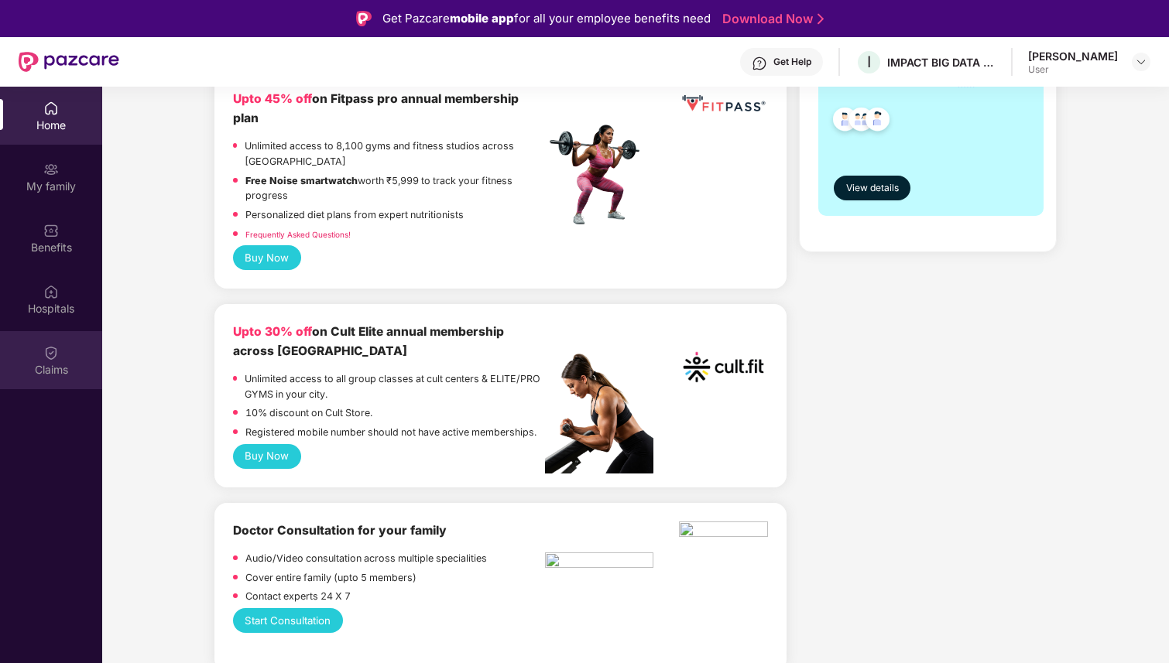
click at [47, 354] on img at bounding box center [50, 352] width 15 height 15
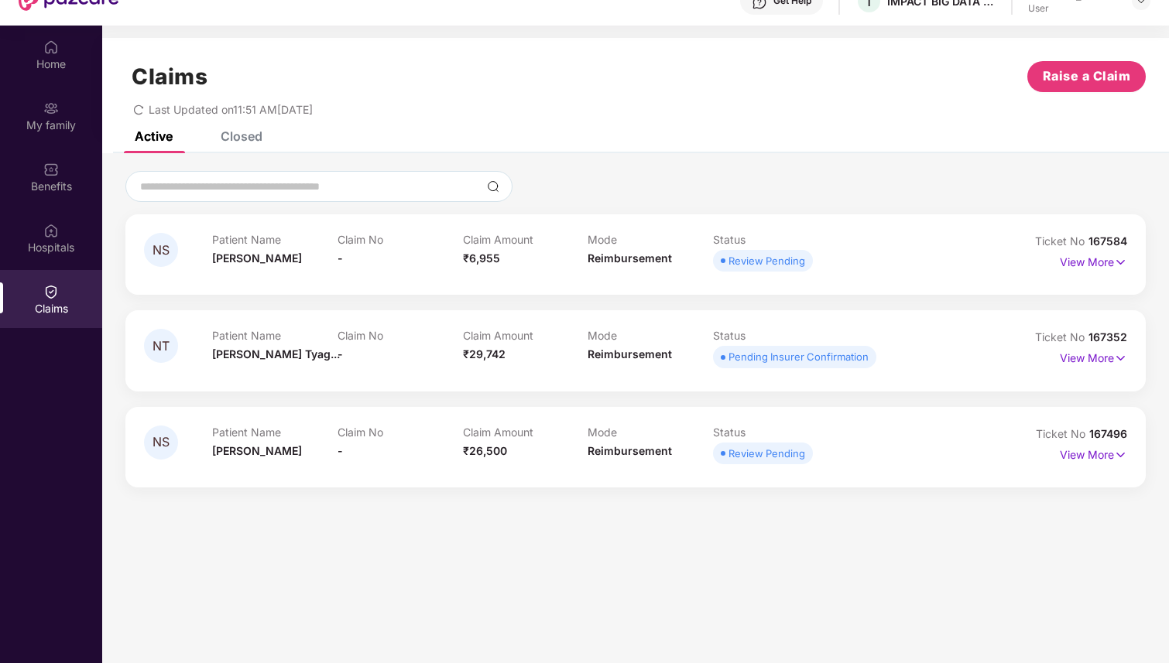
scroll to position [87, 0]
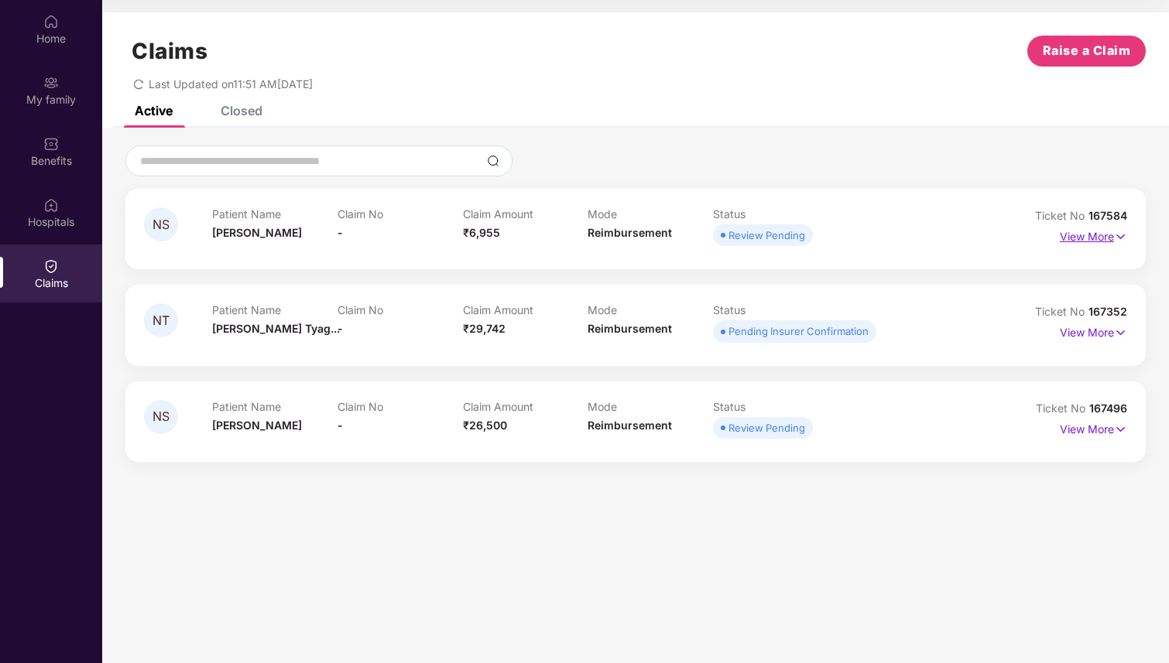
click at [1121, 235] on img at bounding box center [1120, 236] width 13 height 17
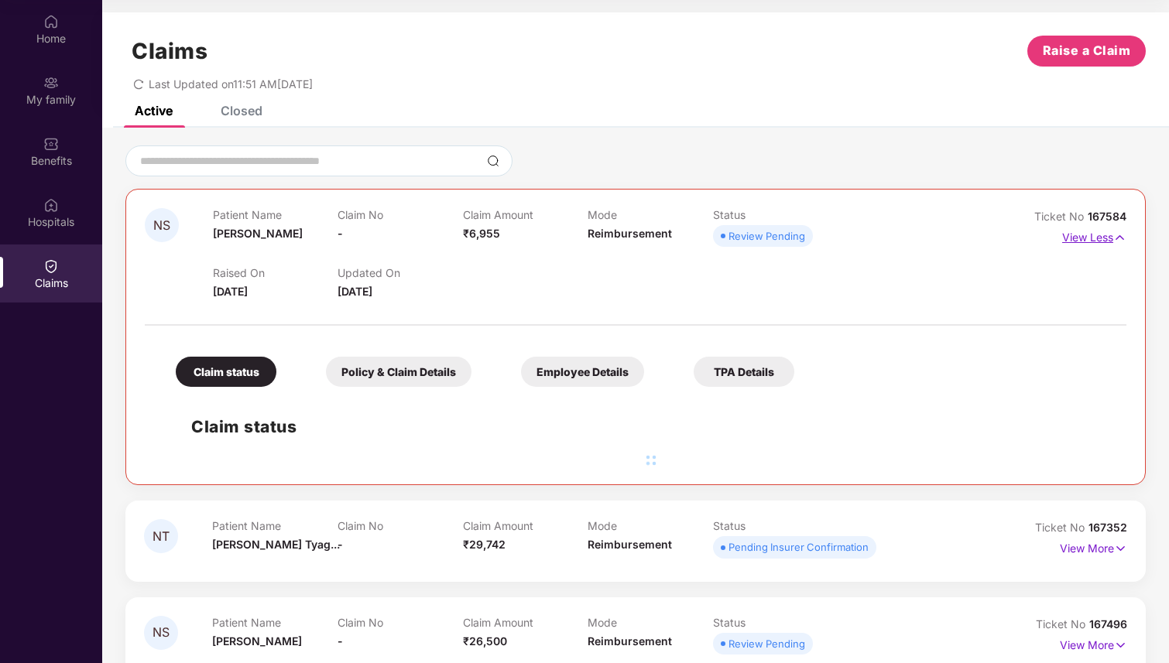
click at [1121, 235] on img at bounding box center [1119, 237] width 13 height 17
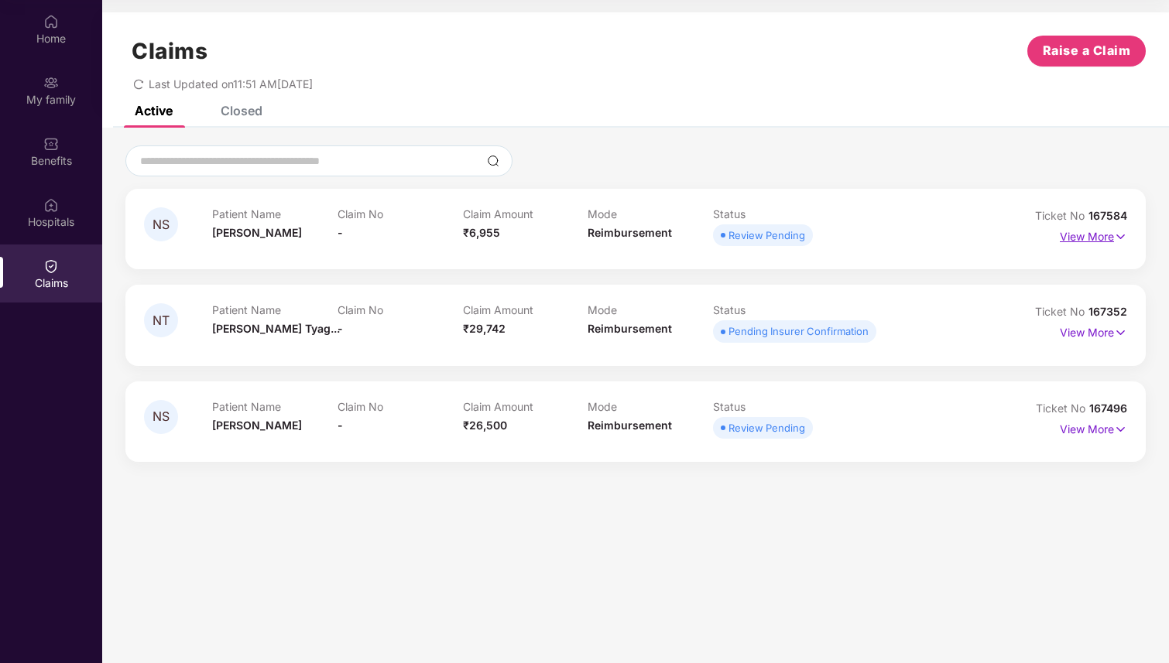
click at [1121, 235] on img at bounding box center [1120, 236] width 13 height 17
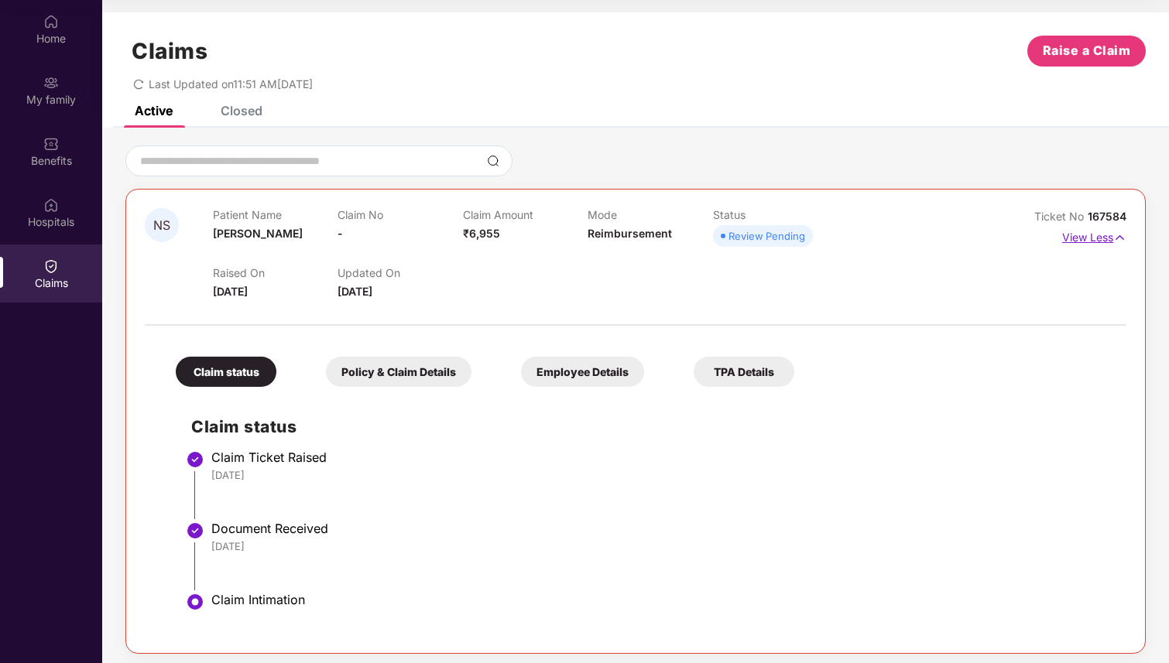
click at [1121, 235] on img at bounding box center [1119, 237] width 13 height 17
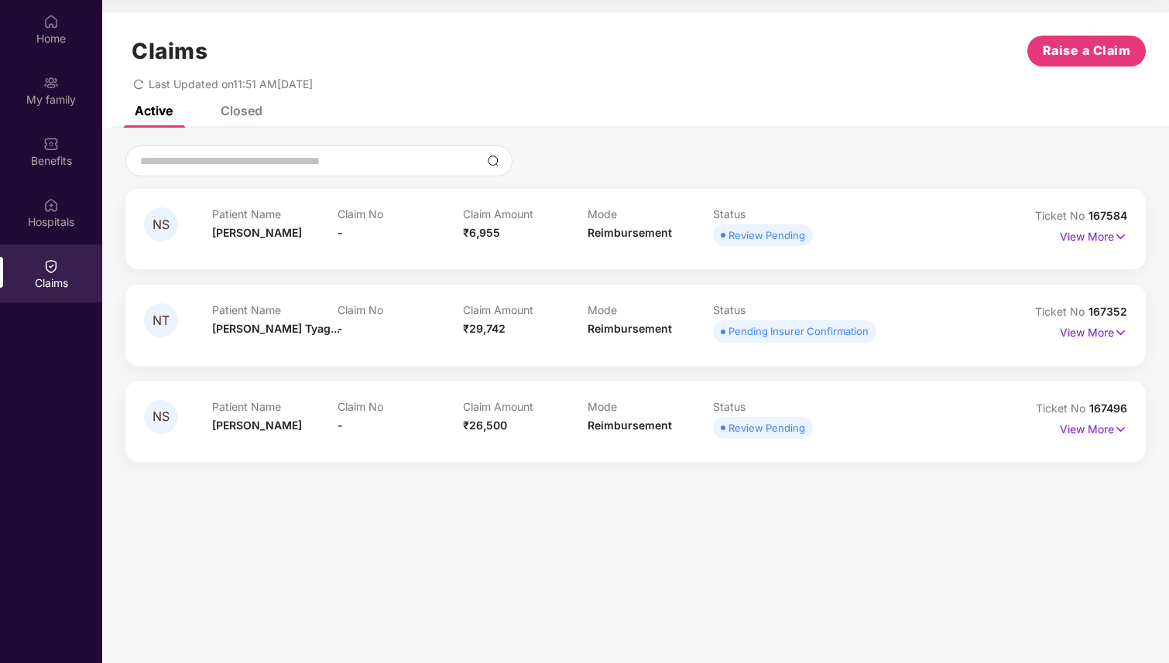
click at [711, 141] on div "NS Patient Name [PERSON_NAME] Claim No - Claim Amount ₹6,955 Mode Reimbursement…" at bounding box center [635, 303] width 1067 height 350
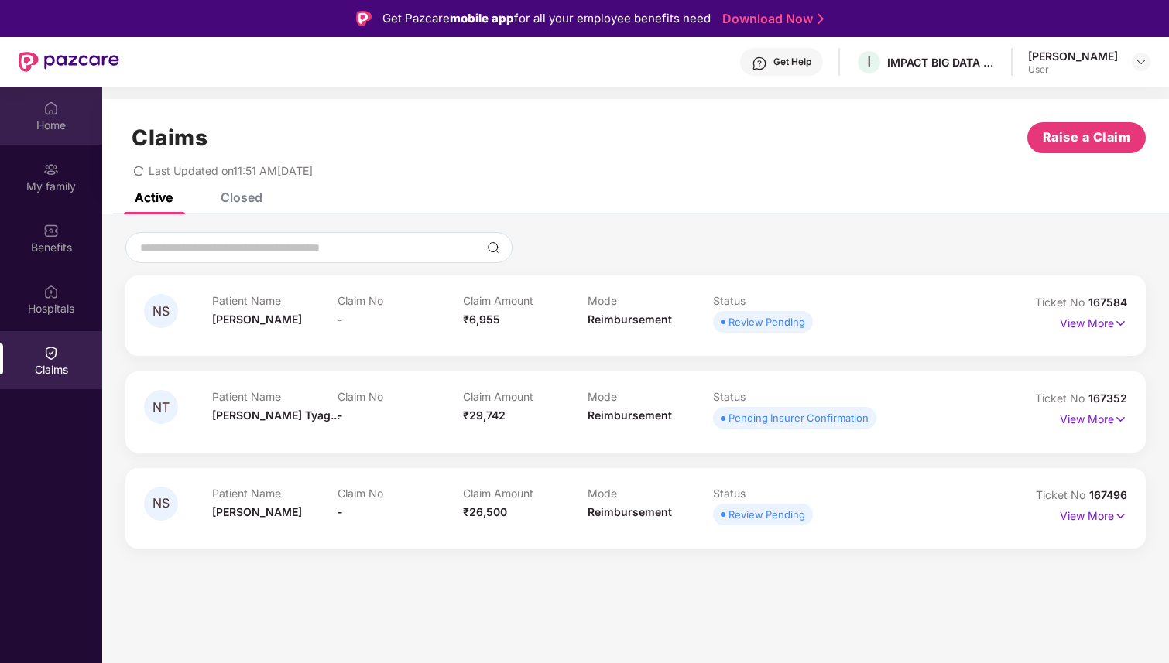
click at [54, 135] on div "Home" at bounding box center [51, 116] width 102 height 58
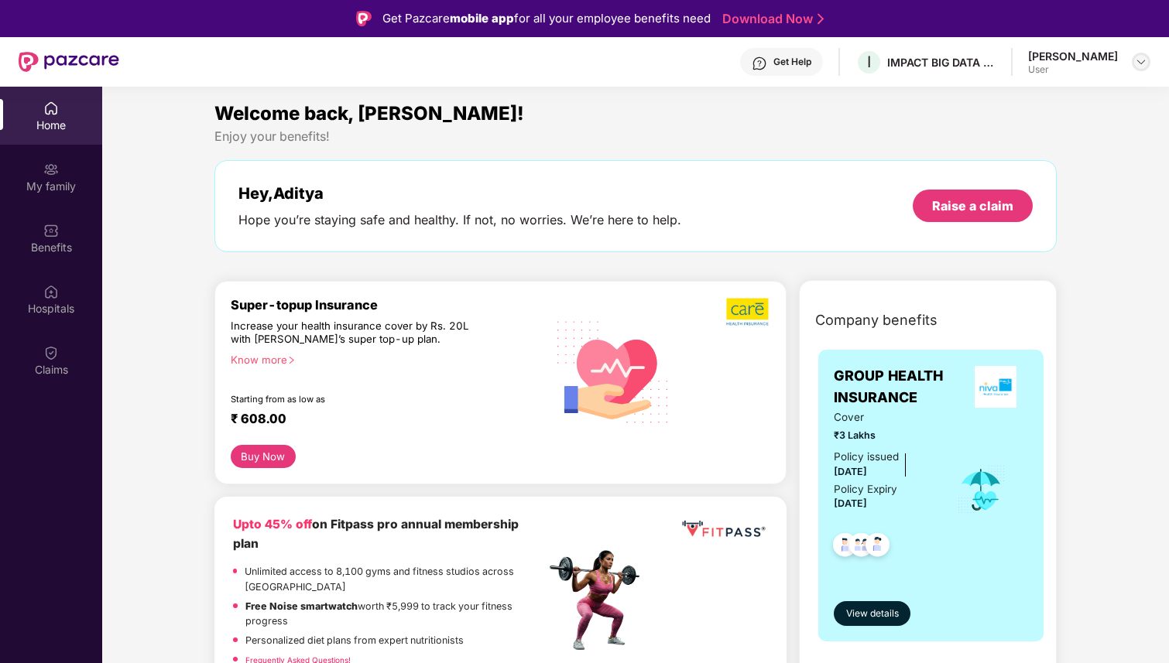
click at [1136, 64] on img at bounding box center [1141, 62] width 12 height 12
click at [793, 166] on div "Hey, [PERSON_NAME] you’re staying safe and healthy. If not, no worries. We’re h…" at bounding box center [635, 206] width 842 height 92
